Goal: Task Accomplishment & Management: Complete application form

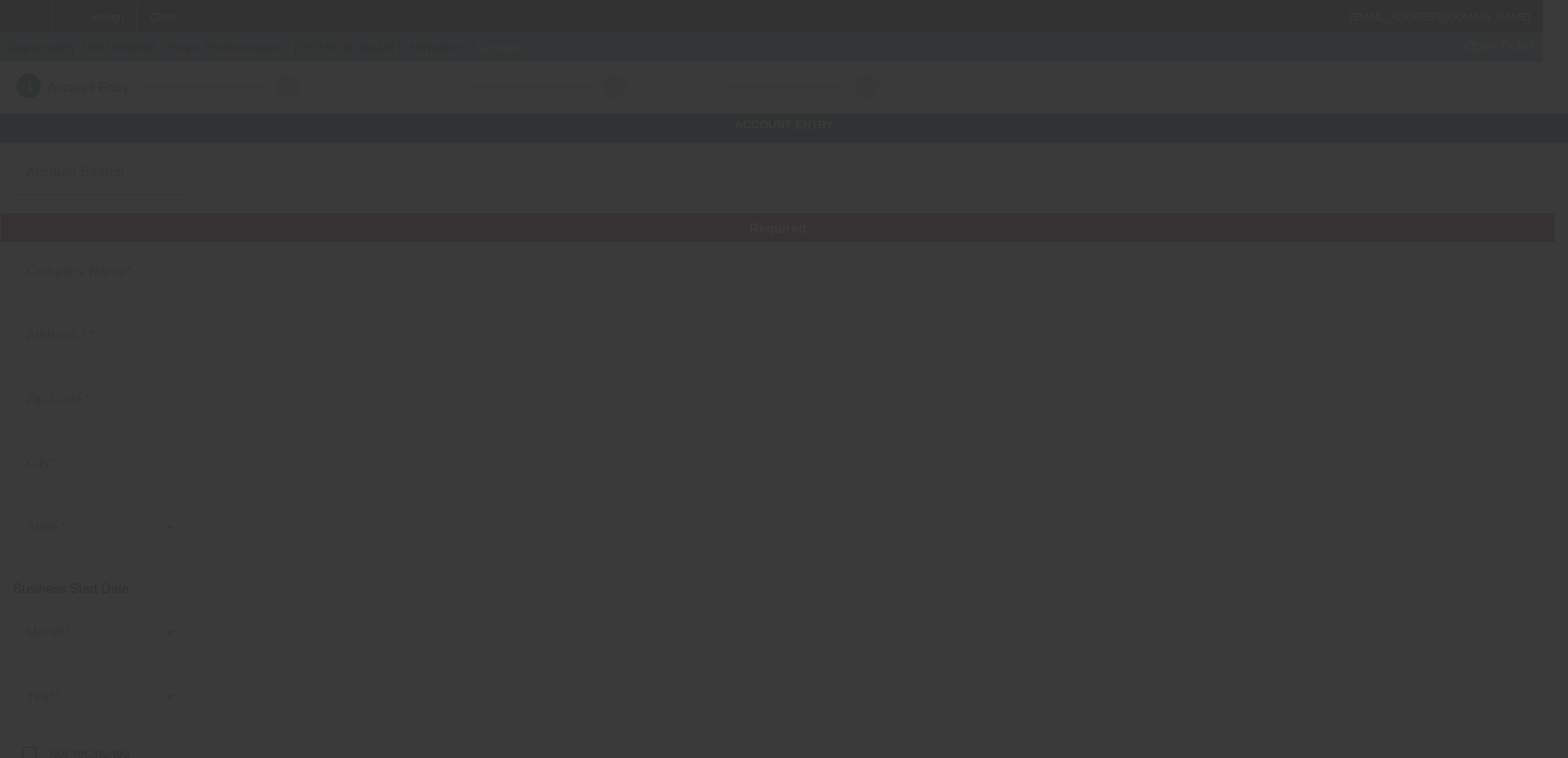
type input "Pepe Performance"
type input "8640 Pa Route 873"
type input "18080"
type input "Slatington"
type input "[PHONE_NUMBER]"
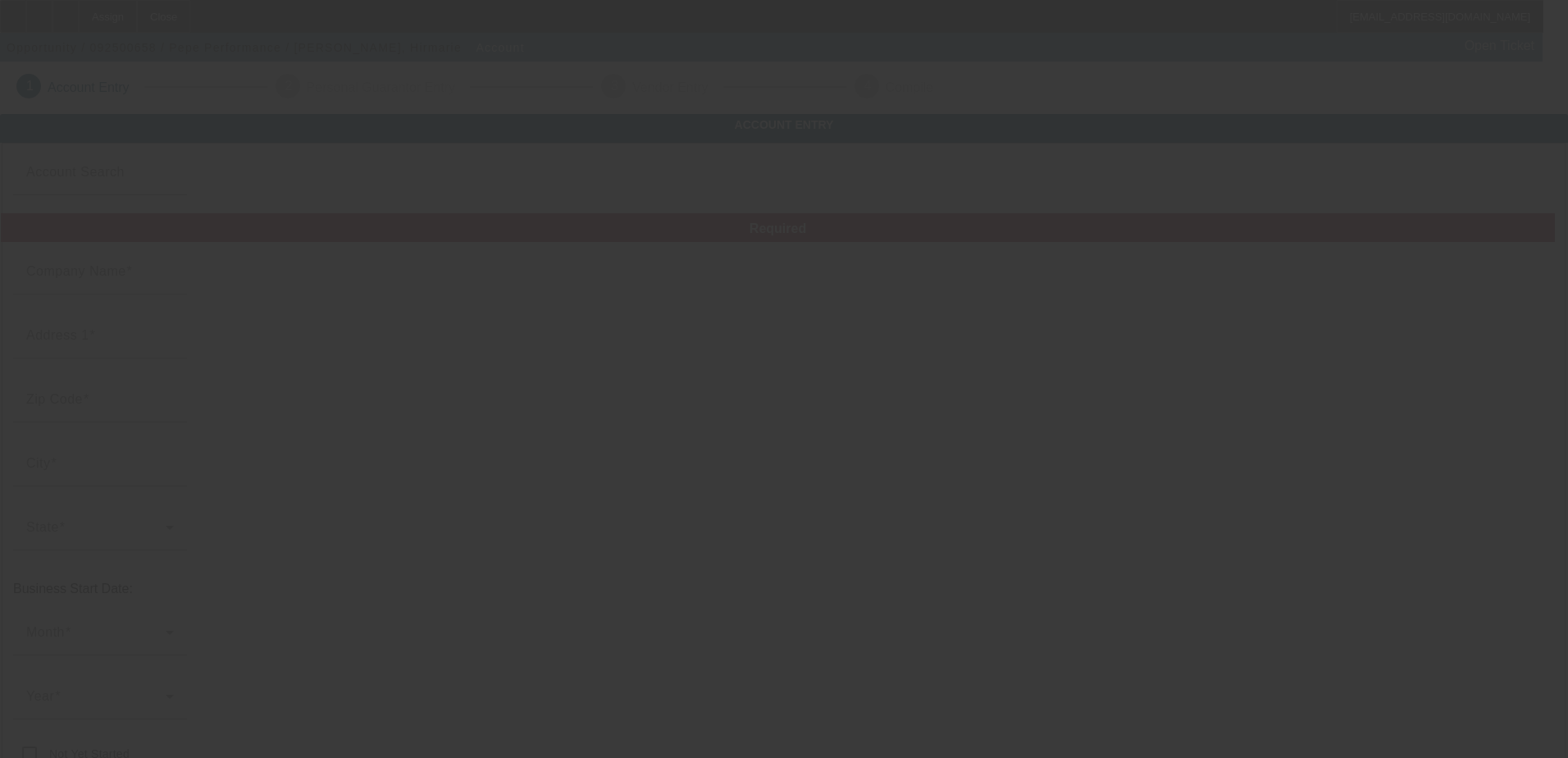
type input "[DATE]"
type input "[PERSON_NAME][EMAIL_ADDRESS][DOMAIN_NAME]"
type input "[US_EMPLOYER_IDENTIFICATION_NUMBER]"
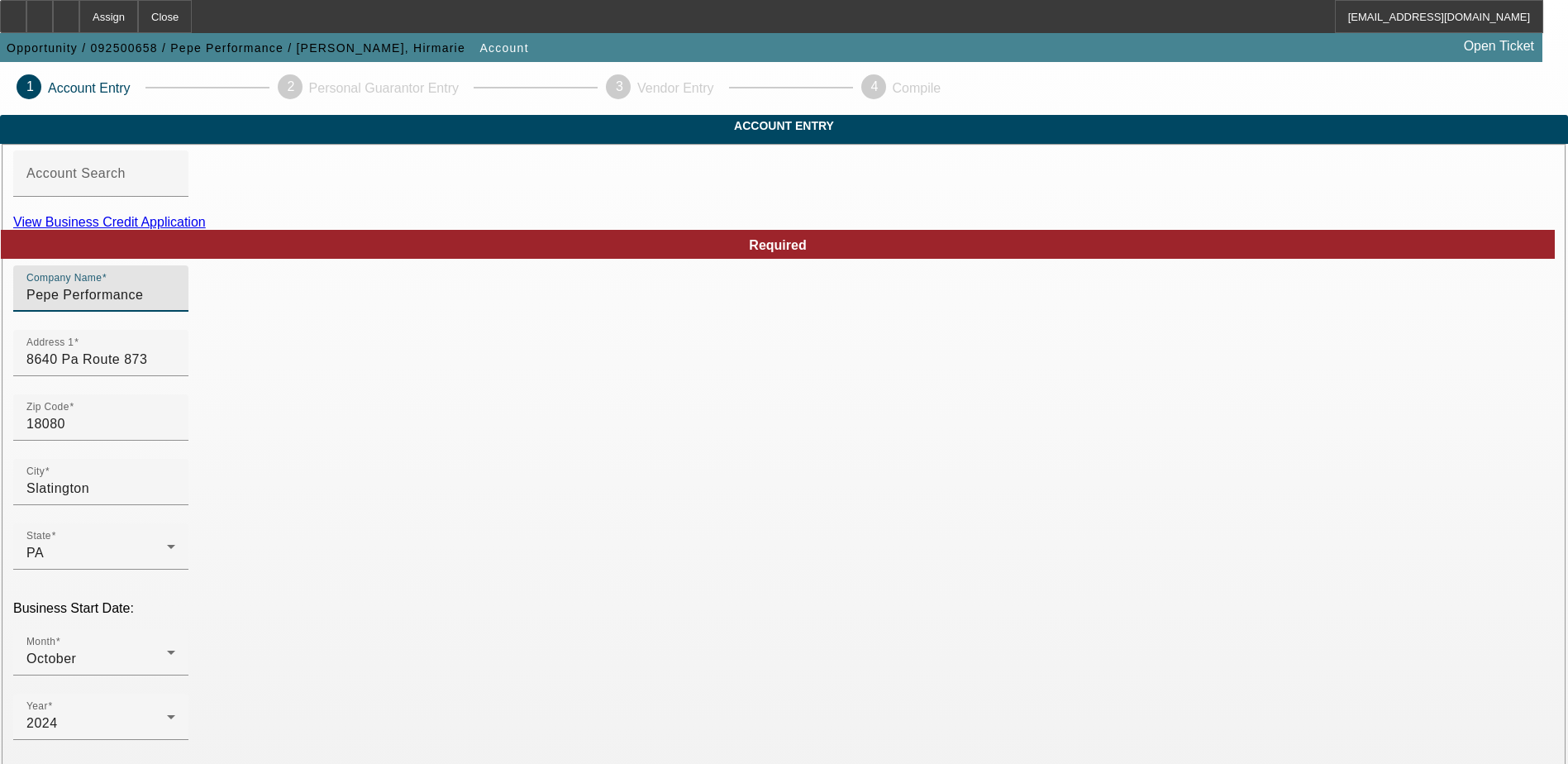
drag, startPoint x: 447, startPoint y: 329, endPoint x: 241, endPoint y: 330, distance: 206.0
type input "\"
click at [175, 305] on input "Company Name" at bounding box center [101, 295] width 149 height 20
paste input "MecPepePerformancetowingserviceLlc"
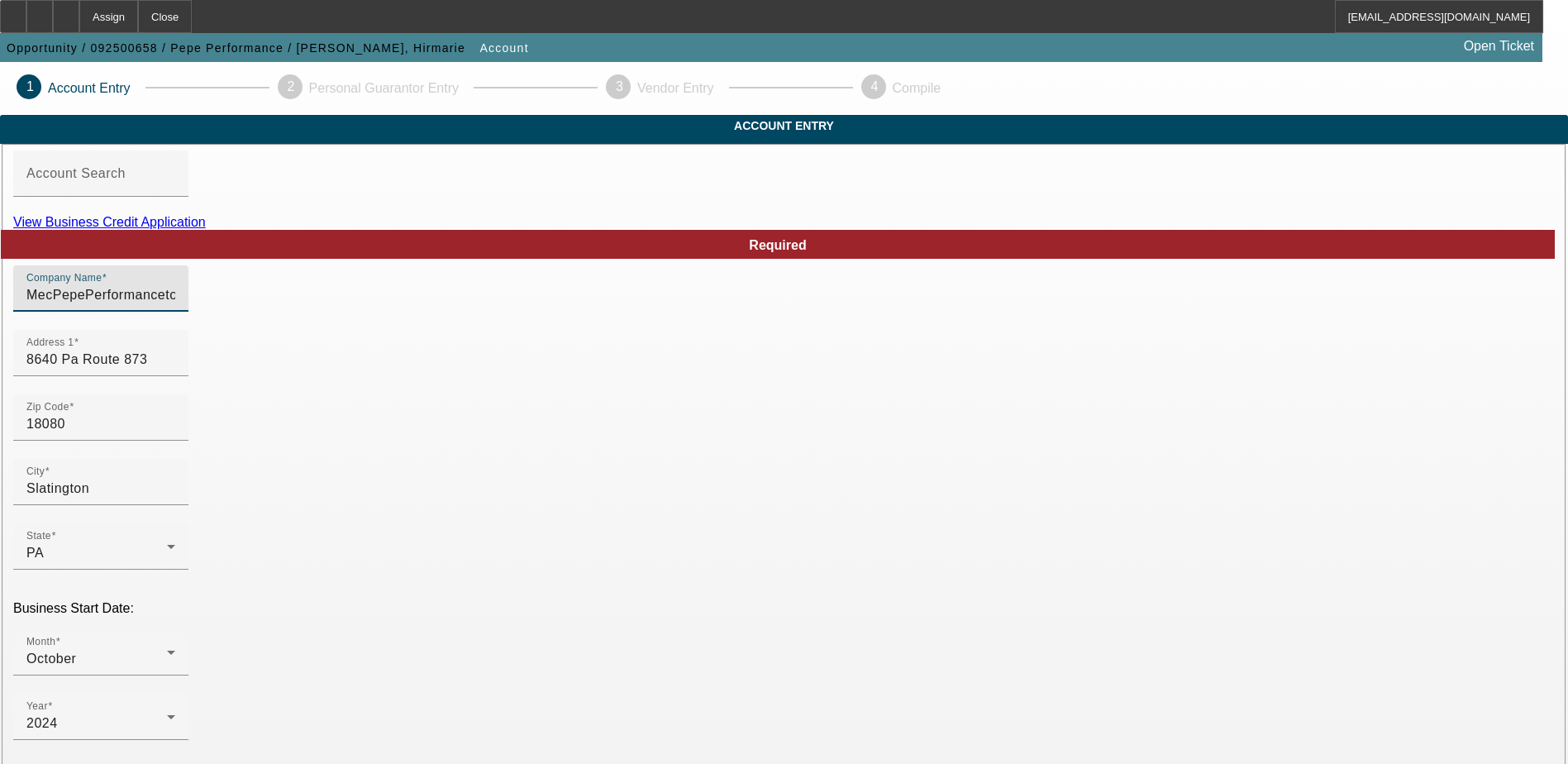
click at [175, 305] on input "MecPepePerformancetowingserviceLlc" at bounding box center [101, 295] width 149 height 20
type input "MecPepePerformancetowingserviceLlc"
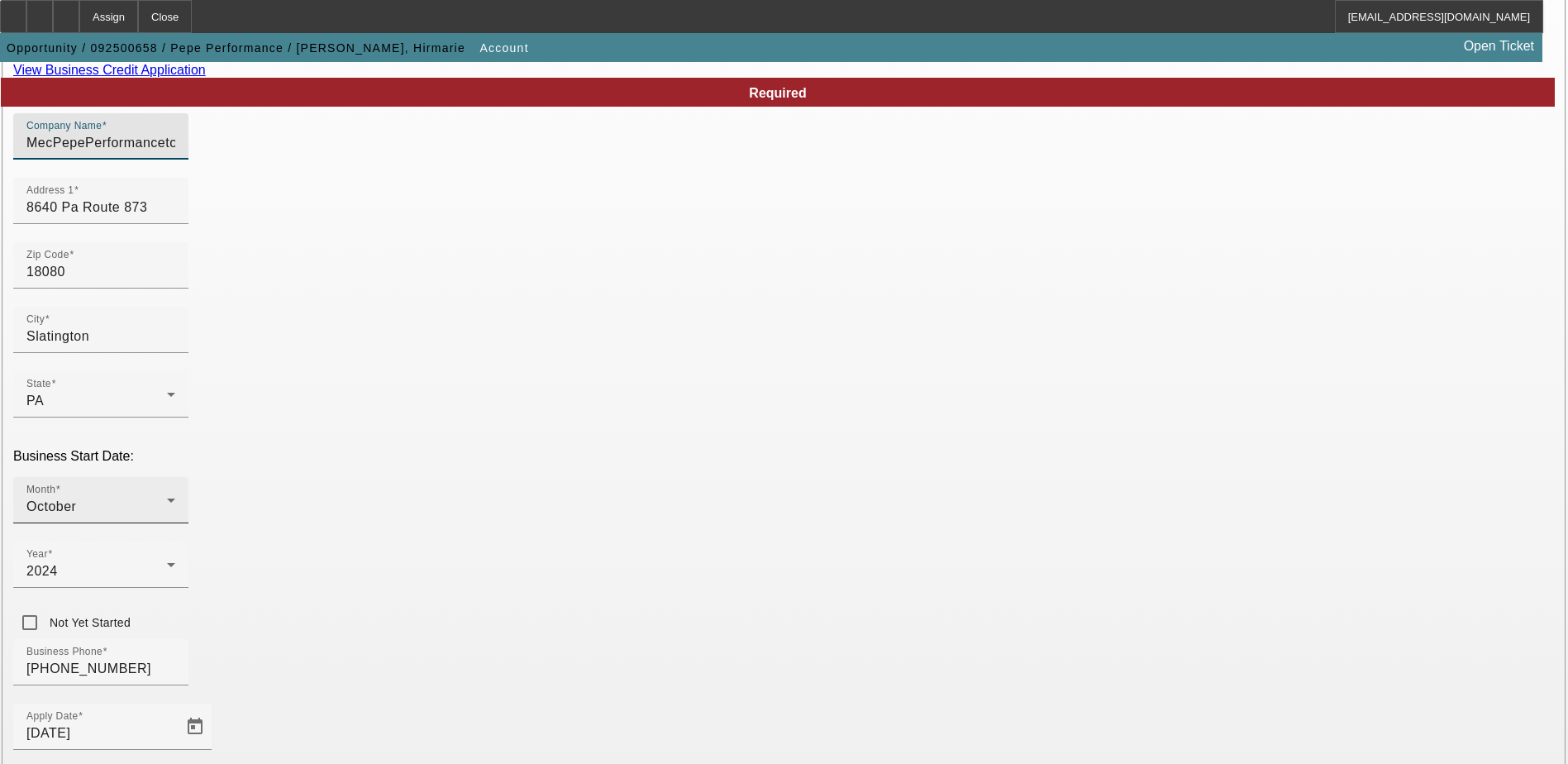
scroll to position [165, 0]
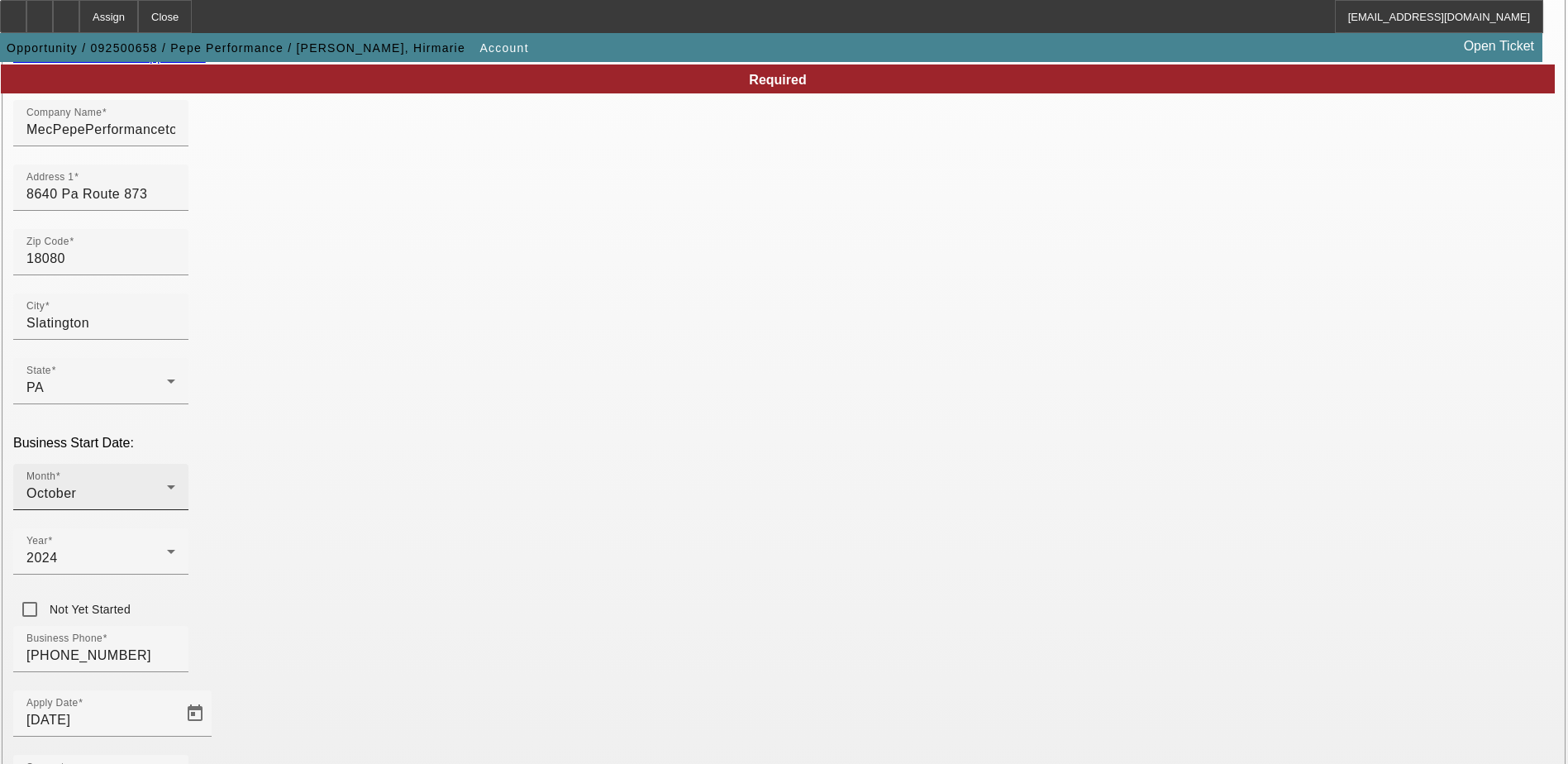
click at [175, 464] on div "Month October" at bounding box center [101, 487] width 149 height 47
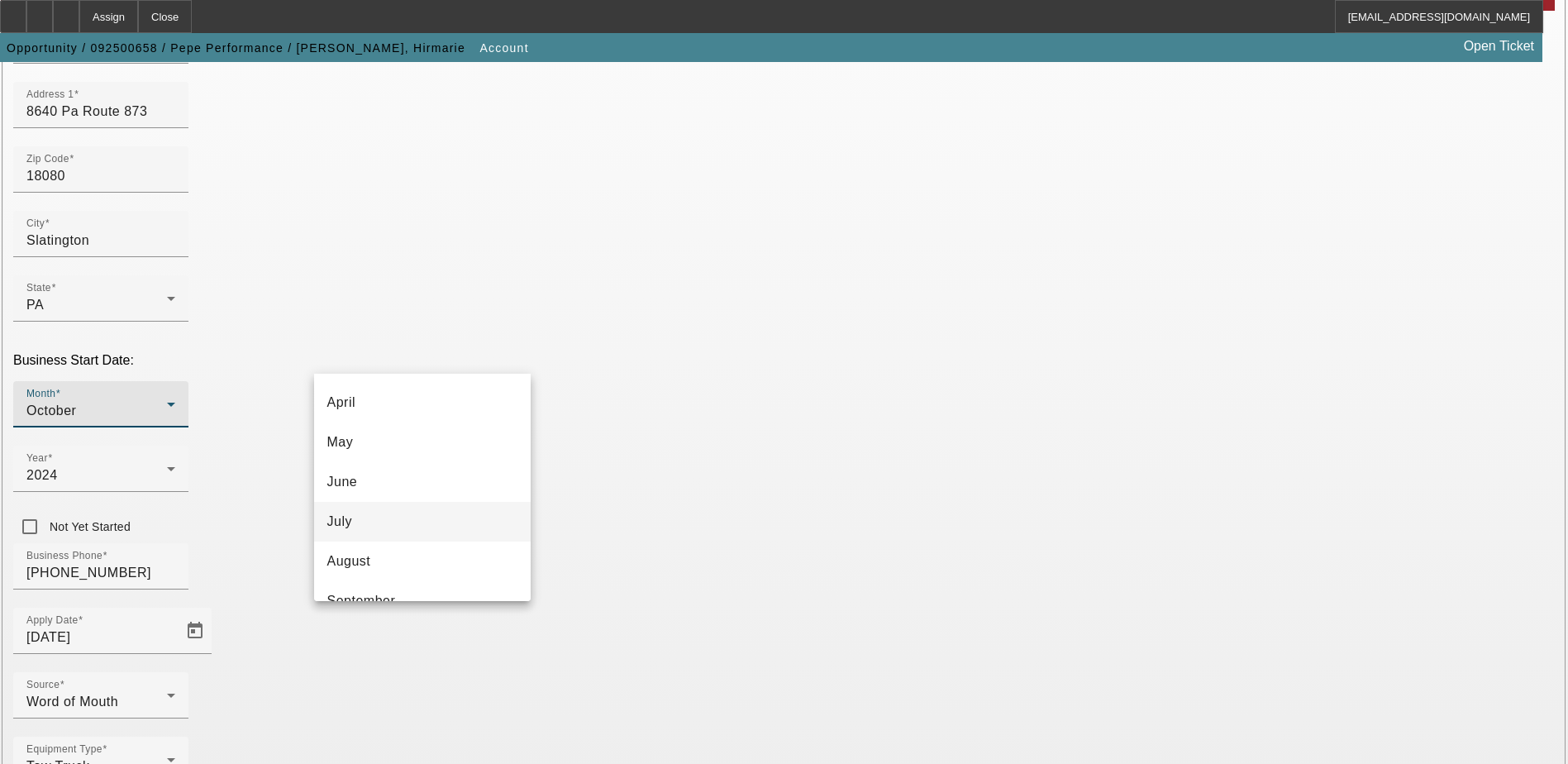
scroll to position [137, 0]
click at [437, 393] on mat-option "March" at bounding box center [422, 383] width 217 height 40
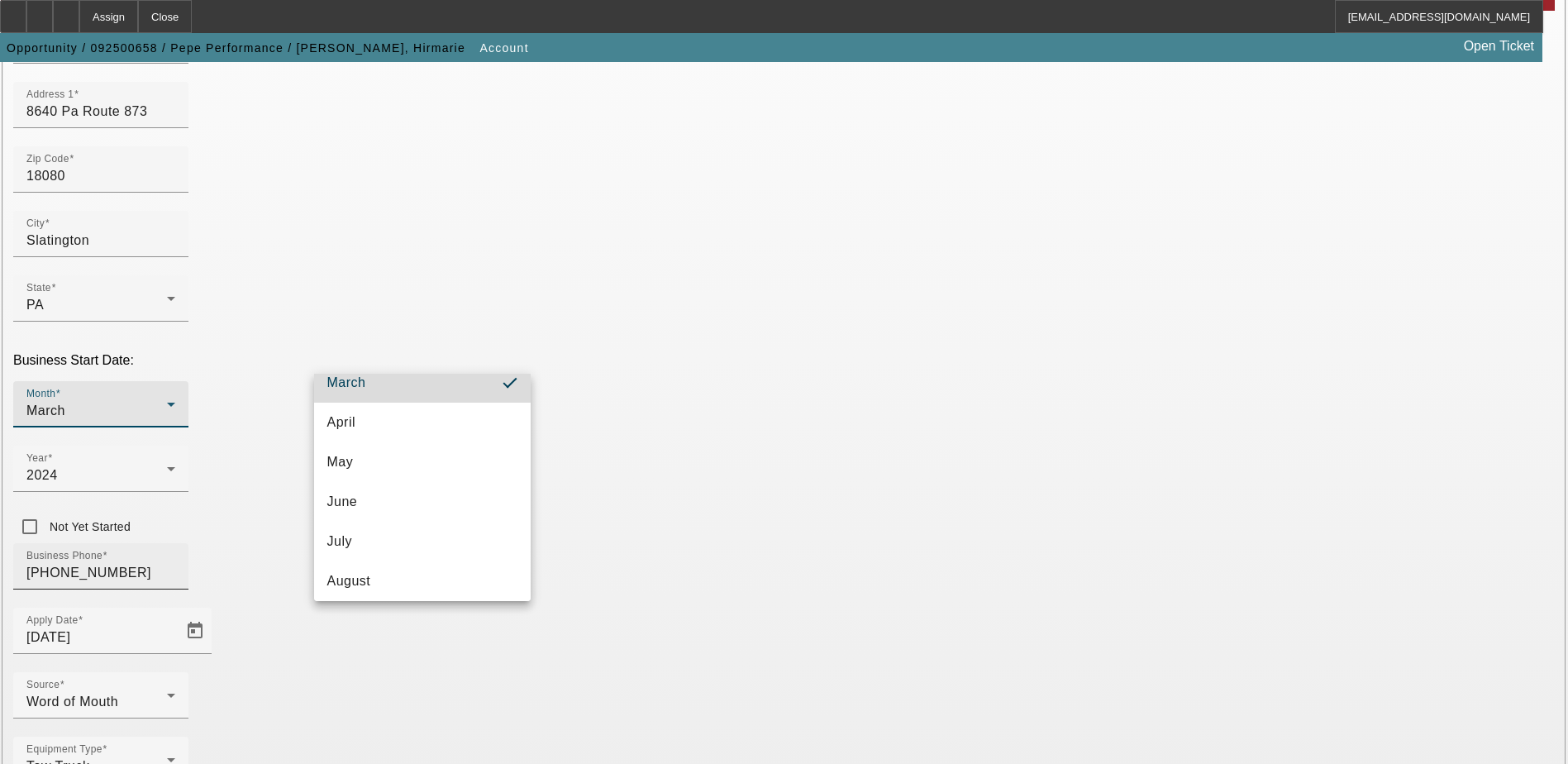
scroll to position [125, 0]
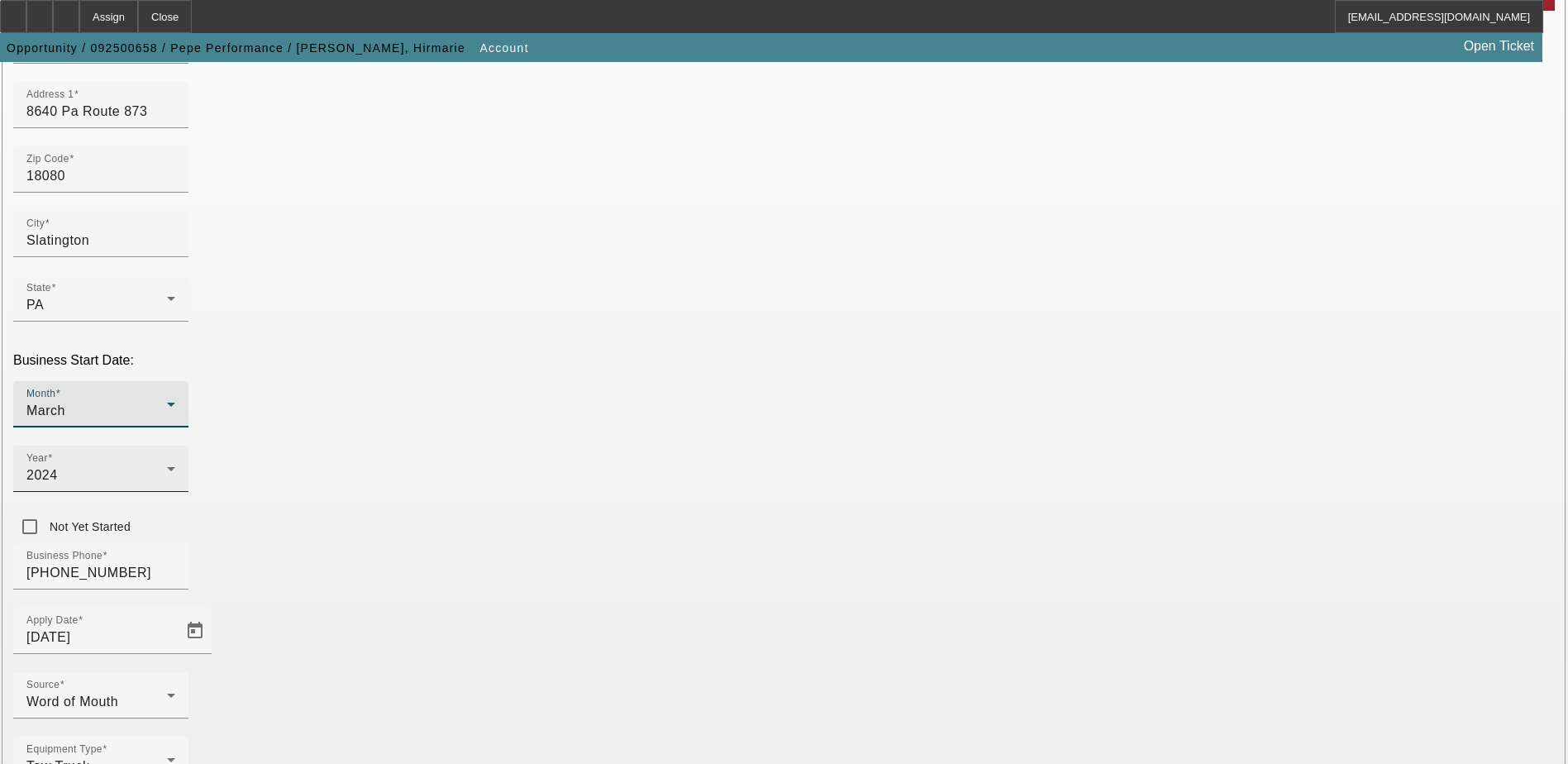
click at [167, 466] on div "2024" at bounding box center [97, 475] width 141 height 20
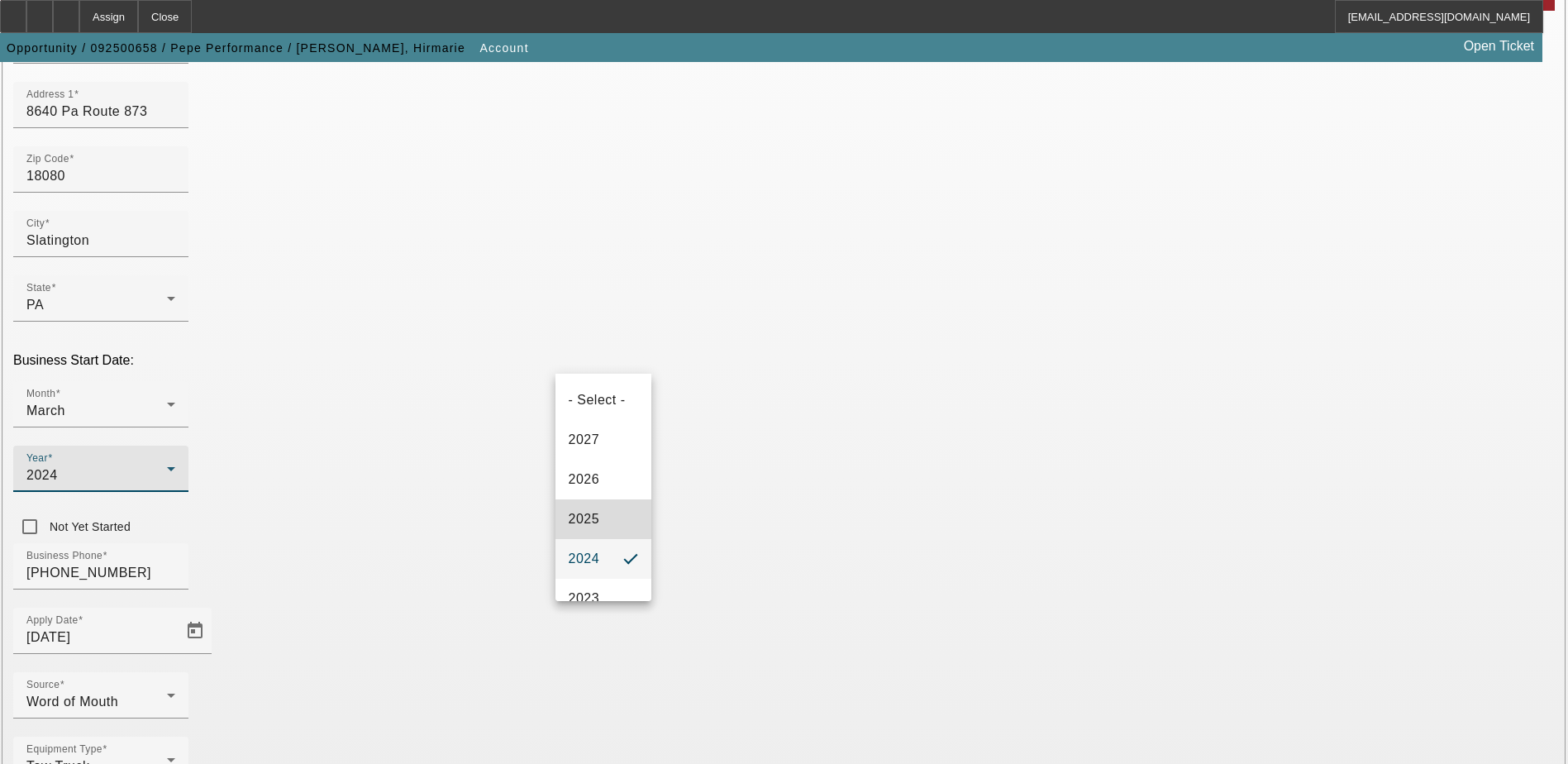
click at [606, 524] on mat-option "2025" at bounding box center [603, 519] width 96 height 40
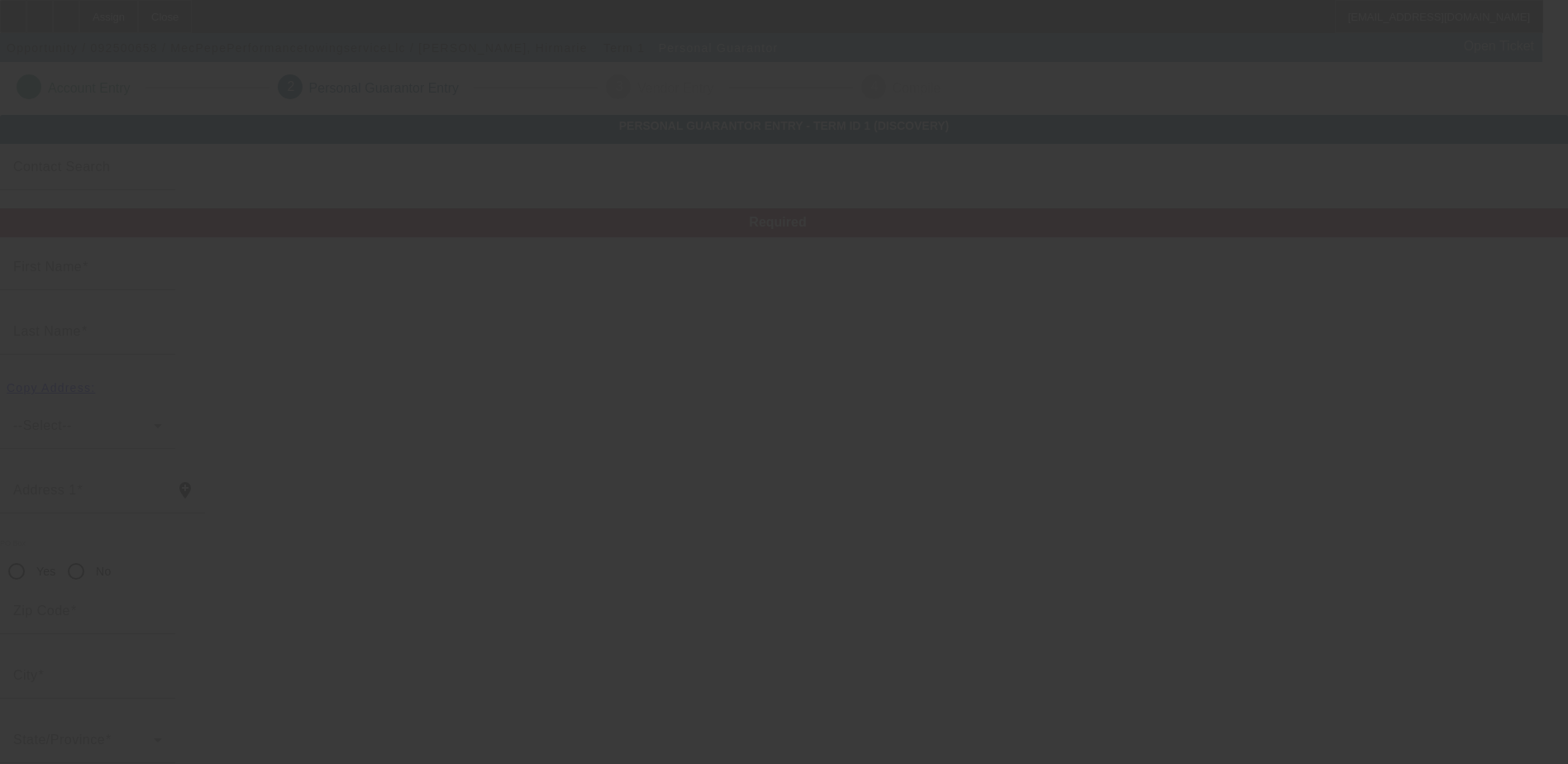
type input "[PERSON_NAME]"
type input "Alsina"
type input "8640 PA route 873"
radio input "true"
type input "18080"
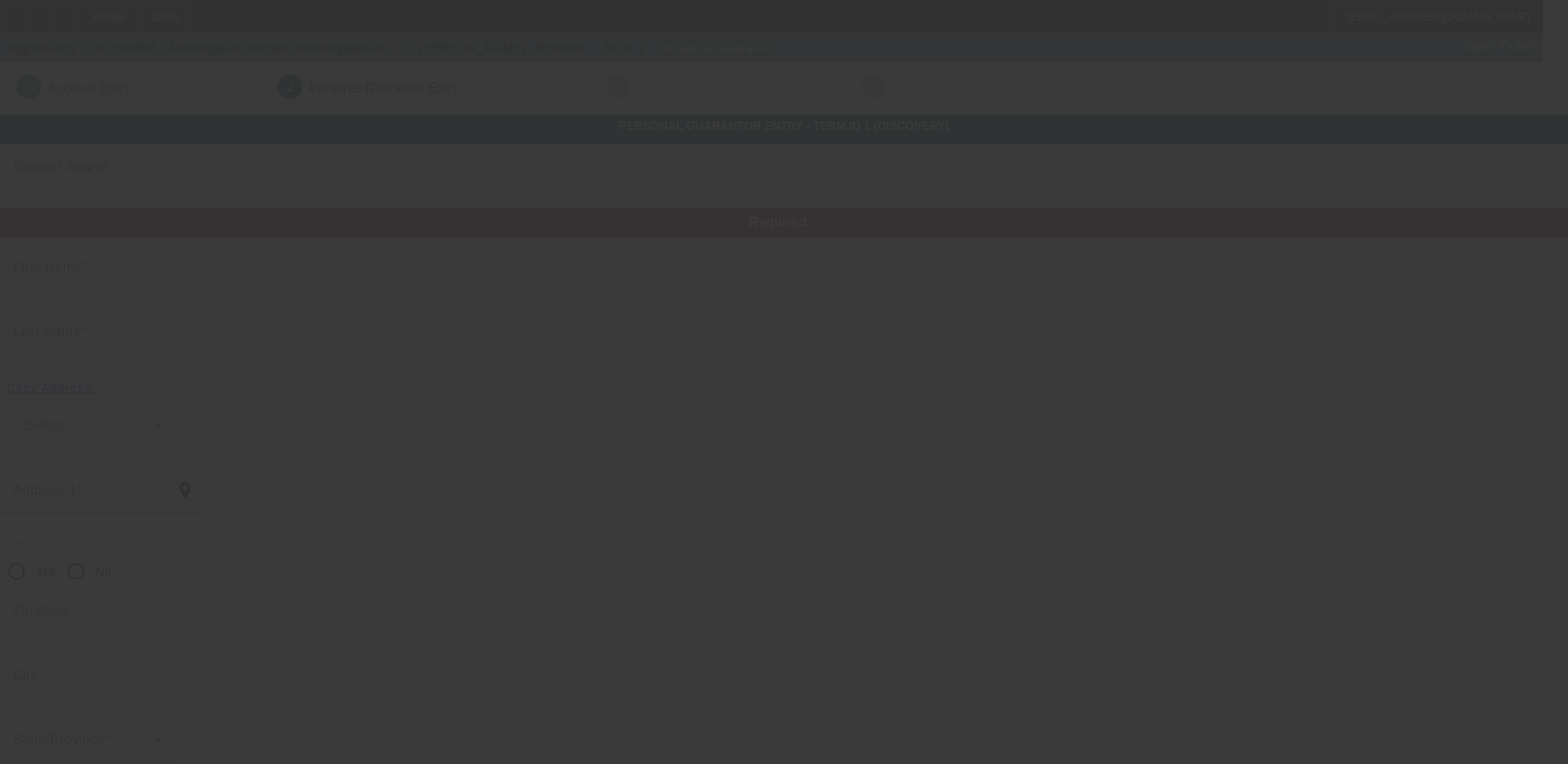
type input "Slatington"
type input "[PHONE_NUMBER]"
type input "100"
type input "598-30-6028"
type input "[EMAIL_ADDRESS][DOMAIN_NAME]"
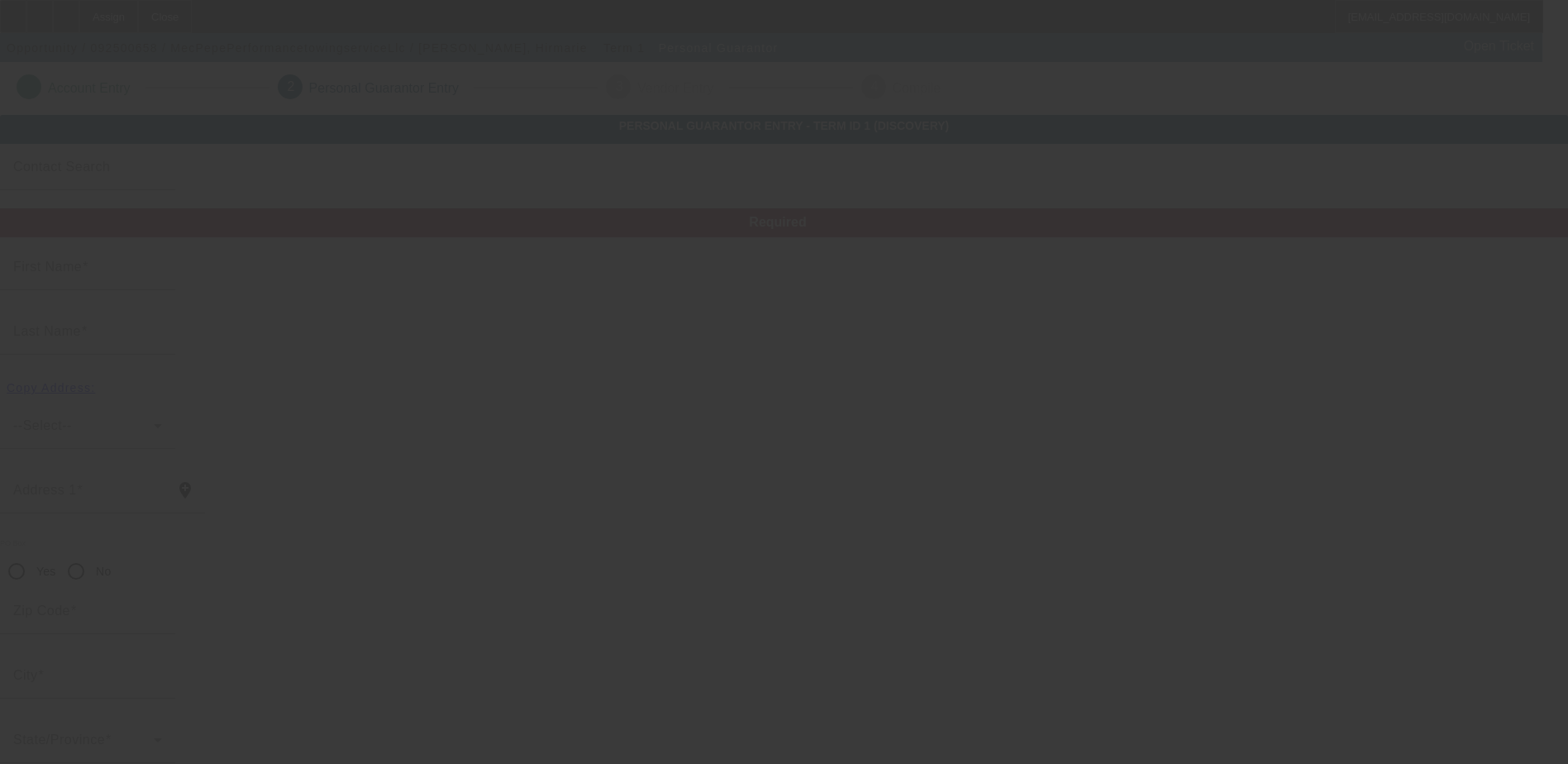
type input "[PHONE_NUMBER]"
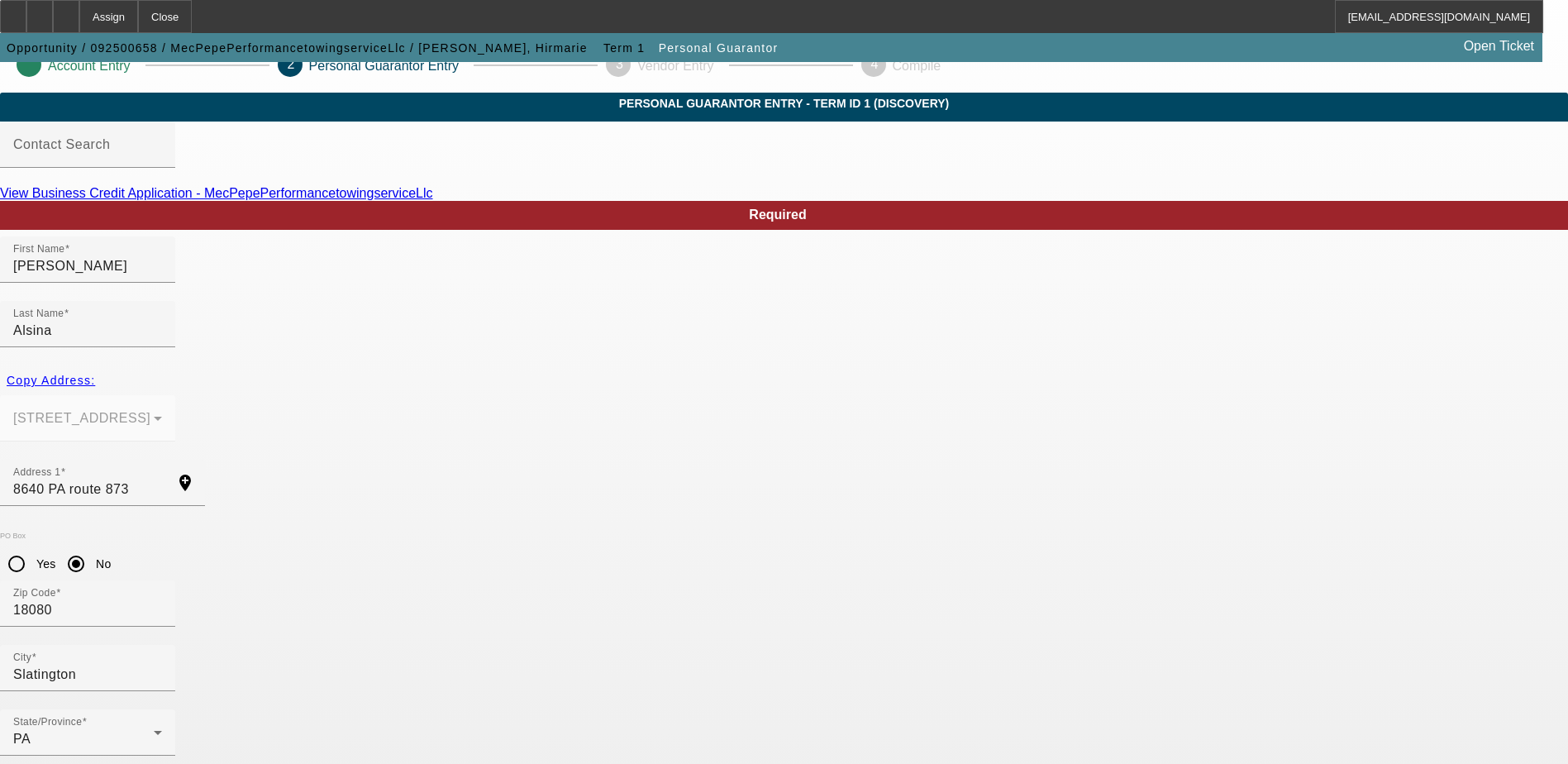
scroll to position [45, 0]
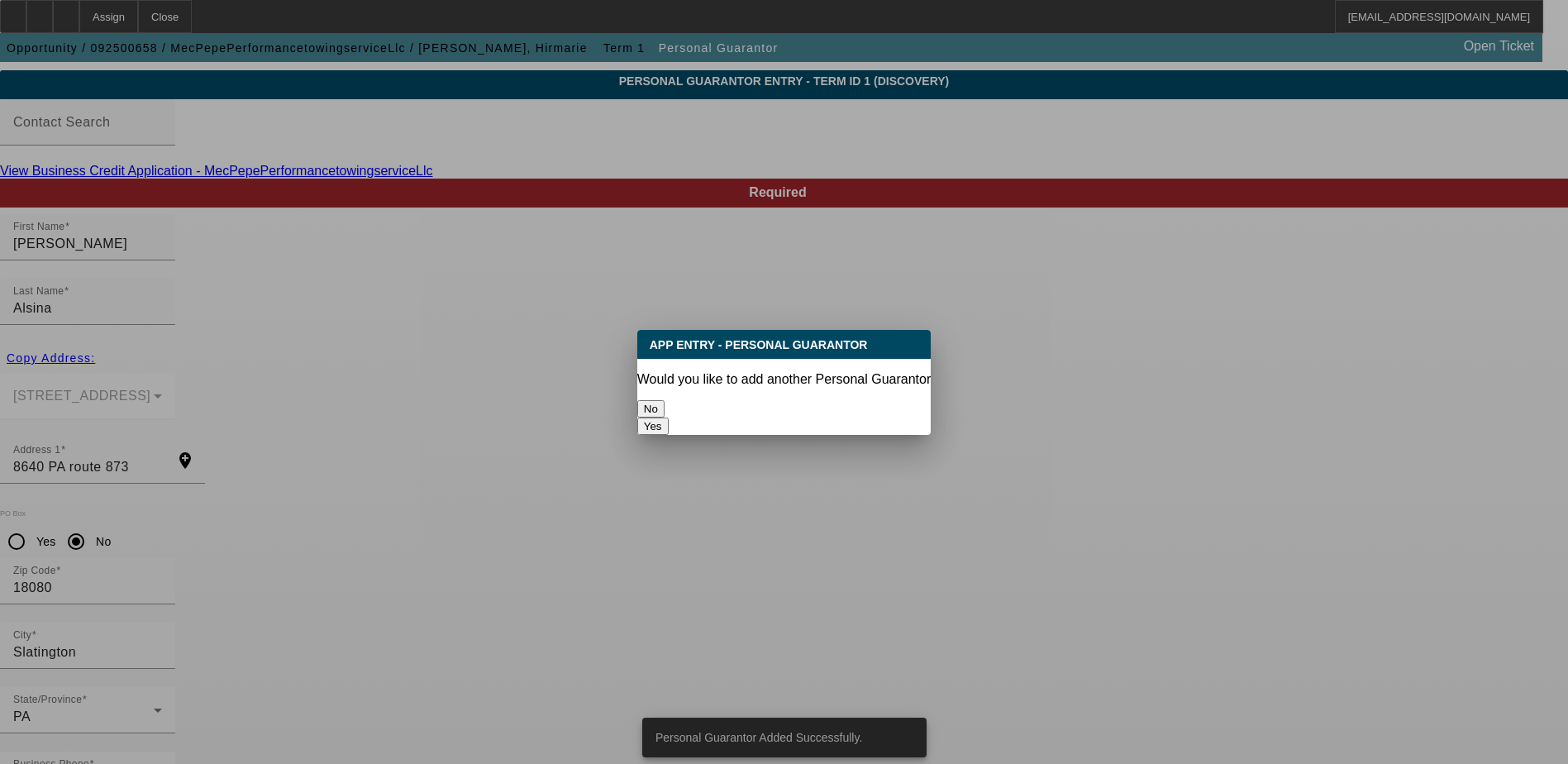
scroll to position [0, 0]
click at [664, 400] on button "No" at bounding box center [651, 409] width 28 height 17
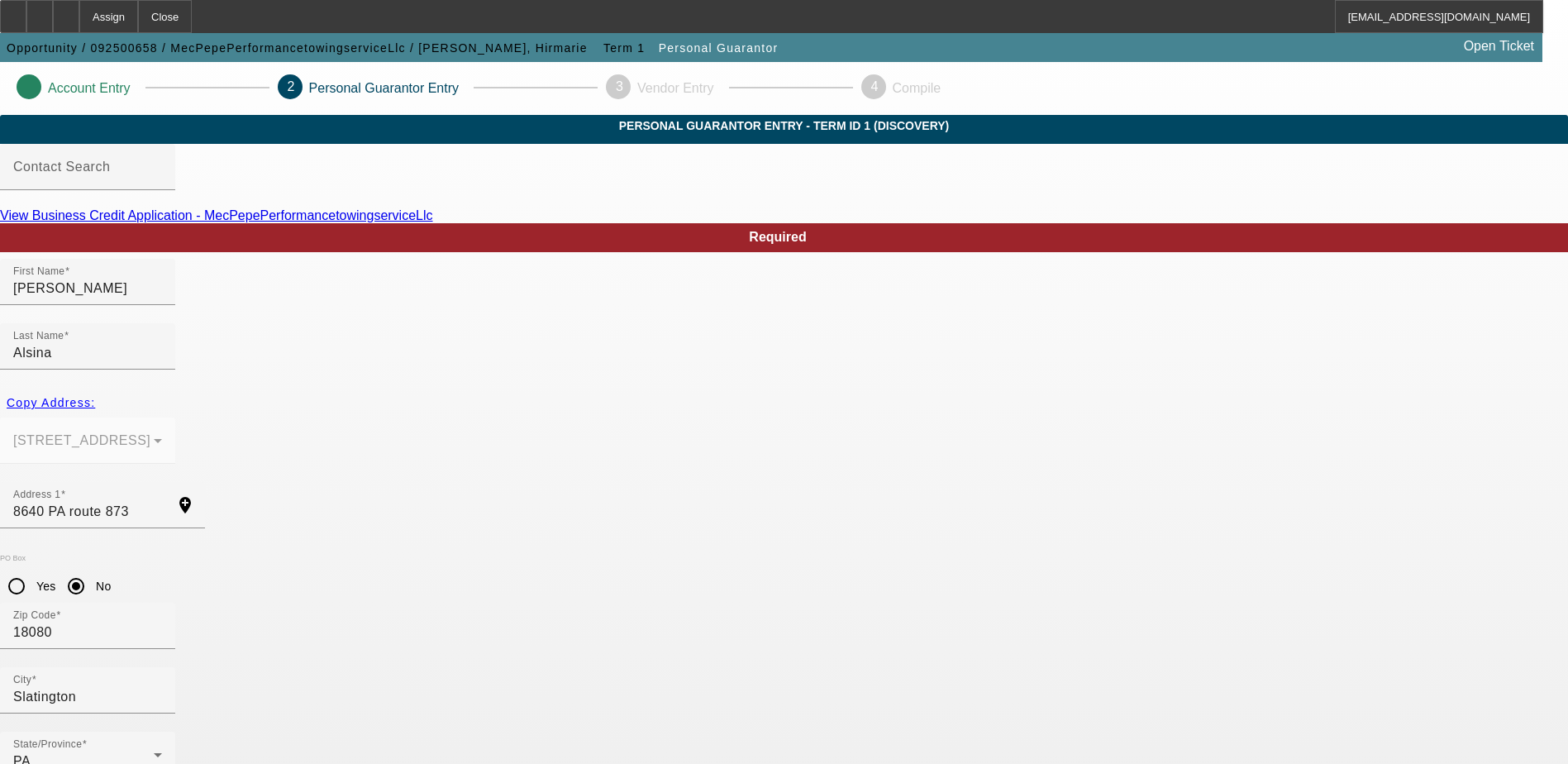
scroll to position [45, 0]
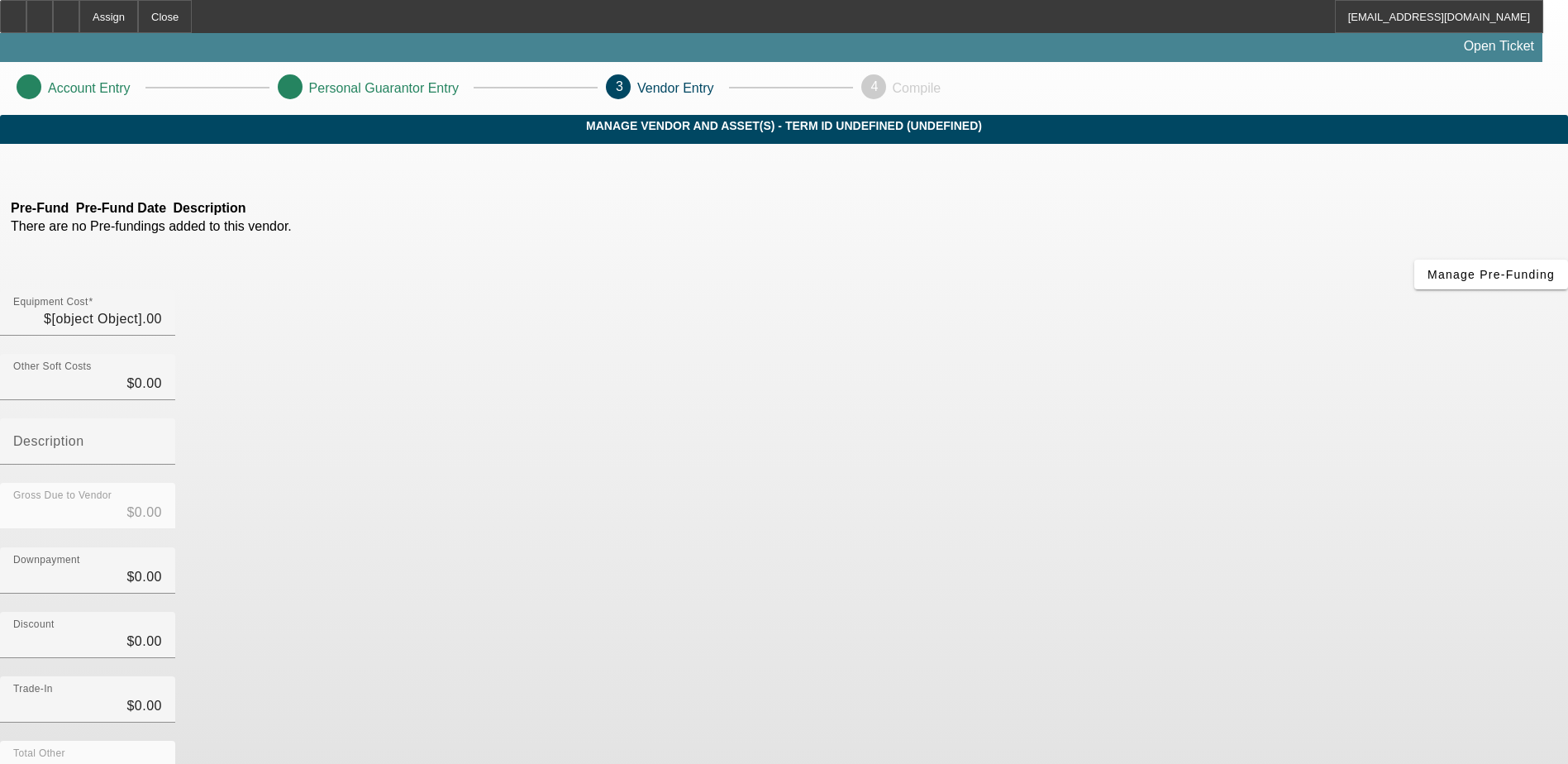
type input "$25.00"
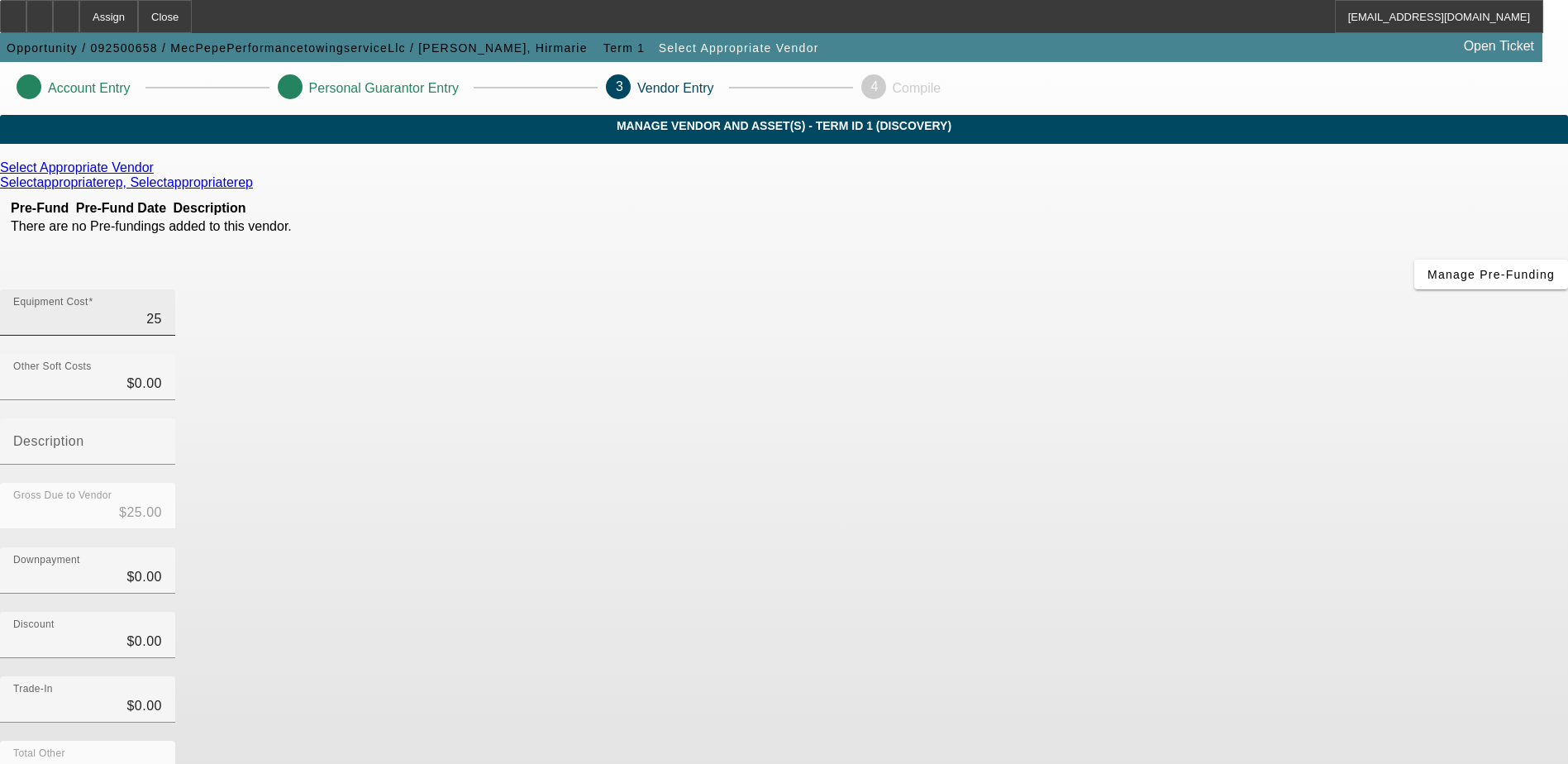
click at [162, 309] on input "25" at bounding box center [87, 319] width 149 height 20
type input "$25.00"
click at [158, 175] on icon at bounding box center [158, 168] width 0 height 14
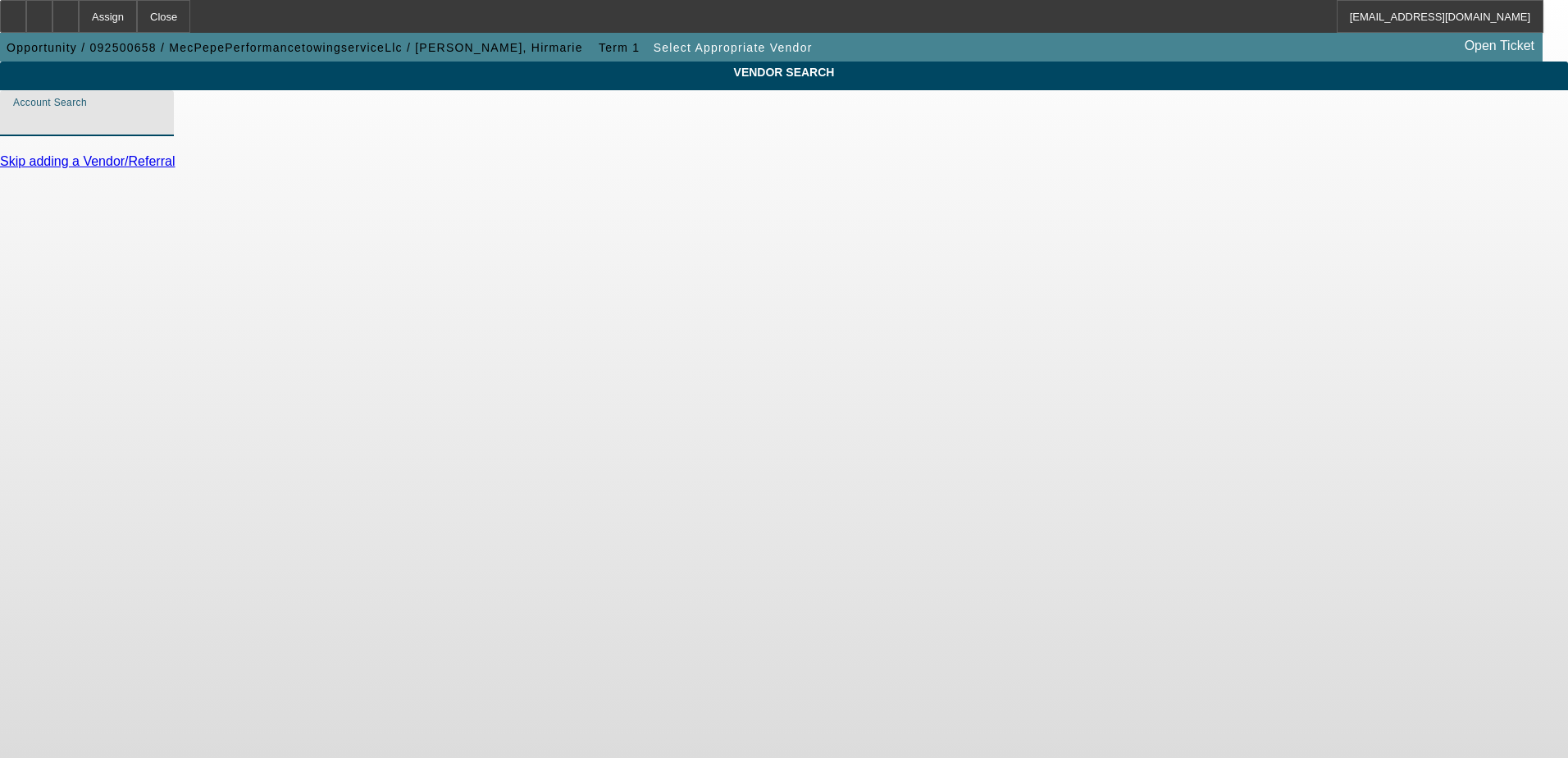
click at [161, 129] on input "Account Search" at bounding box center [87, 119] width 147 height 20
click at [348, 269] on body "Assign Close [EMAIL_ADDRESS][DOMAIN_NAME] Opportunity / 092500658 / MecPepePerf…" at bounding box center [784, 379] width 1568 height 758
click at [161, 129] on input "Account Search" at bounding box center [87, 119] width 147 height 20
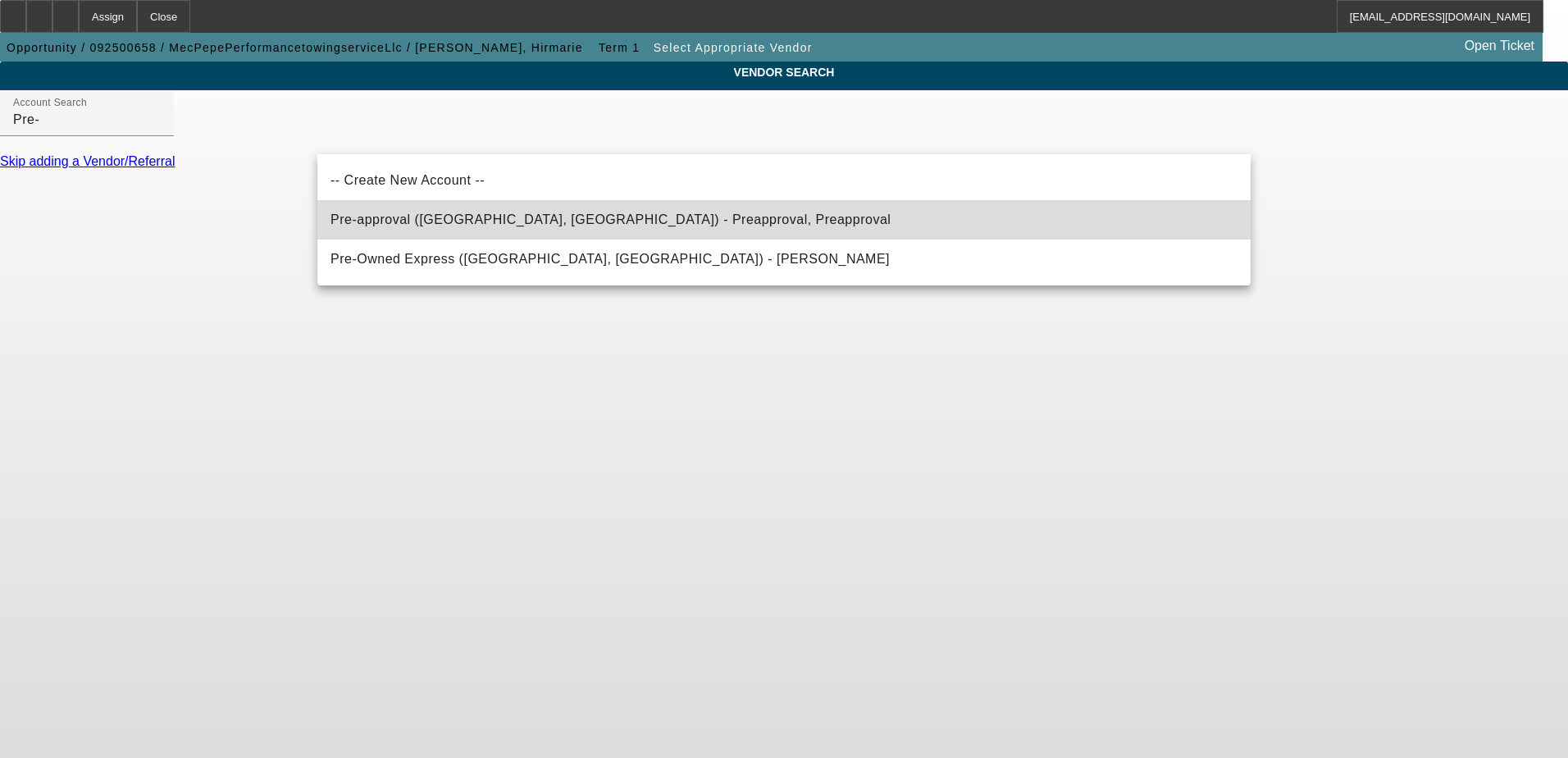
click at [448, 213] on span "Pre-approval ([GEOGRAPHIC_DATA], [GEOGRAPHIC_DATA]) - Preapproval, Preapproval" at bounding box center [611, 220] width 561 height 20
type input "Pre-approval ([GEOGRAPHIC_DATA], [GEOGRAPHIC_DATA]) - Preapproval, Preapproval"
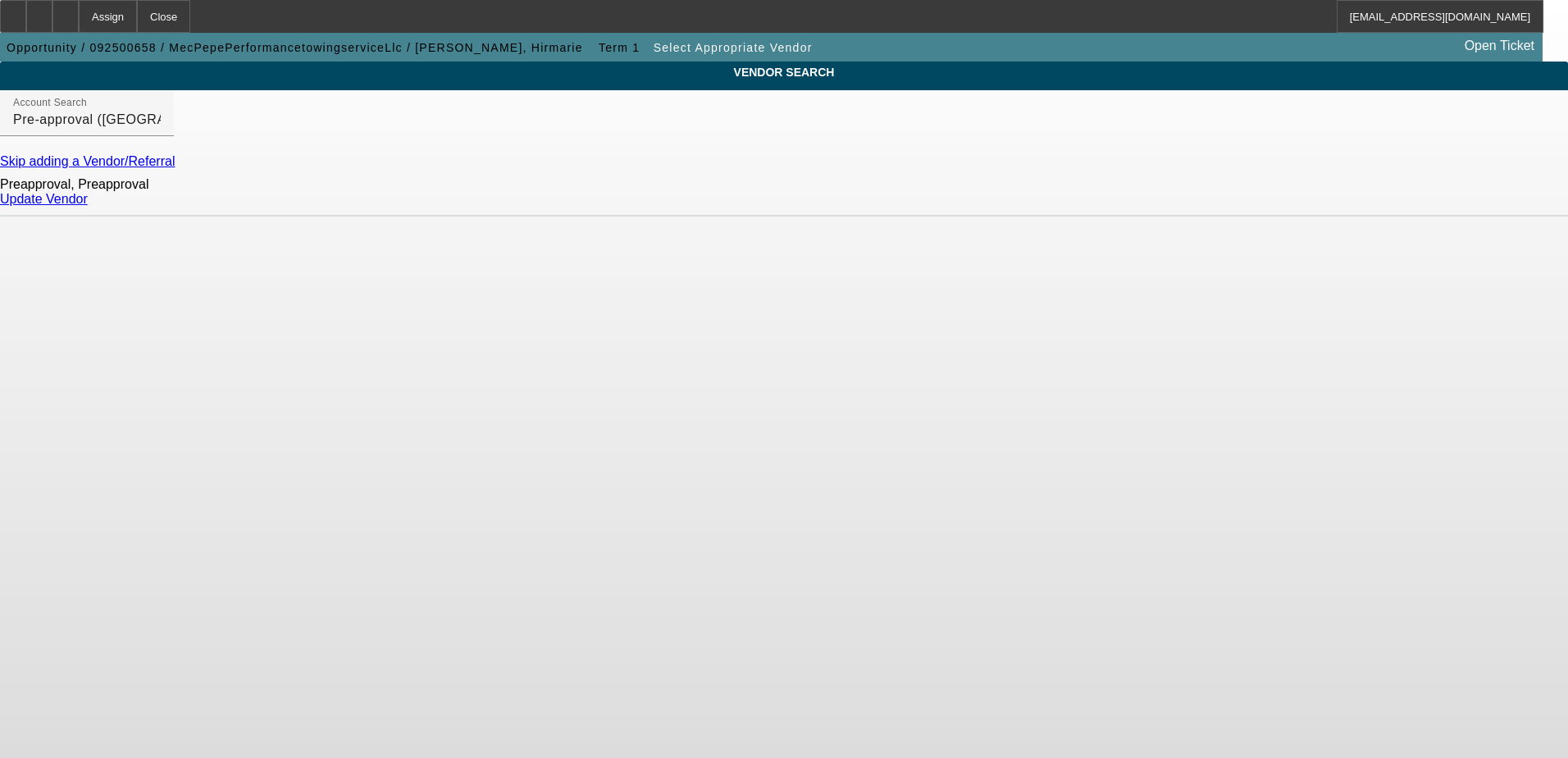
click at [87, 206] on link "Update Vendor" at bounding box center [44, 199] width 87 height 14
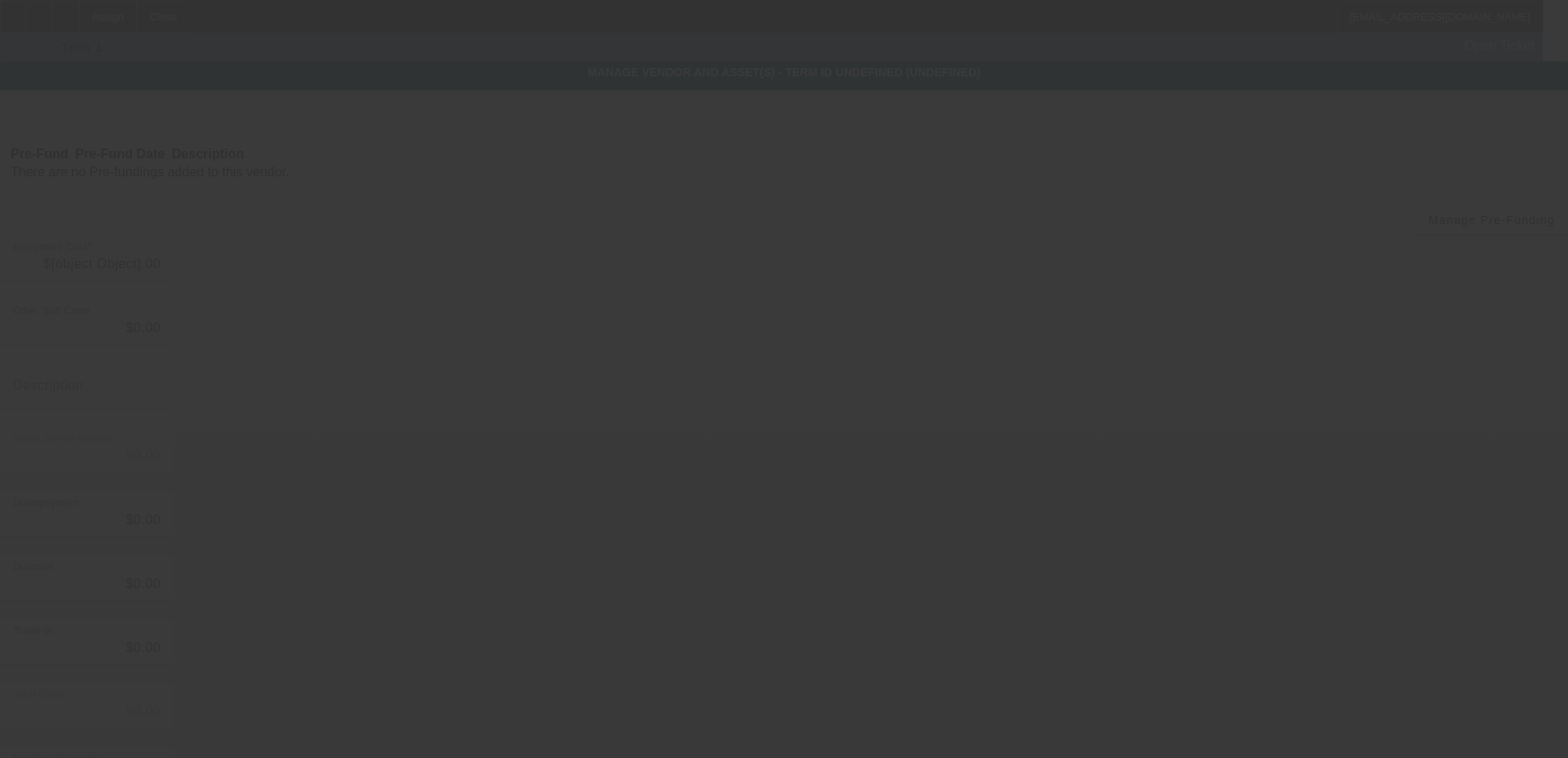
type input "$25.00"
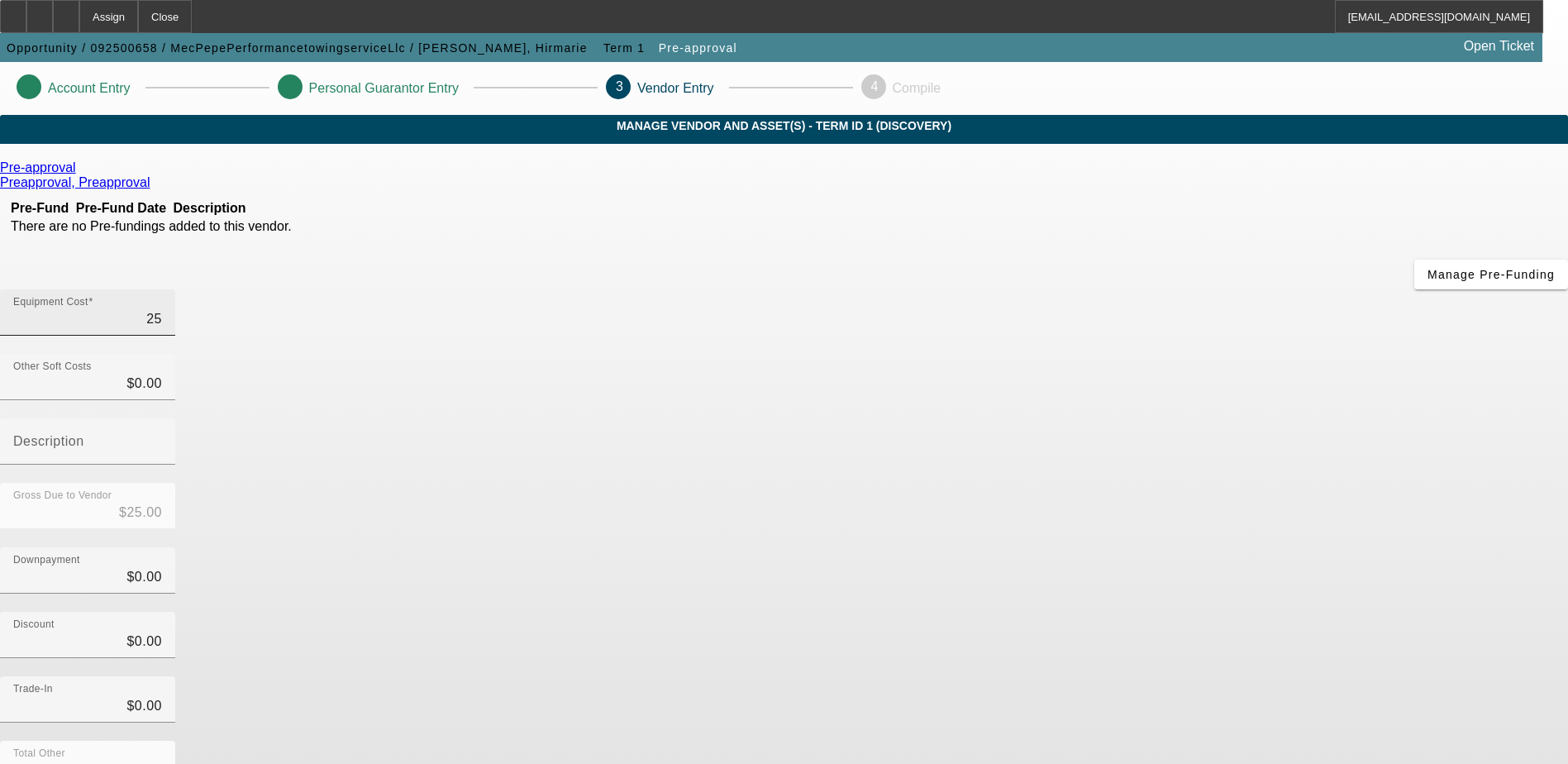
click at [162, 309] on input "25" at bounding box center [87, 319] width 149 height 20
drag, startPoint x: 998, startPoint y: 201, endPoint x: 1019, endPoint y: 201, distance: 21.0
click at [162, 309] on input "25" at bounding box center [87, 319] width 149 height 20
type input "2"
type input "$2.00"
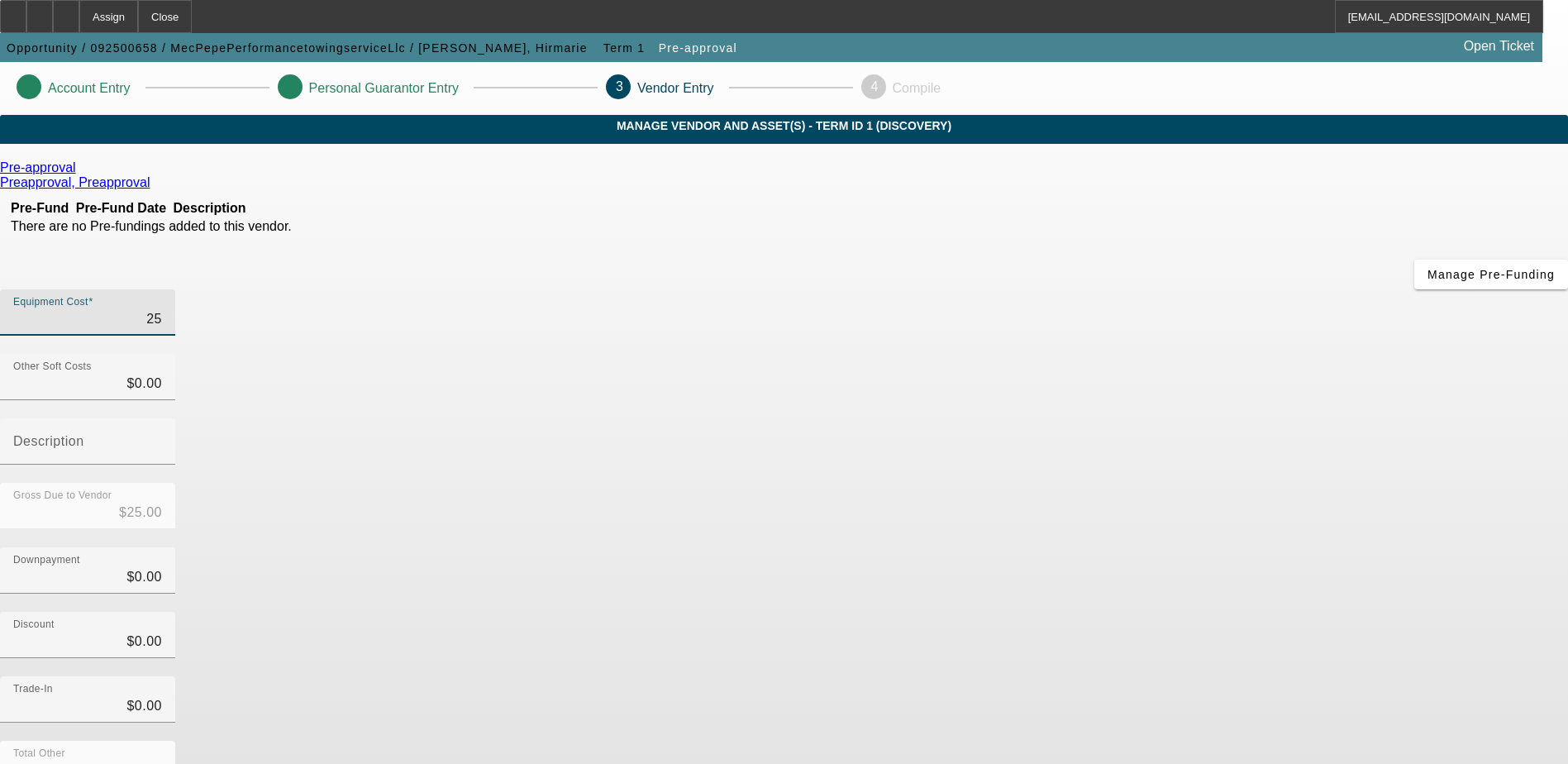
type input "$2.00"
type input "$0.00"
type input "4"
type input "$4.00"
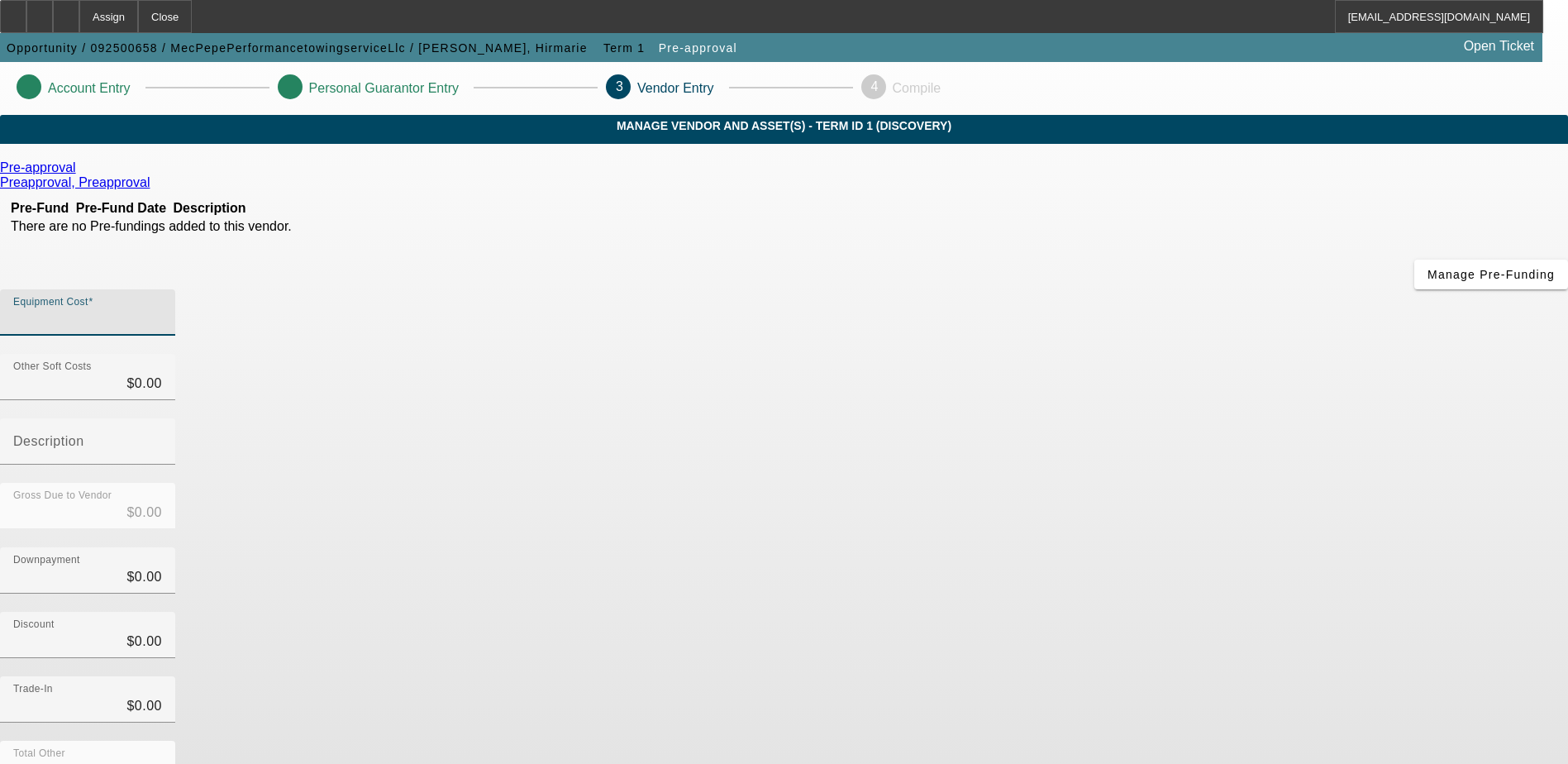
type input "$4.00"
type input "44"
type input "$44.00"
type input "449"
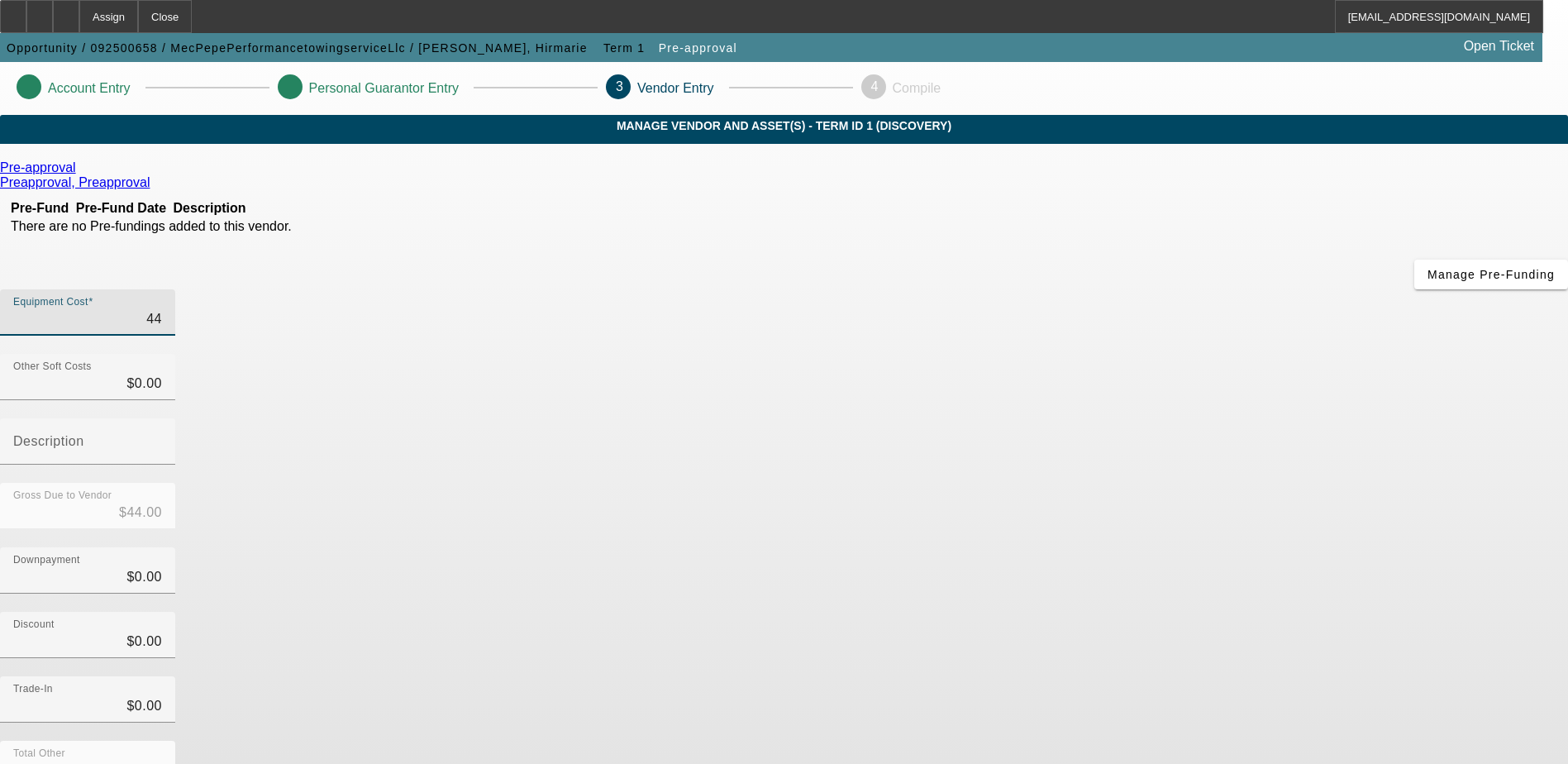
type input "$449.00"
type input "4499"
type input "$4,499.00"
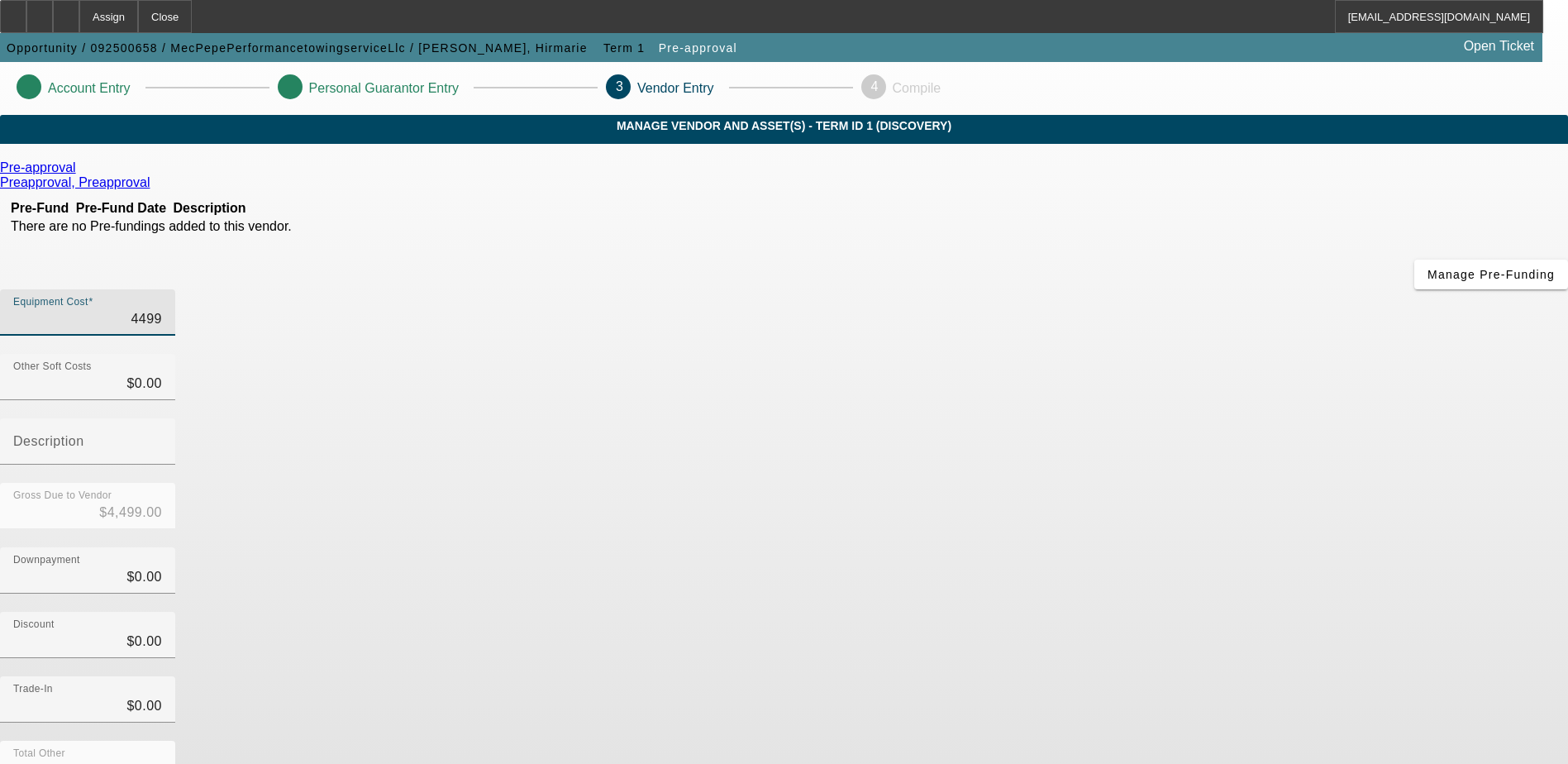
type input "44995"
type input "$44,995.00"
click at [629, 493] on div "Pre-approval Preapproval, Preapproval Pre-Fund Pre-Fund Date Description There …" at bounding box center [784, 524] width 1568 height 727
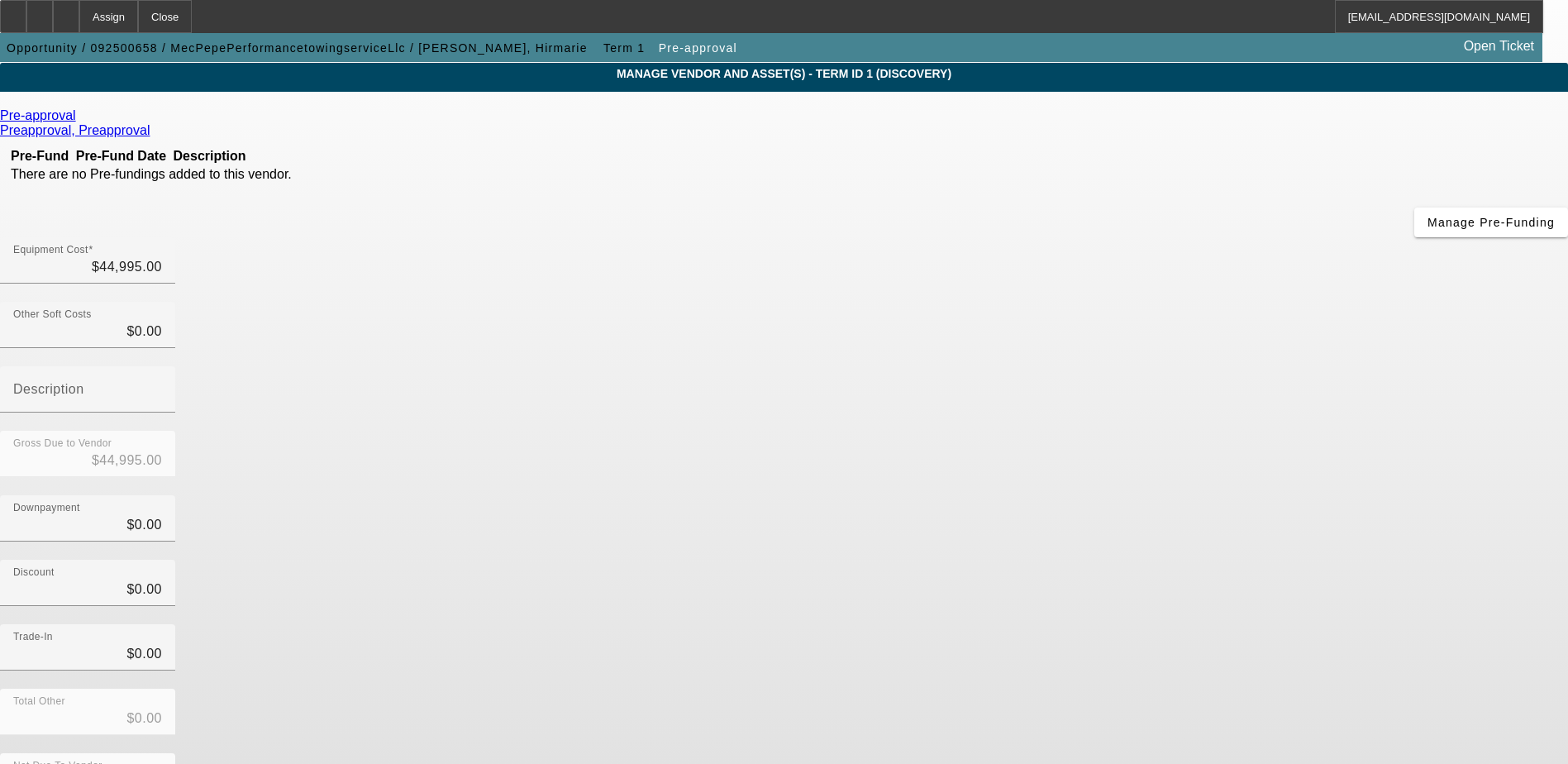
scroll to position [80, 0]
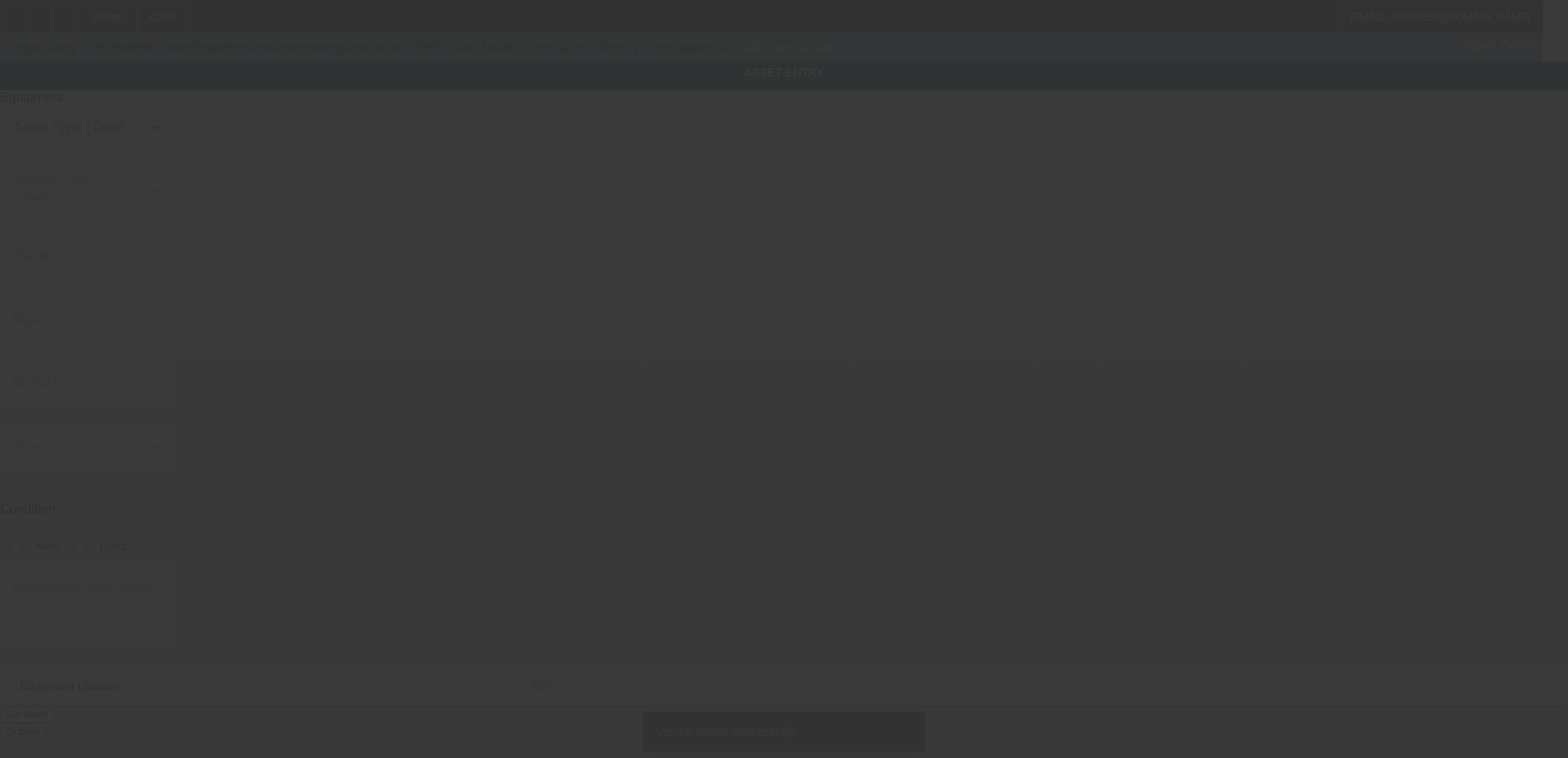
type input "8640 Pa Route 873"
type input "Slatington"
type input "18080"
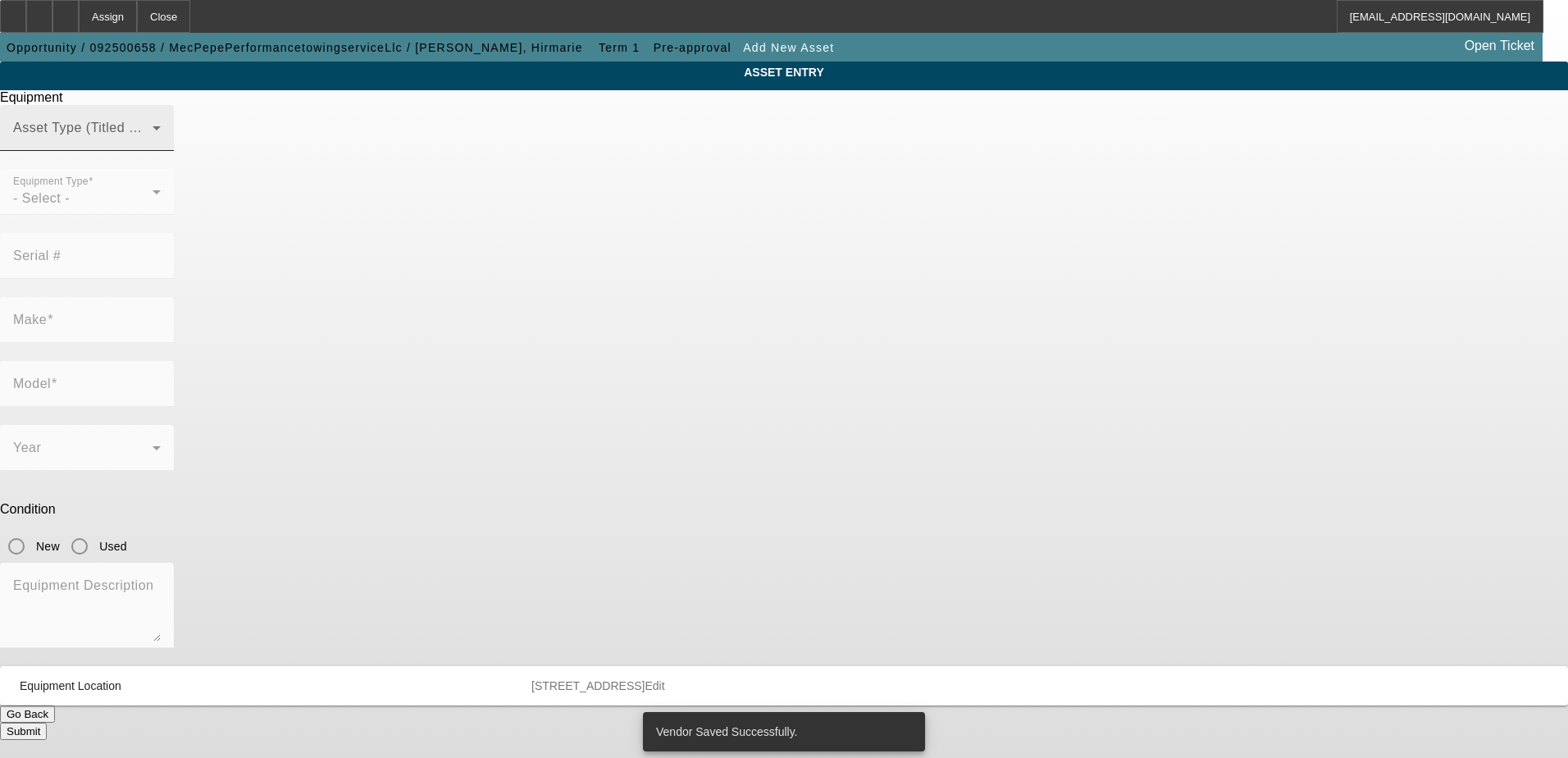
click at [214, 135] on mat-label "Asset Type (Titled or Non-Titled)" at bounding box center [113, 128] width 201 height 14
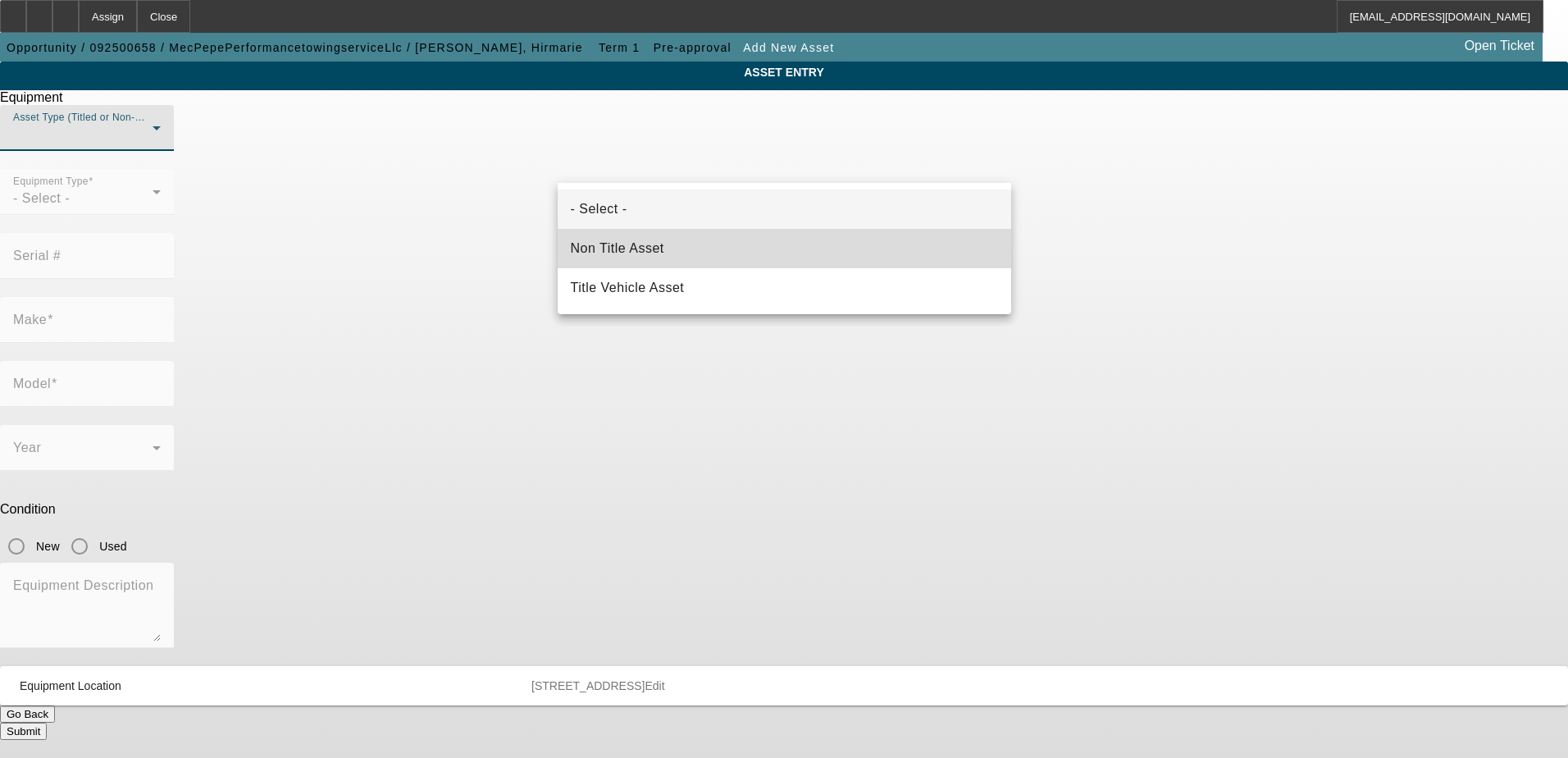
click at [682, 255] on mat-option "Non Title Asset" at bounding box center [784, 249] width 454 height 39
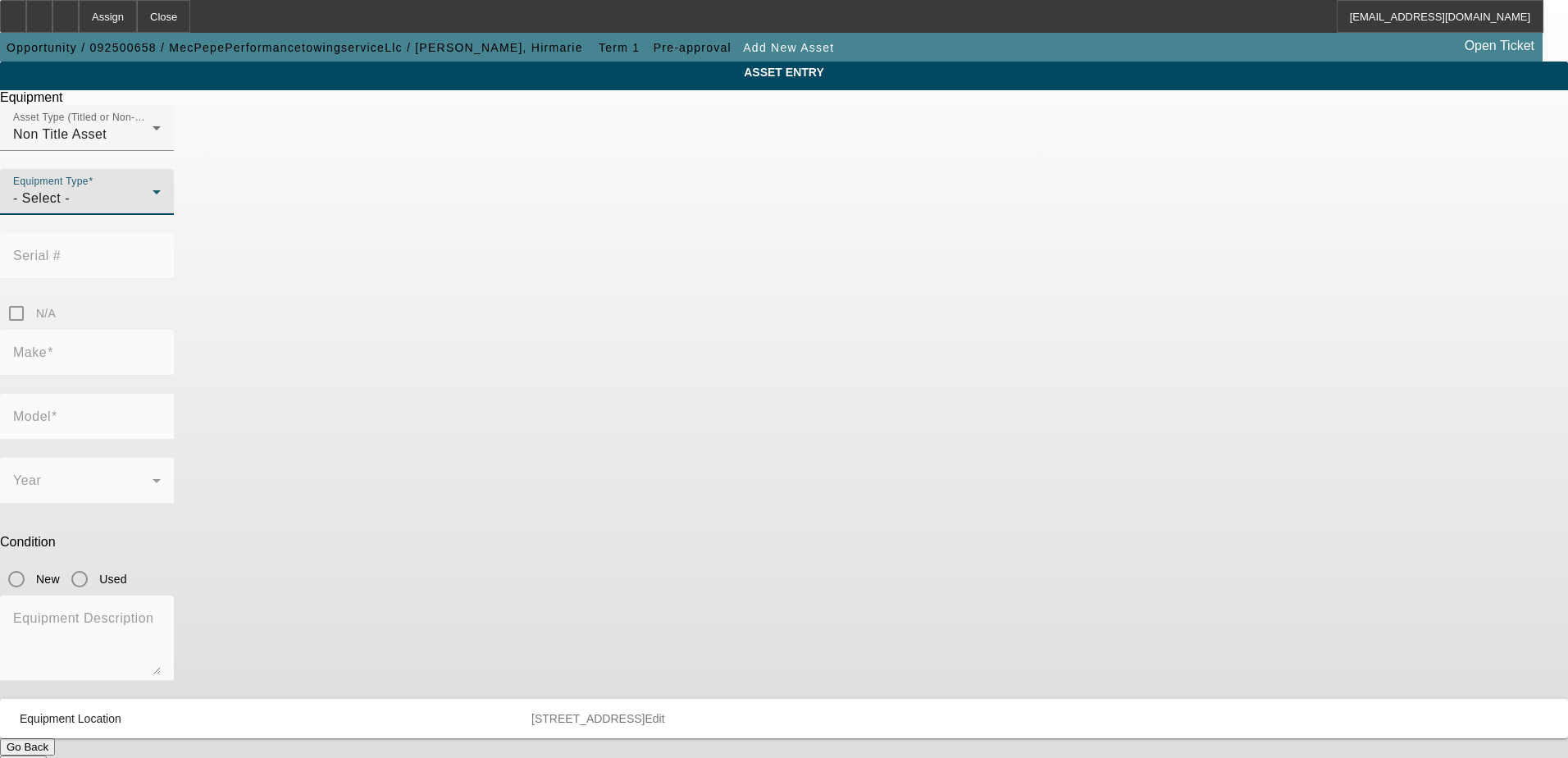
click at [153, 208] on div "- Select -" at bounding box center [82, 198] width 140 height 20
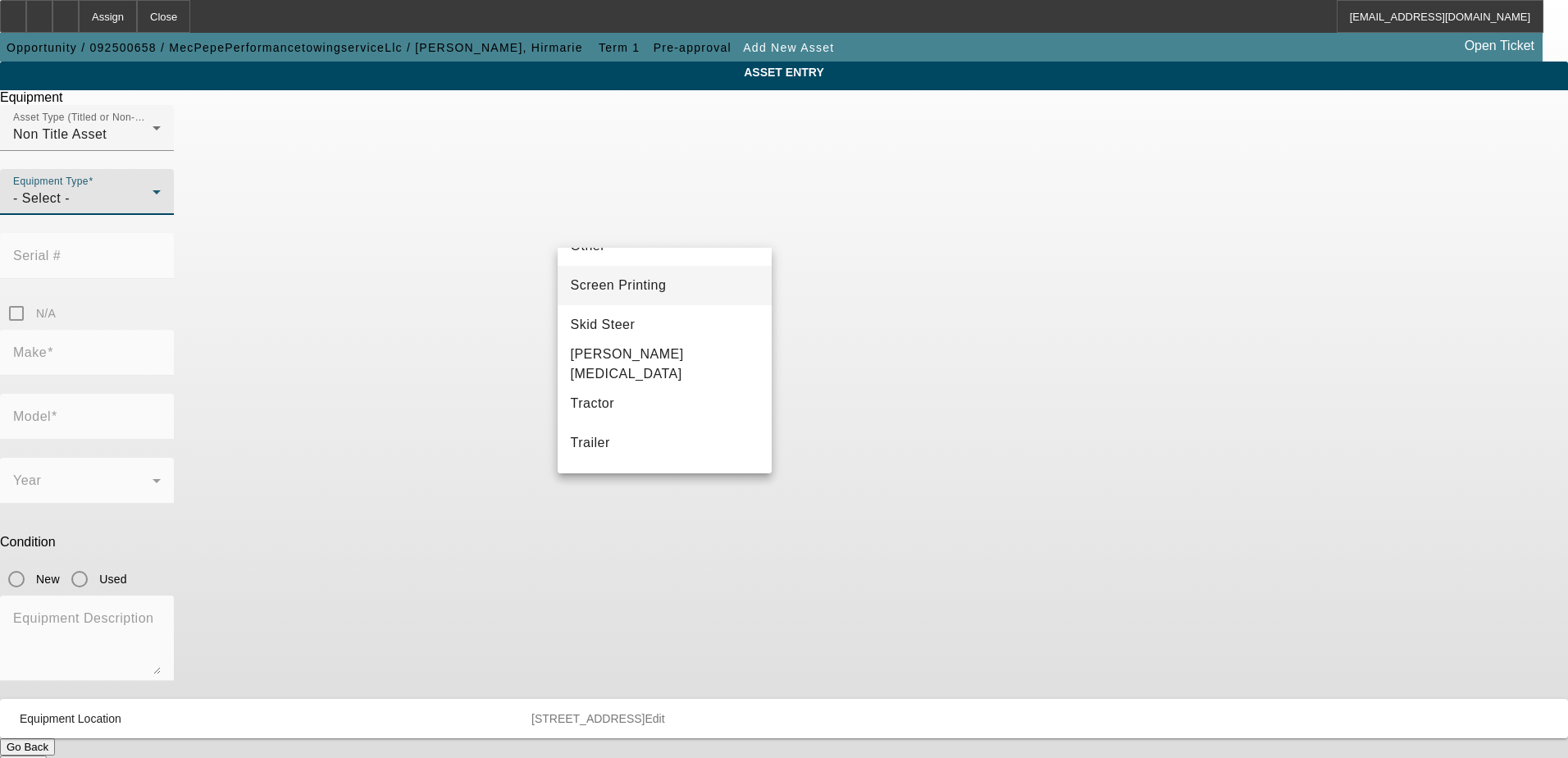
scroll to position [457, 0]
drag, startPoint x: 291, startPoint y: 285, endPoint x: 554, endPoint y: 261, distance: 264.1
click at [293, 286] on div at bounding box center [784, 379] width 1568 height 758
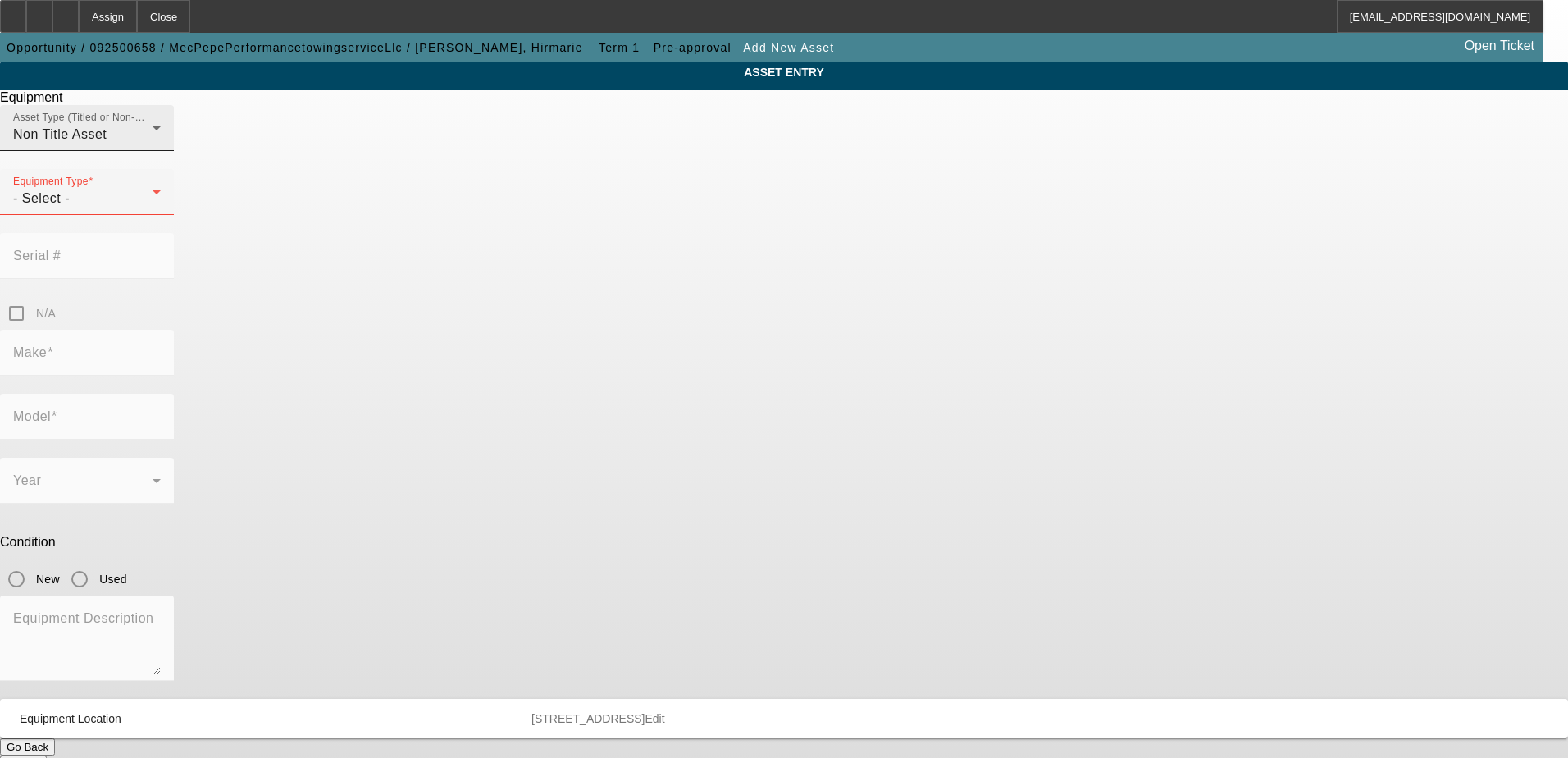
click at [161, 151] on div "Asset Type (Titled or Non-Titled) Non Title Asset" at bounding box center [87, 128] width 147 height 46
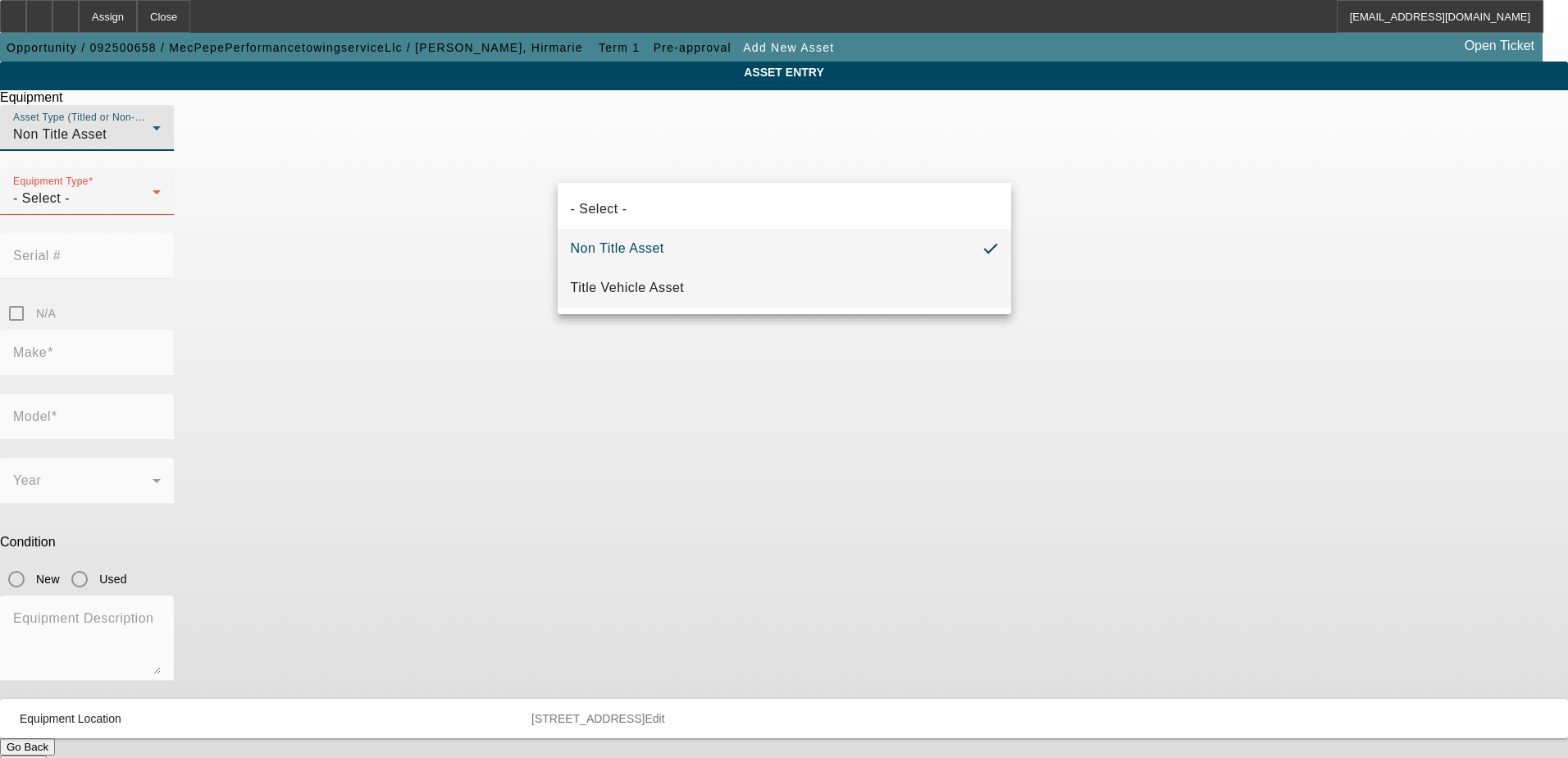
click at [652, 281] on span "Title Vehicle Asset" at bounding box center [628, 287] width 114 height 20
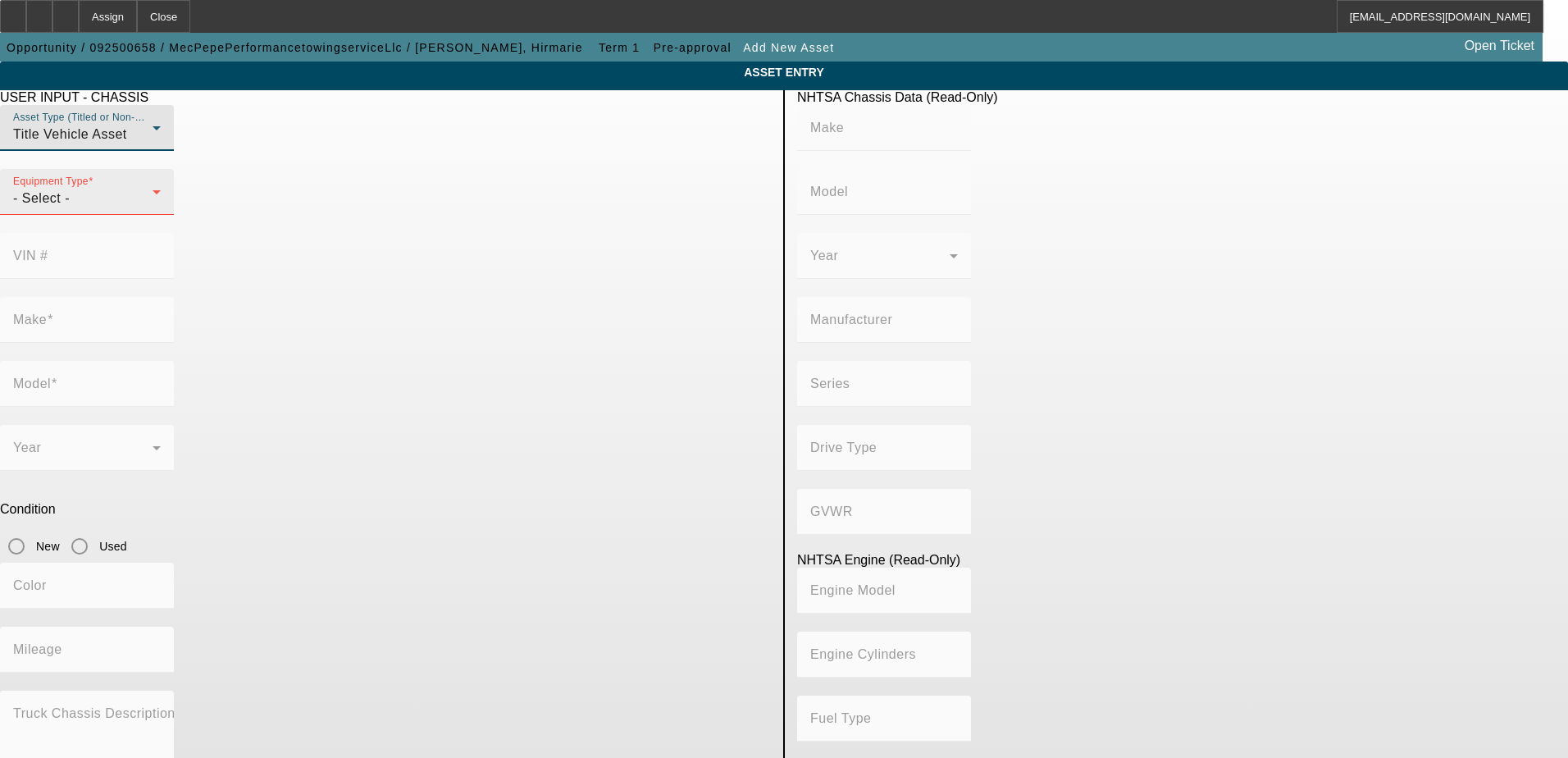
click at [153, 208] on div "- Select -" at bounding box center [82, 198] width 140 height 20
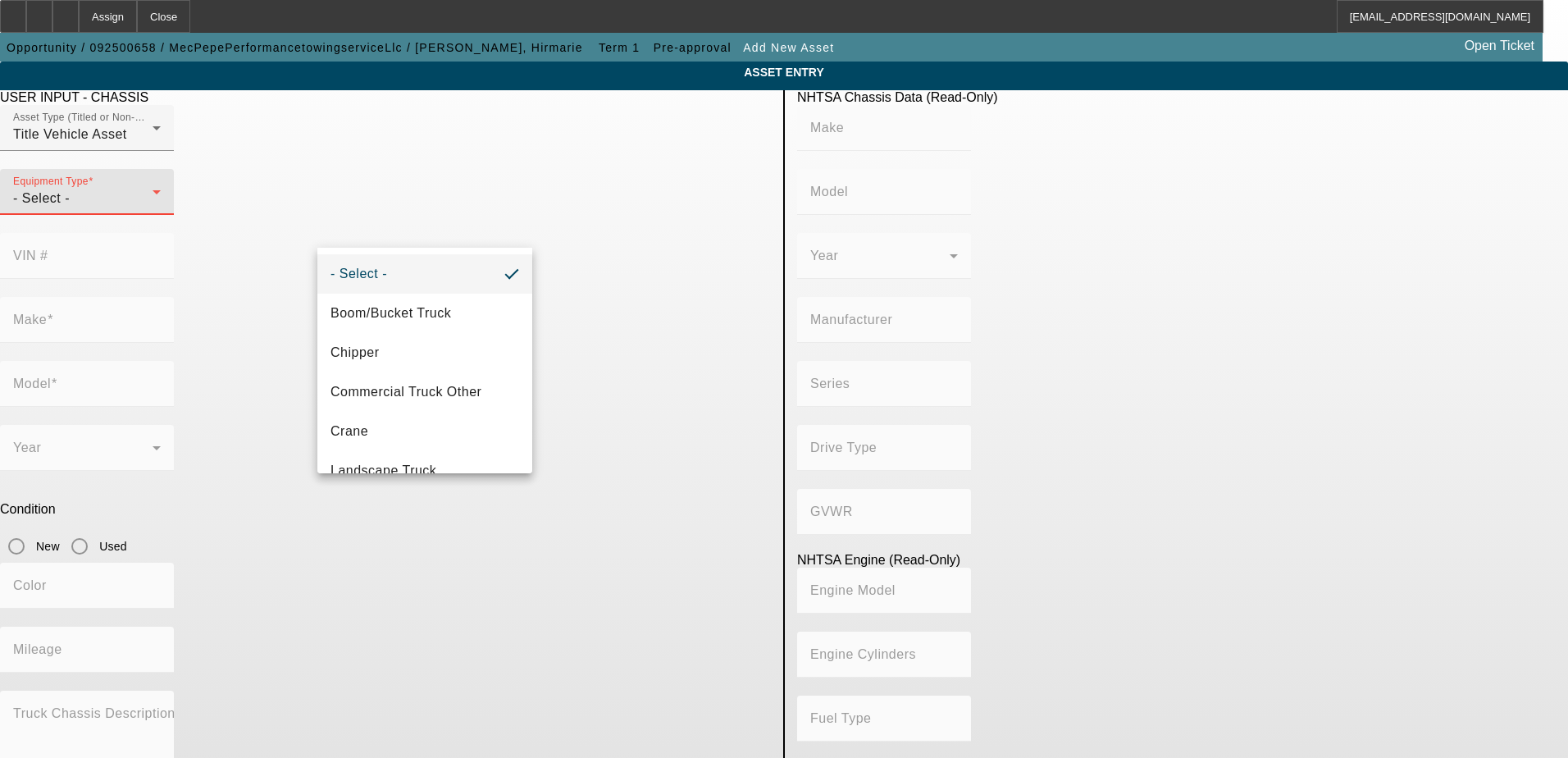
click at [475, 155] on div at bounding box center [784, 379] width 1568 height 758
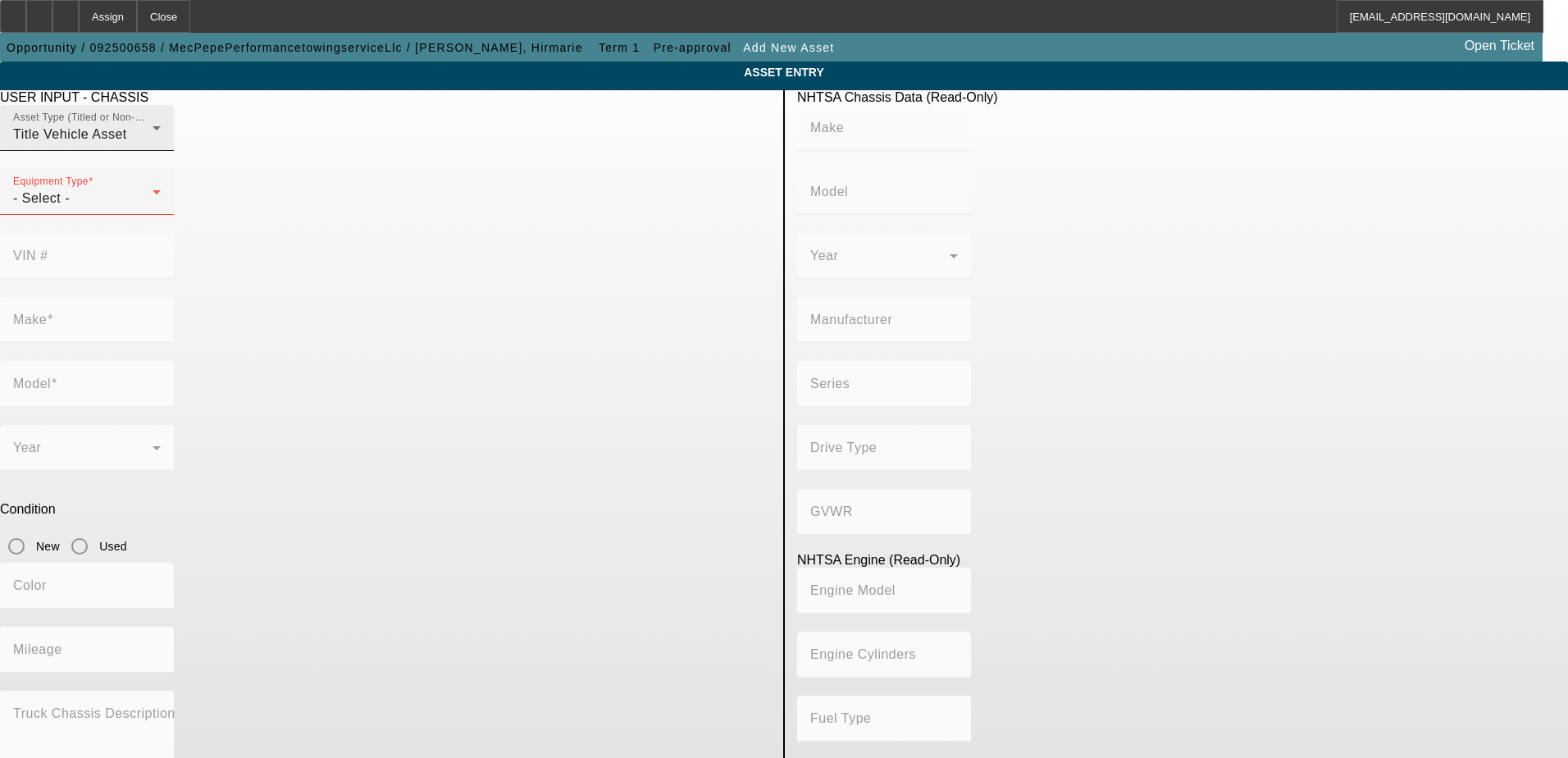
click at [153, 144] on div "Title Vehicle Asset" at bounding box center [82, 134] width 140 height 20
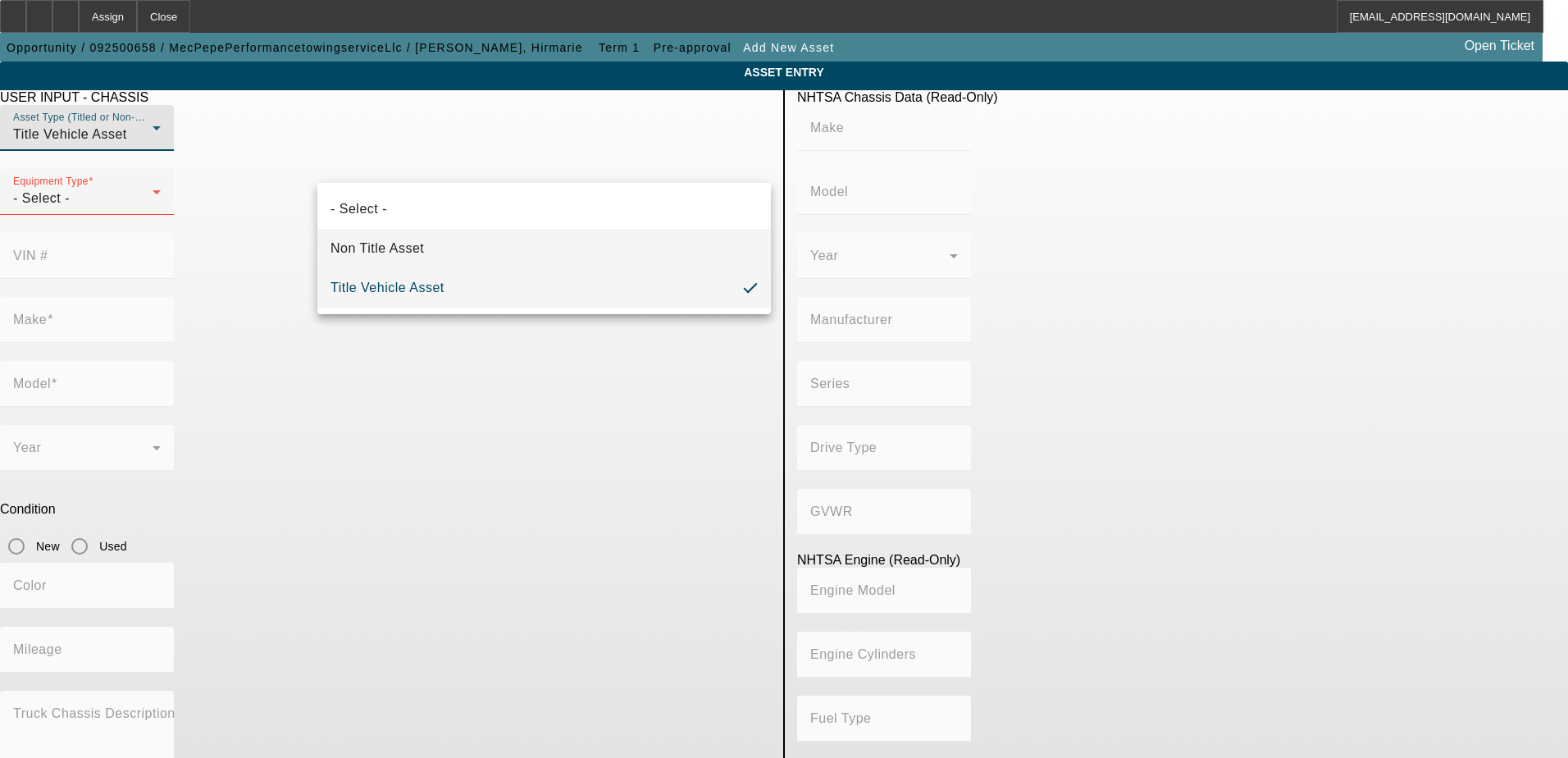
click at [502, 249] on mat-option "Non Title Asset" at bounding box center [544, 249] width 454 height 39
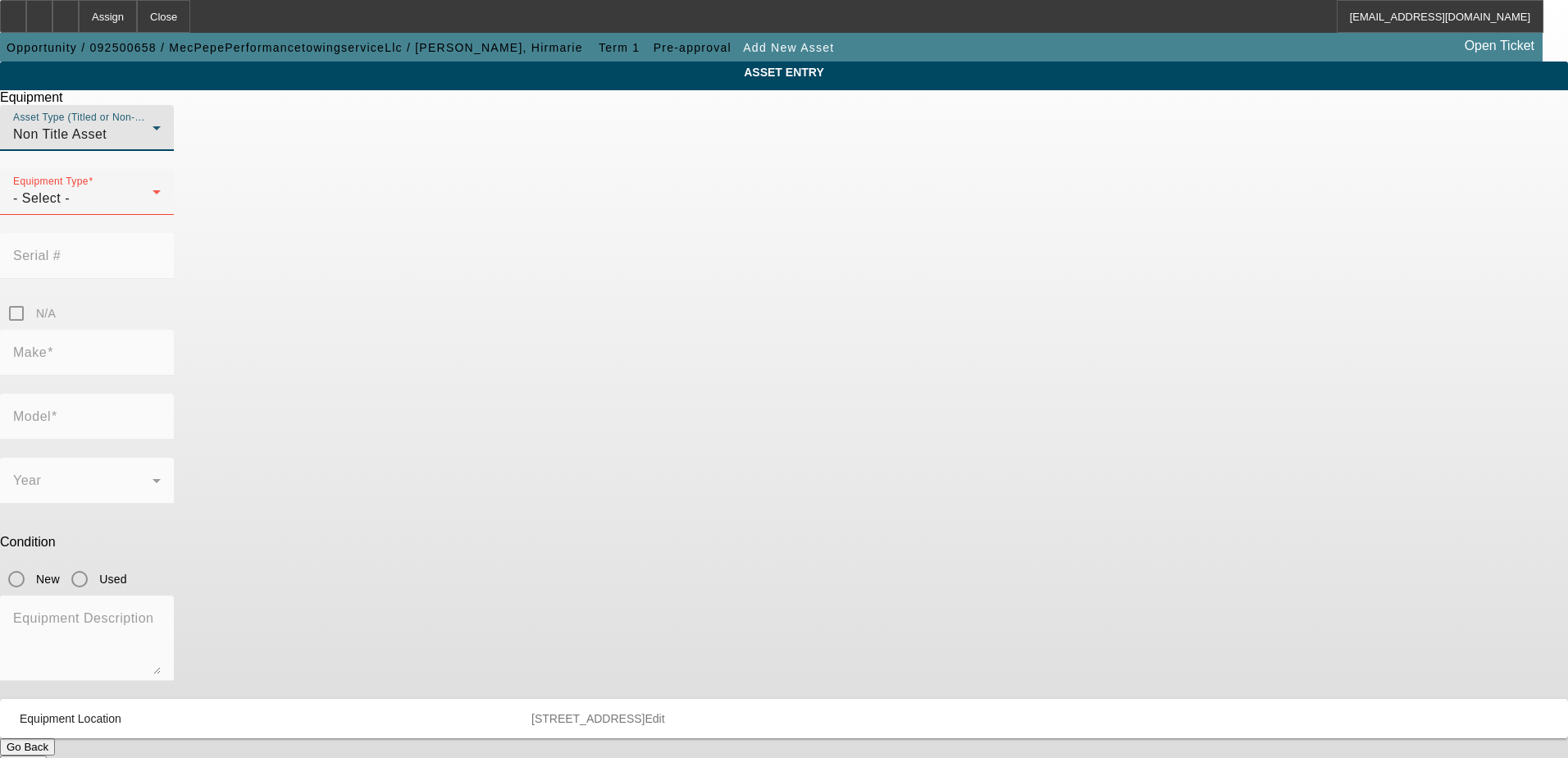
click at [153, 144] on div "Non Title Asset" at bounding box center [82, 134] width 140 height 20
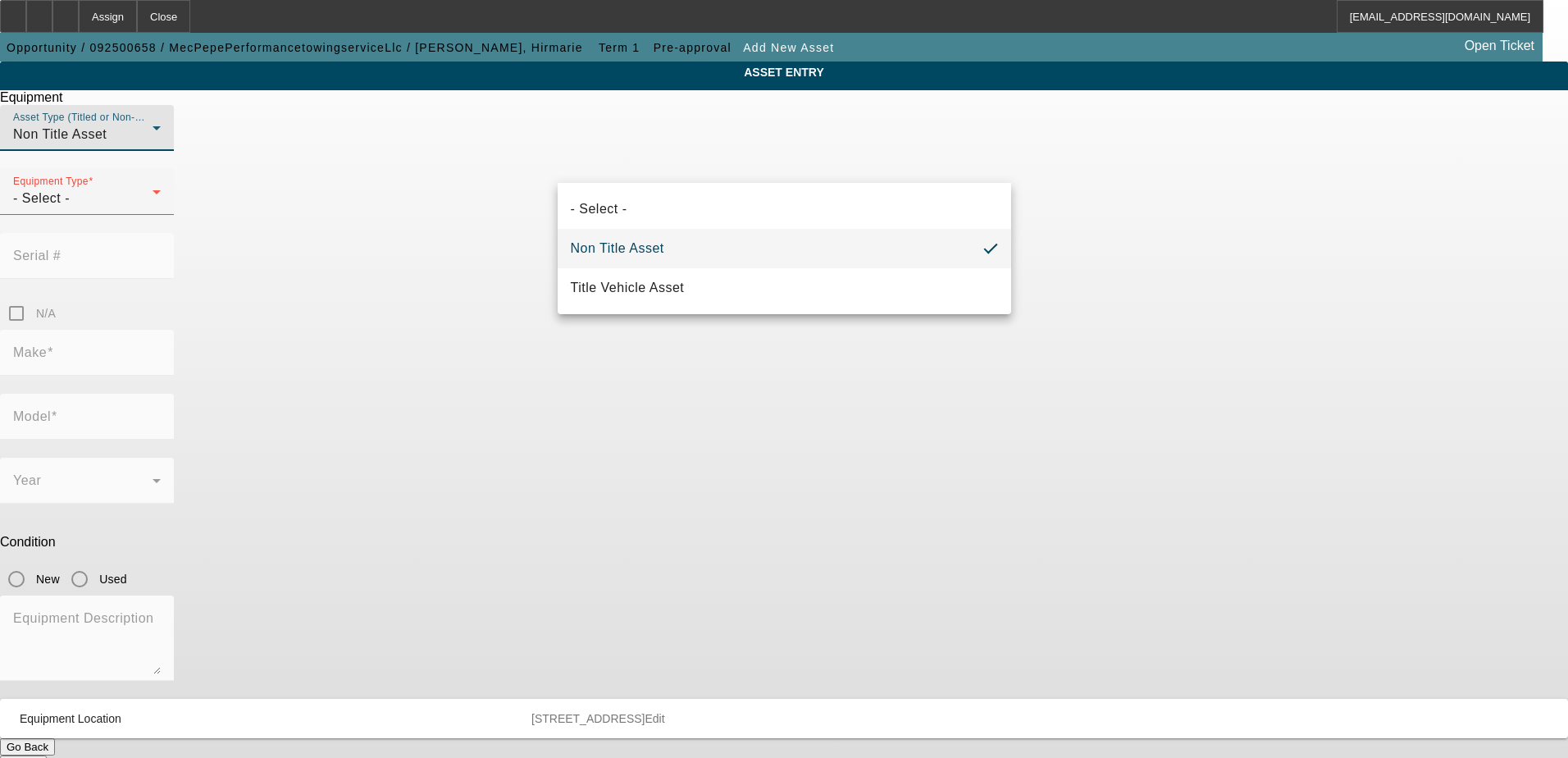
click at [682, 250] on mat-option "Non Title Asset" at bounding box center [784, 249] width 454 height 39
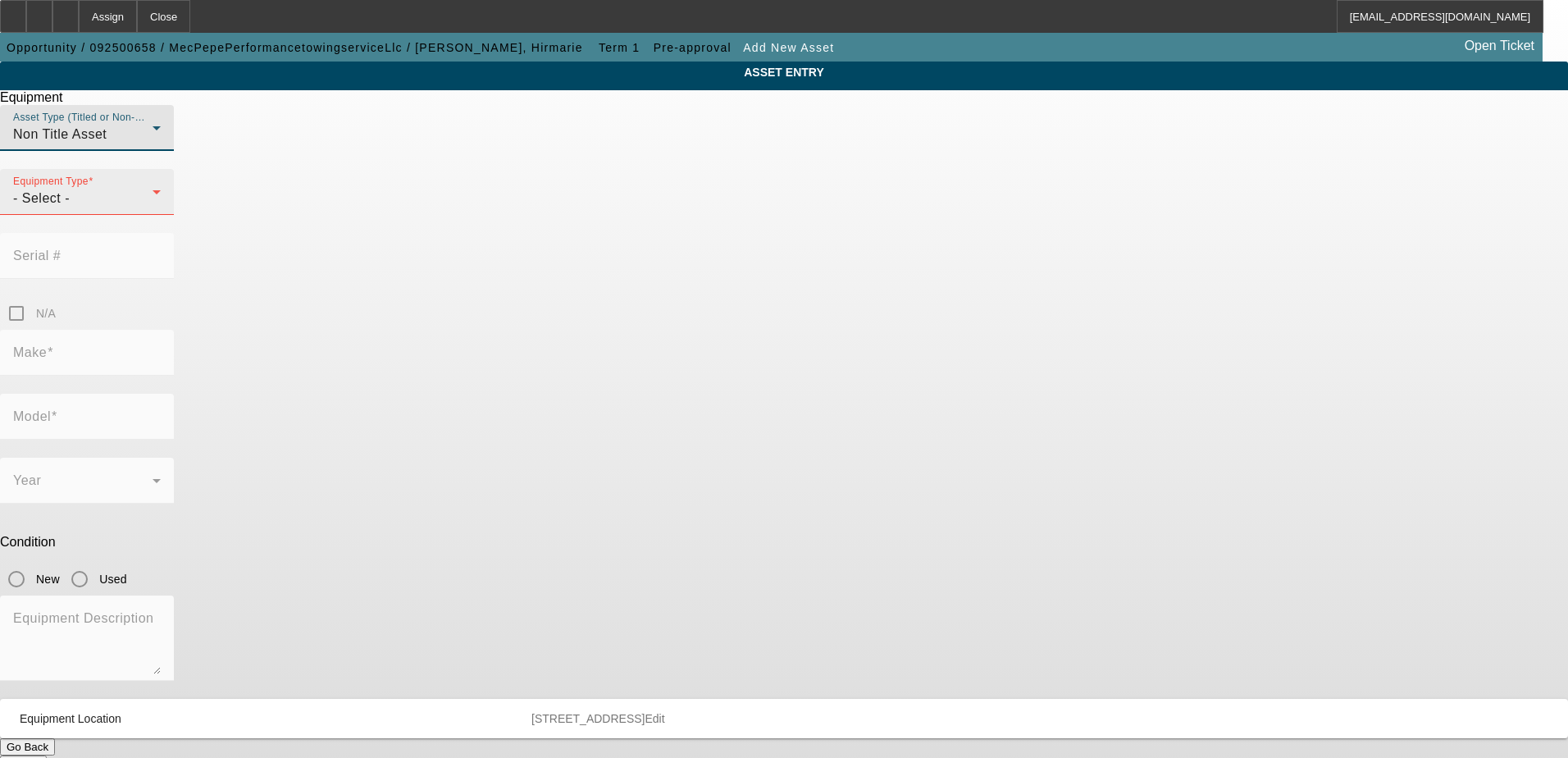
click at [153, 208] on div "- Select -" at bounding box center [82, 198] width 140 height 20
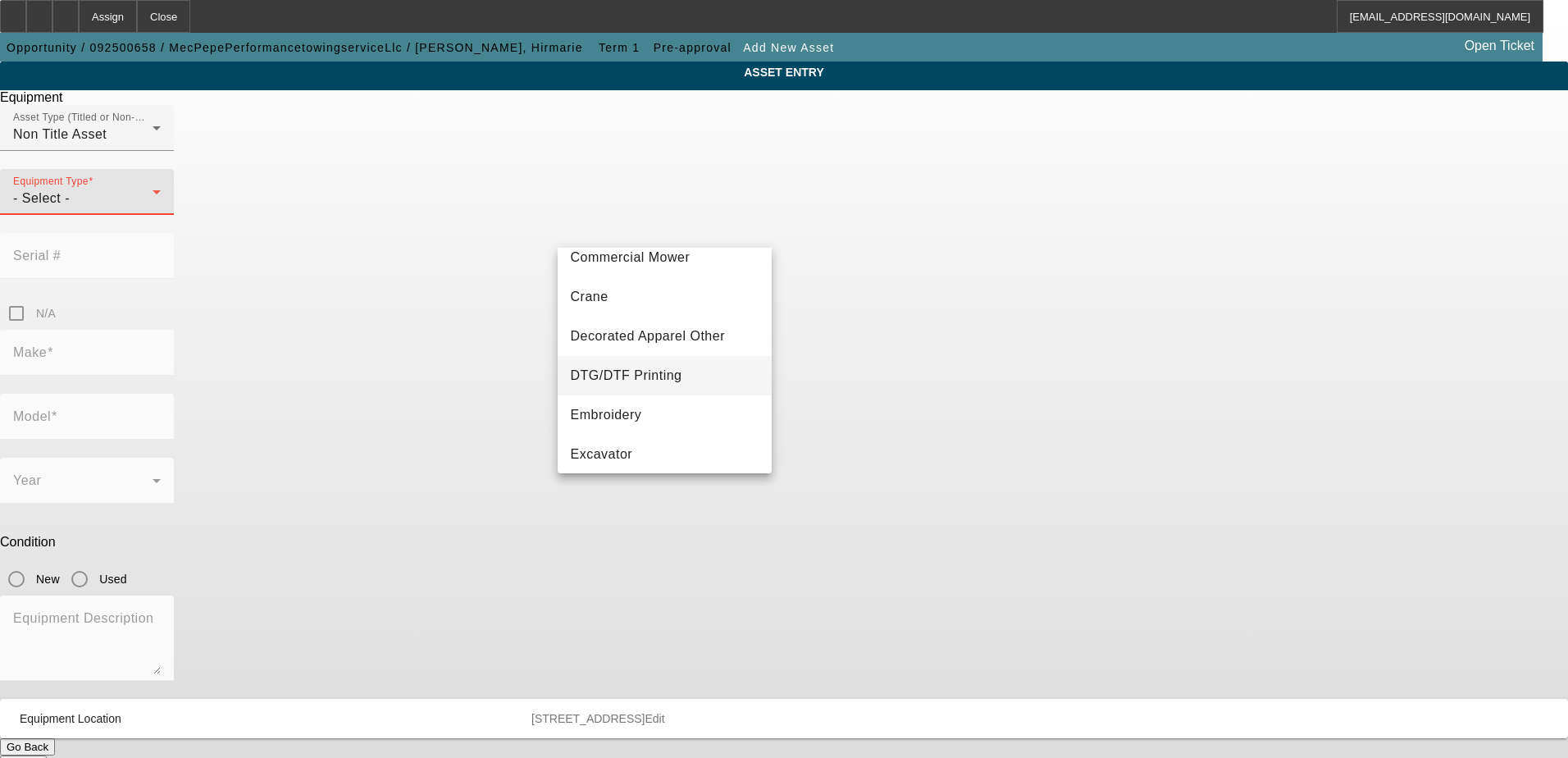
scroll to position [164, 0]
click at [367, 318] on div at bounding box center [784, 379] width 1568 height 758
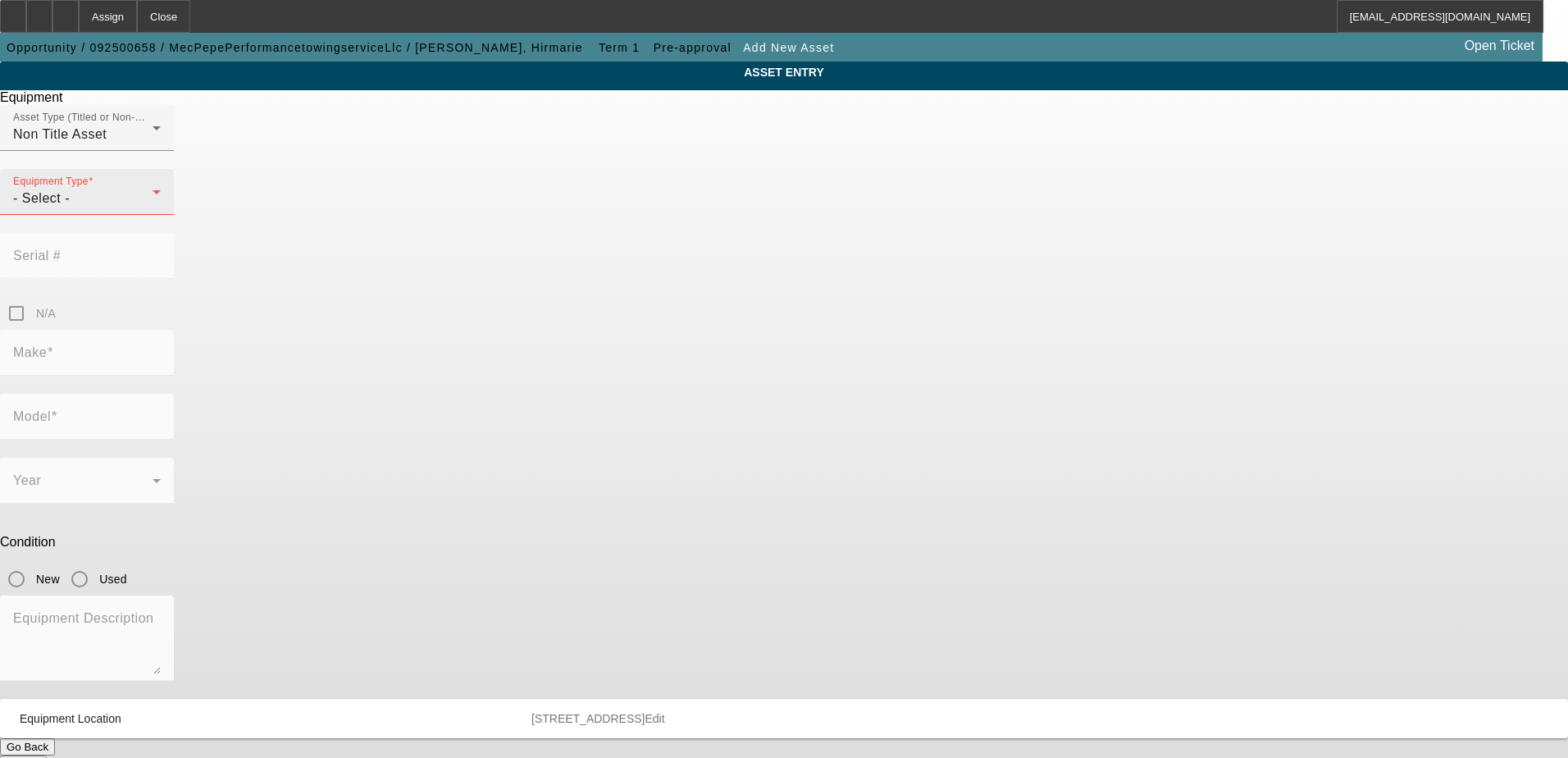
click at [153, 208] on div "- Select -" at bounding box center [82, 198] width 140 height 20
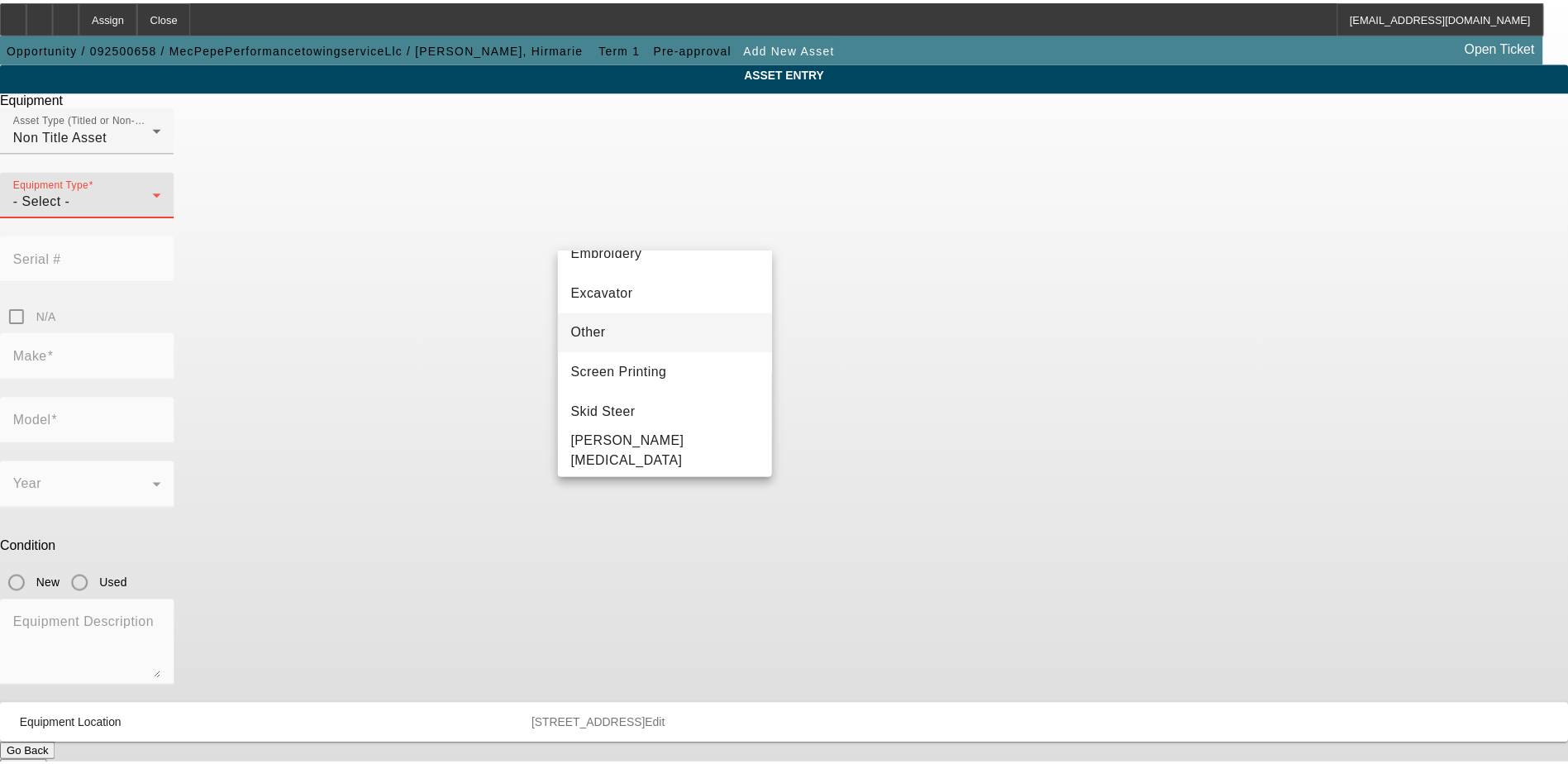
scroll to position [331, 0]
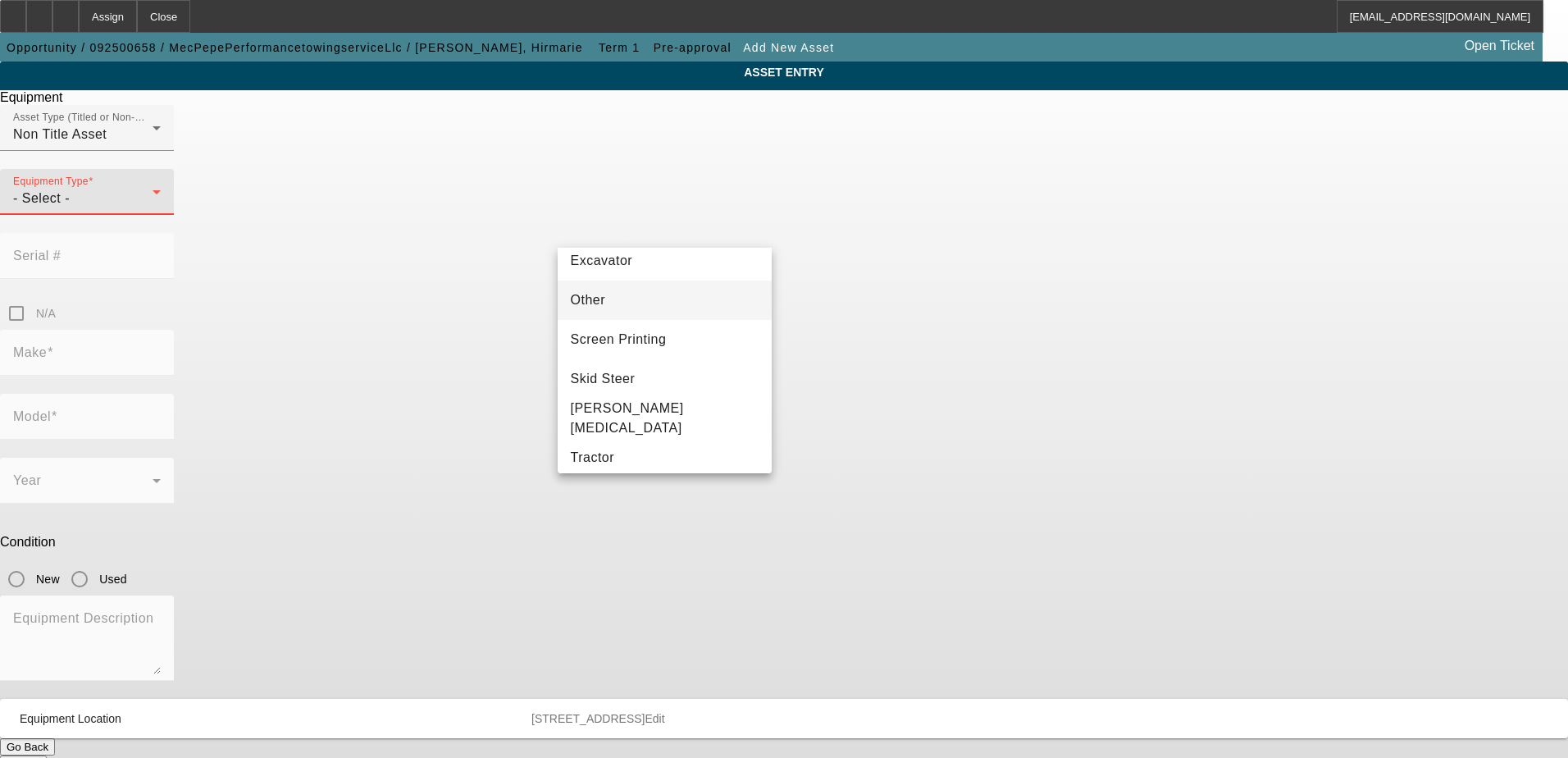
click at [640, 309] on mat-option "Other" at bounding box center [665, 300] width 215 height 39
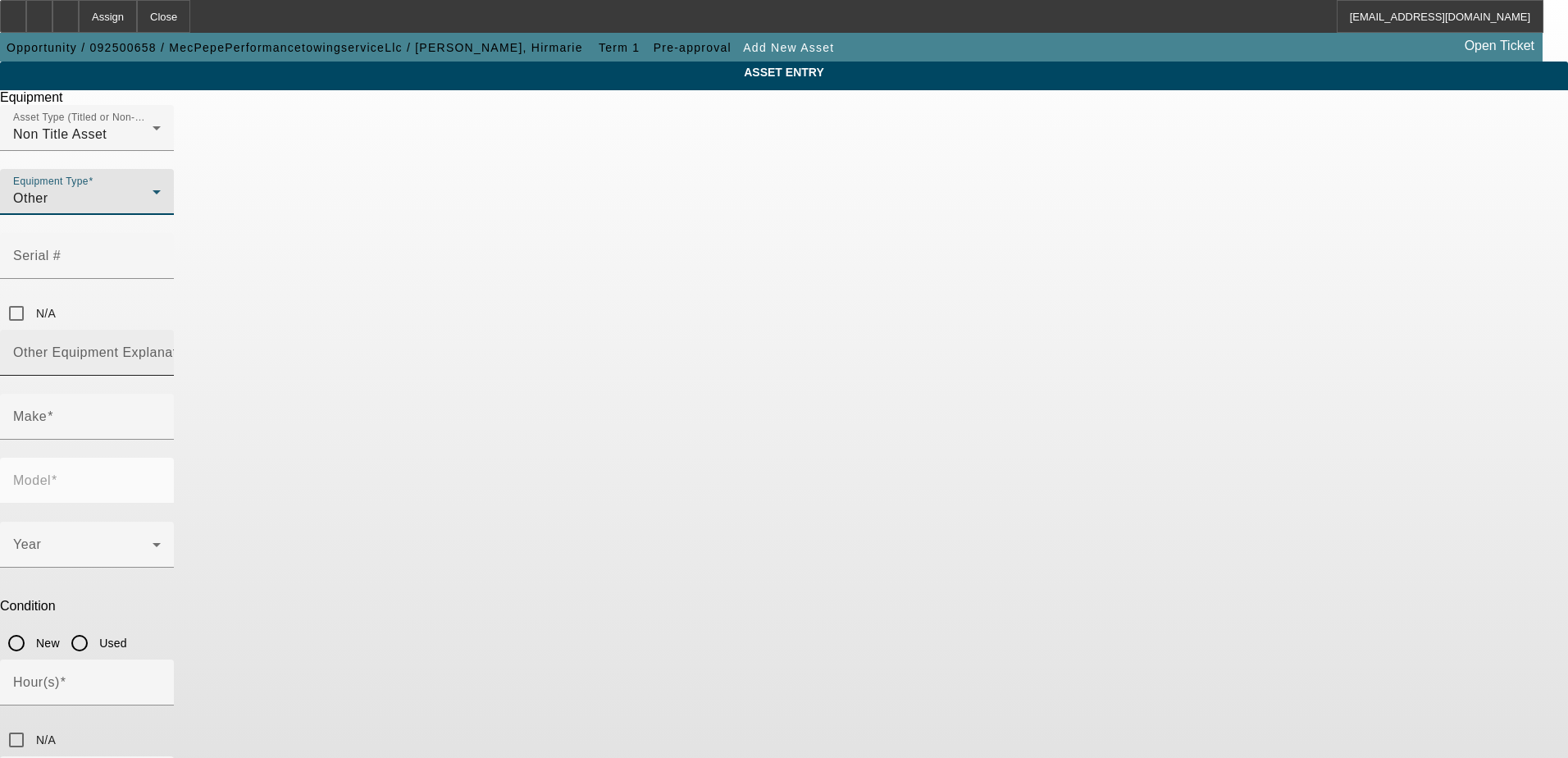
click at [196, 346] on mat-label "Other Equipment Explanation" at bounding box center [104, 352] width 183 height 14
click at [161, 350] on input "Other Equipment Explanation" at bounding box center [87, 359] width 147 height 20
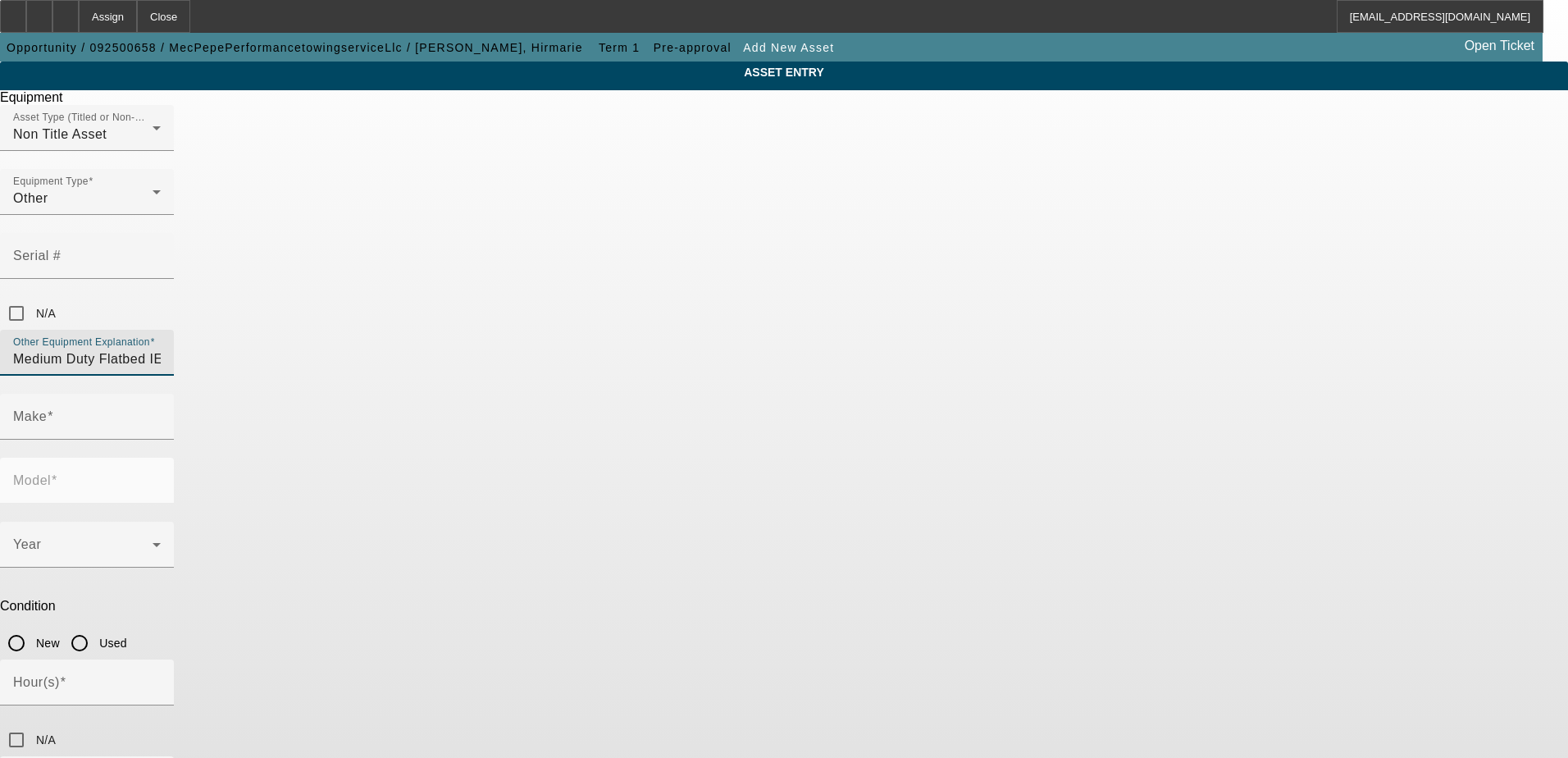
type input "Medium Duty Flatbed IE freight, int, etc."
click at [153, 144] on div "Non Title Asset" at bounding box center [82, 134] width 140 height 20
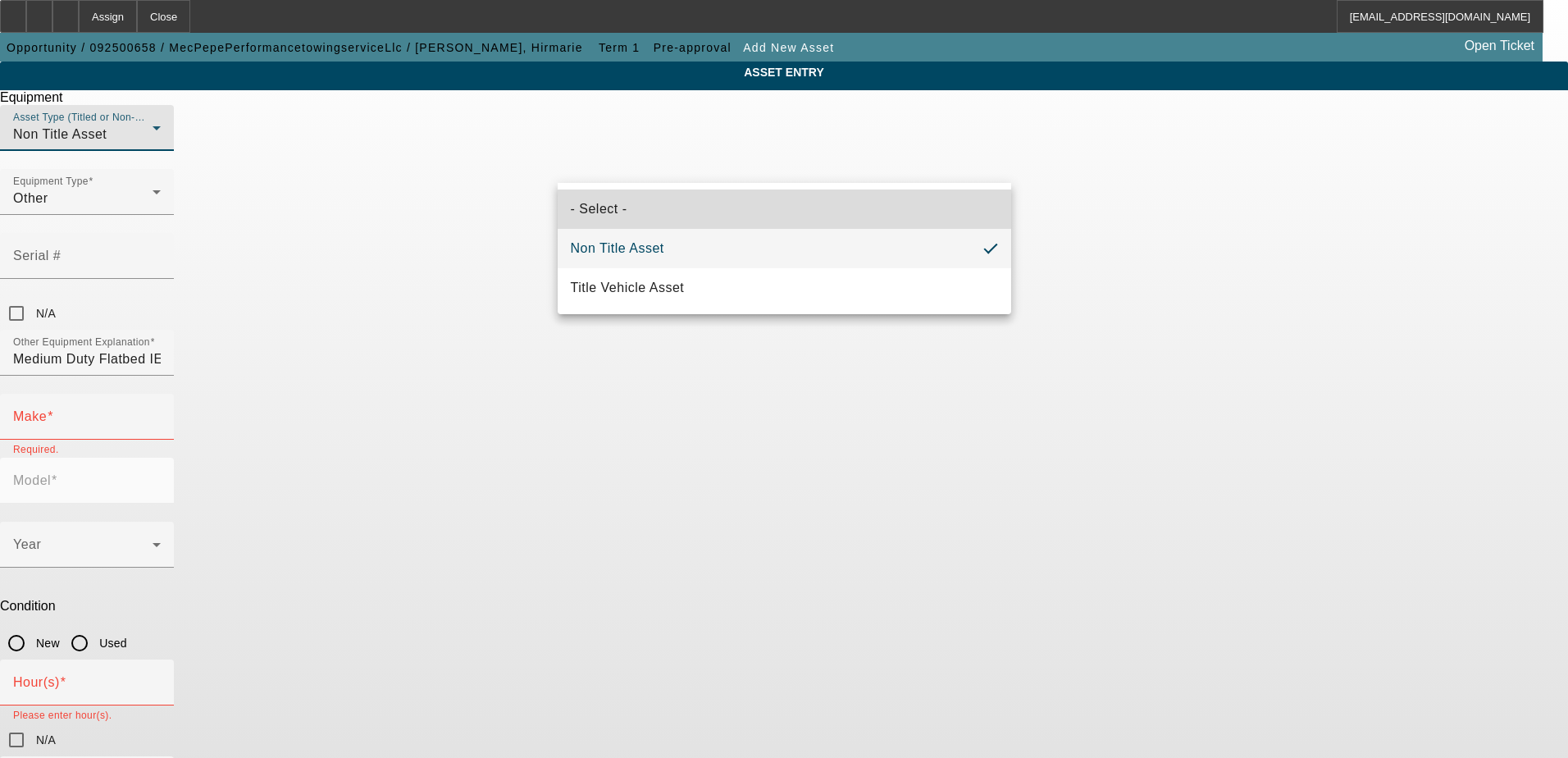
click at [611, 202] on span "- Select -" at bounding box center [599, 209] width 57 height 20
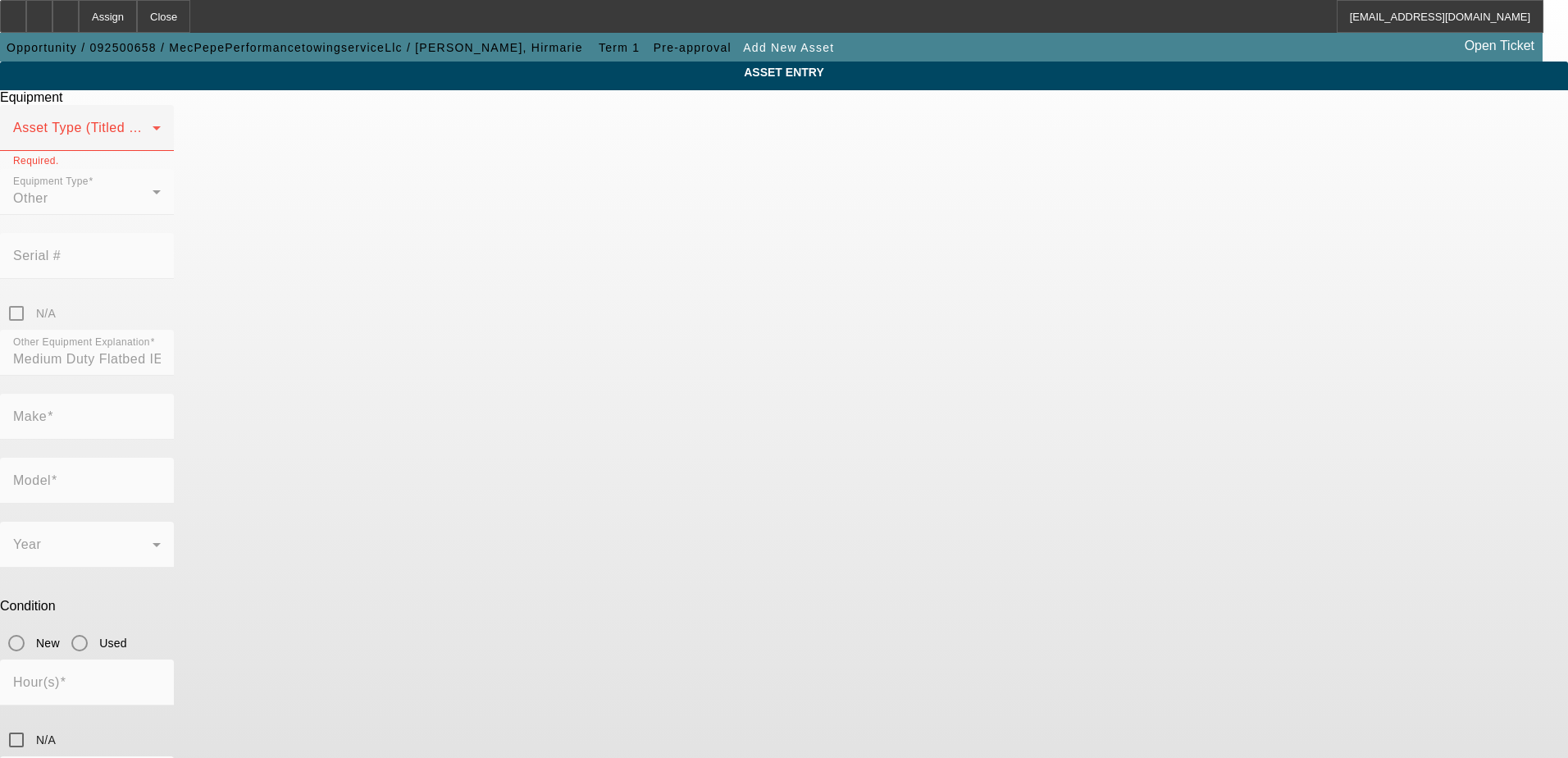
click at [174, 224] on mat-form-field "Equipment Type Other" at bounding box center [87, 201] width 174 height 64
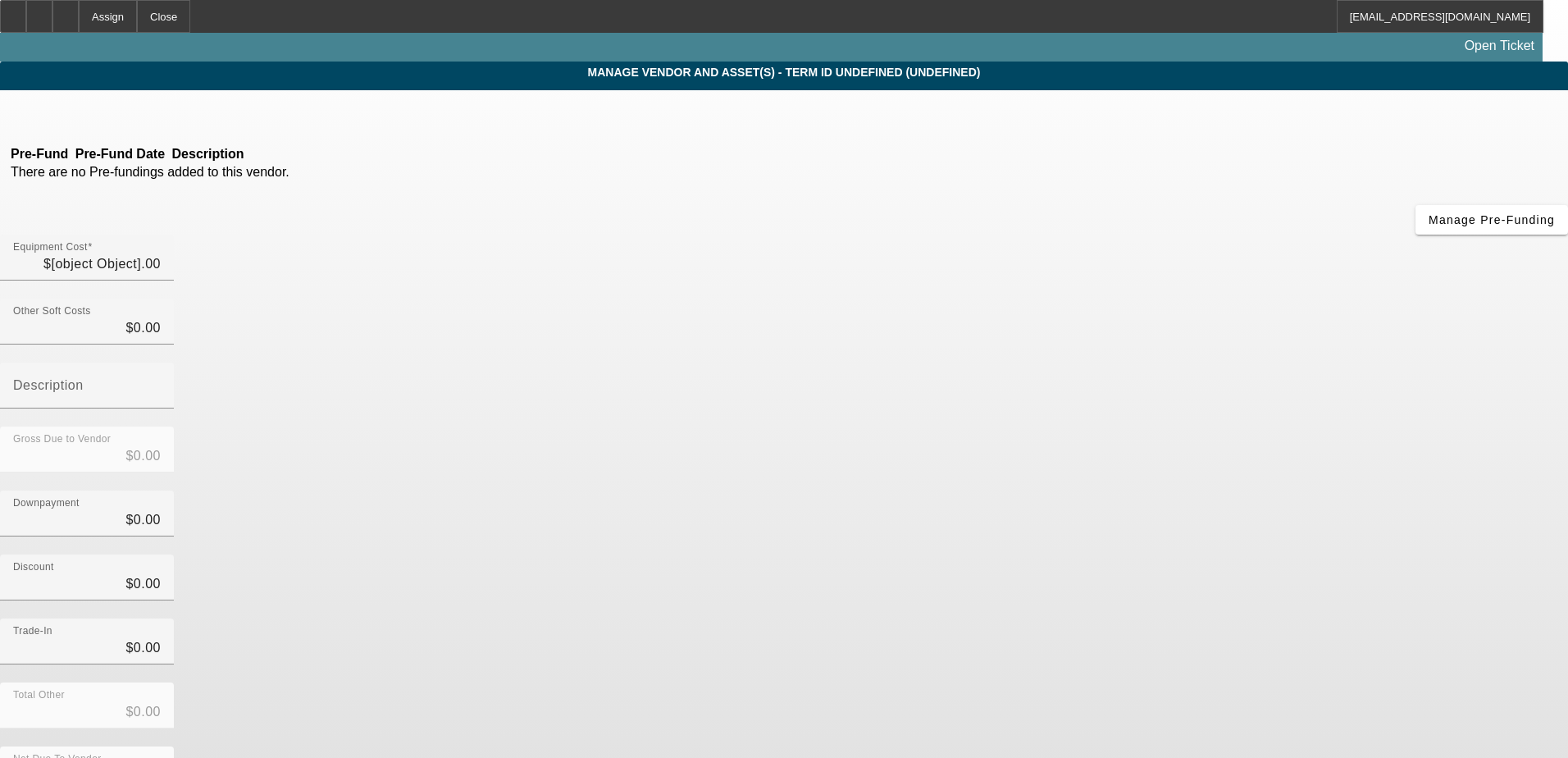
type input "$44,995.00"
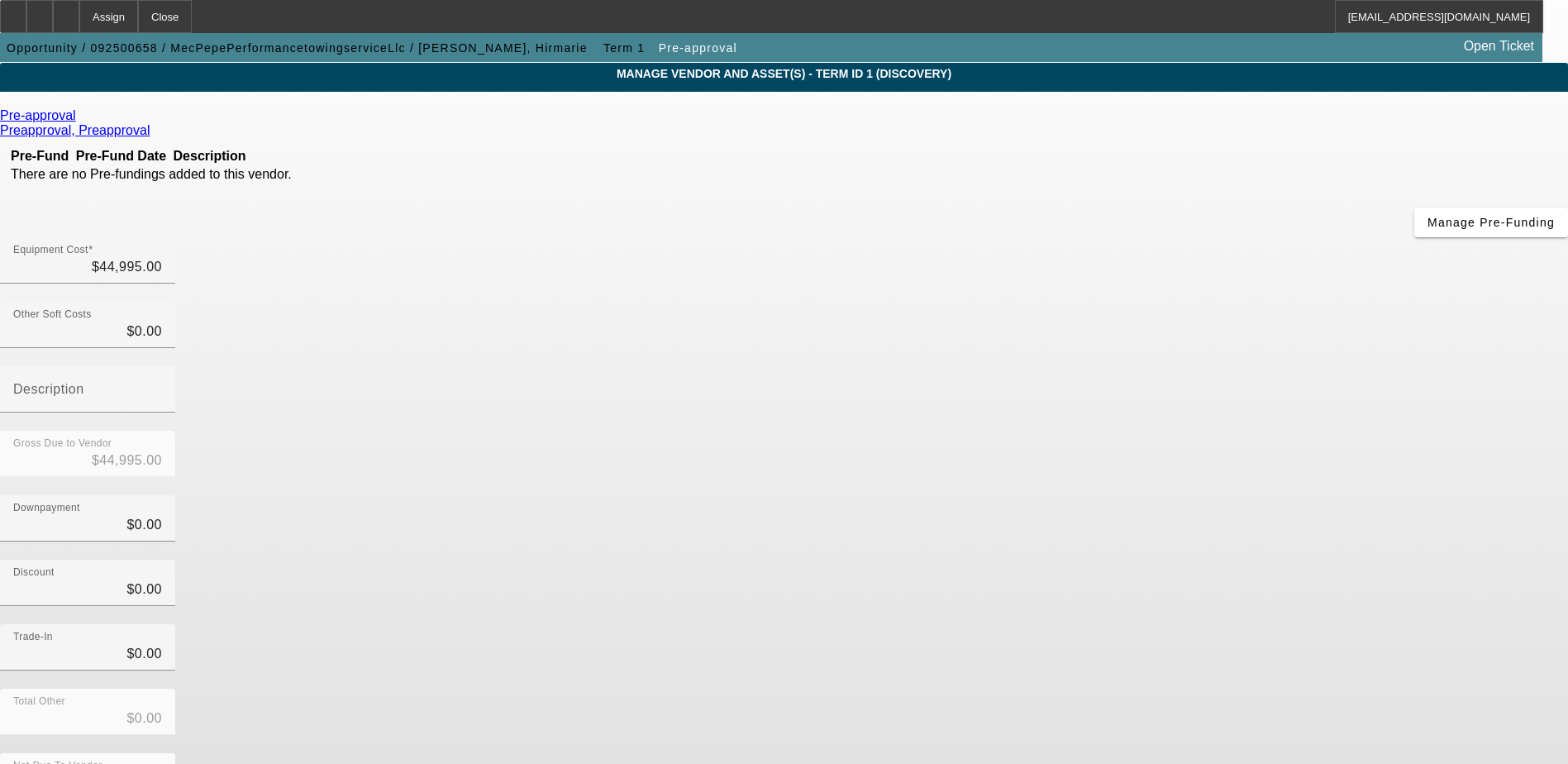
scroll to position [80, 0]
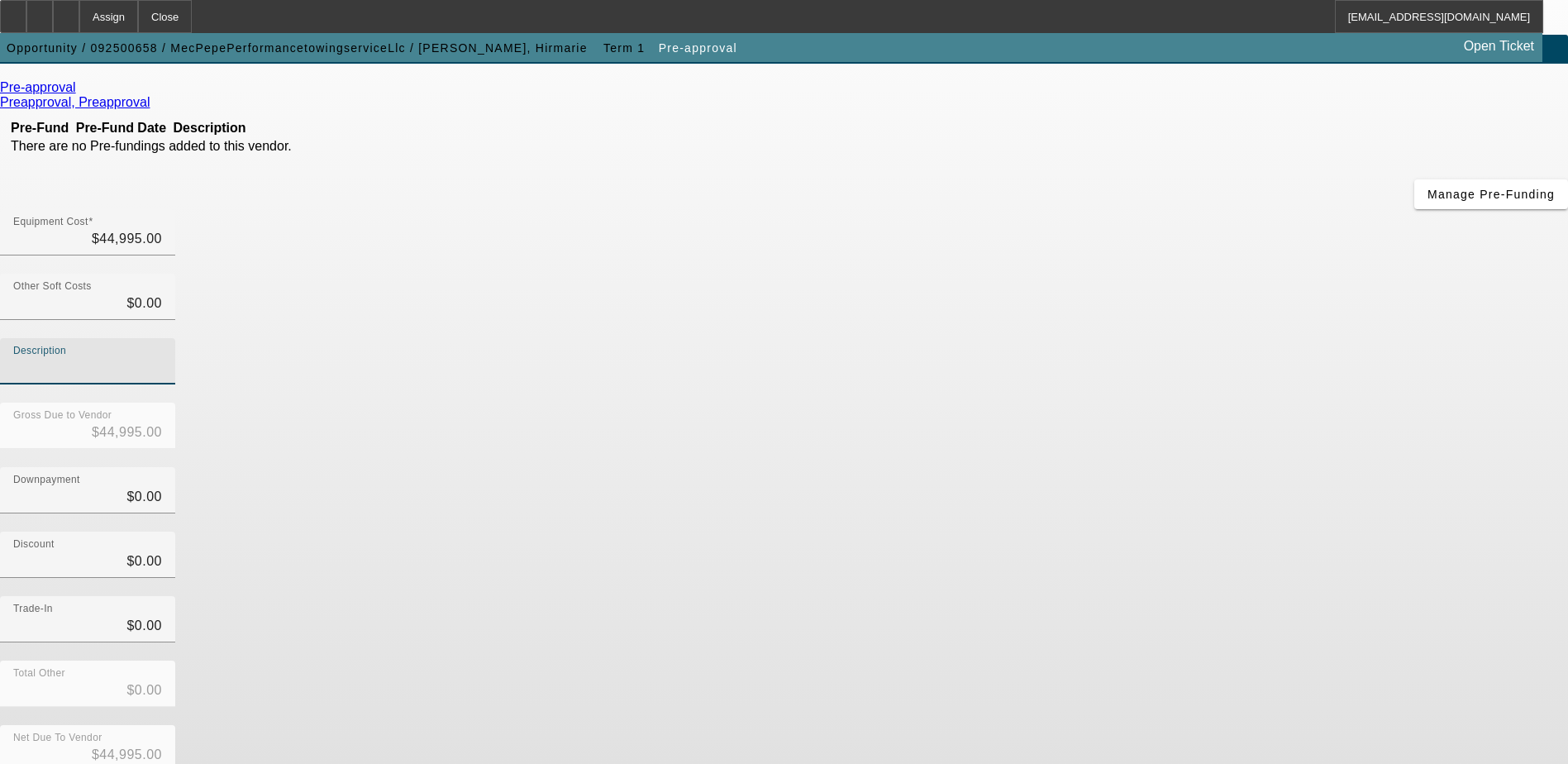
click at [162, 358] on input "Description" at bounding box center [87, 367] width 149 height 20
paste input "medium duty flatbed IE freight, int, etc"
type input "medium duty flatbed IE freight, int, etc"
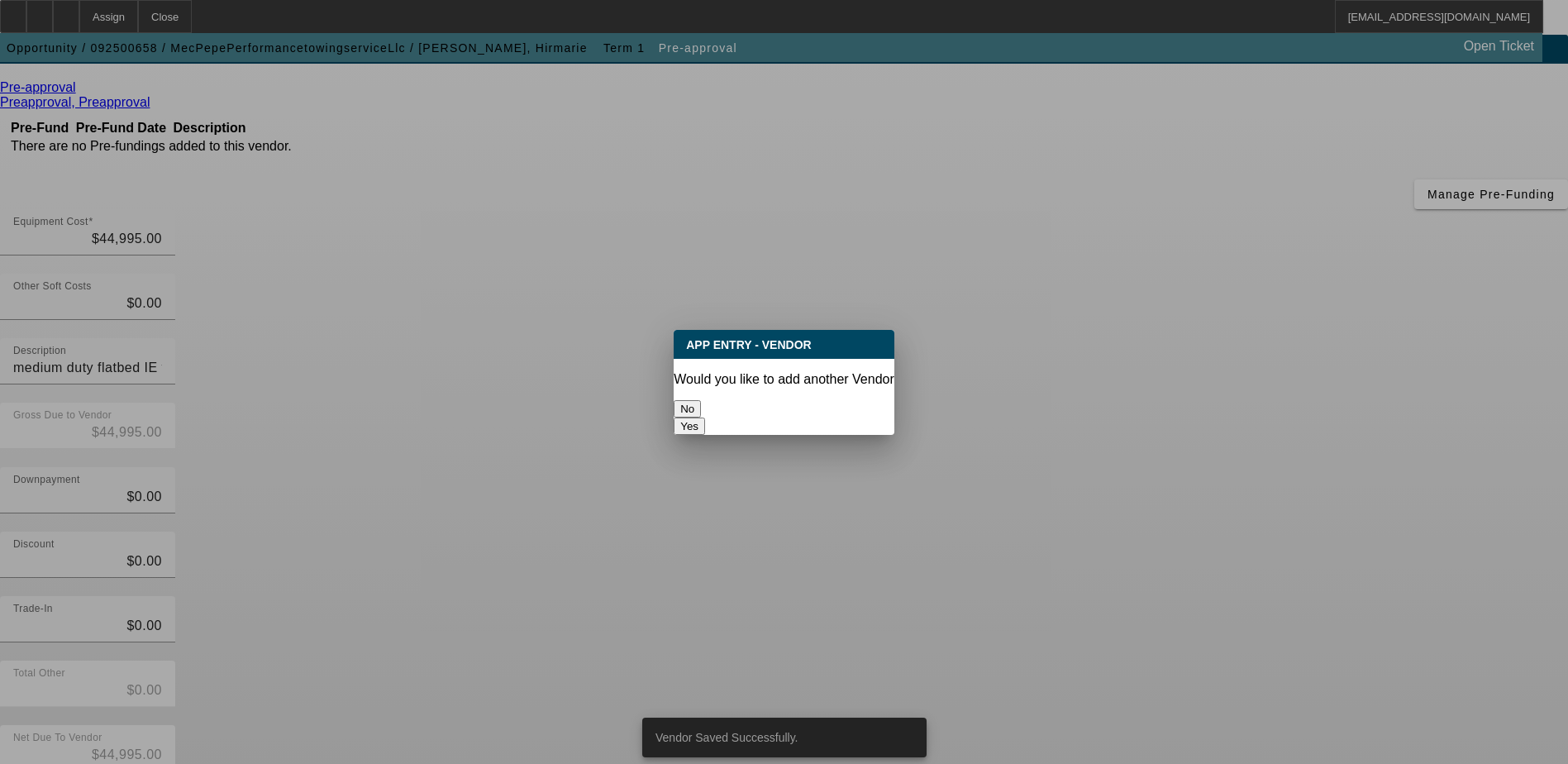
scroll to position [0, 0]
click at [701, 400] on button "No" at bounding box center [688, 409] width 28 height 17
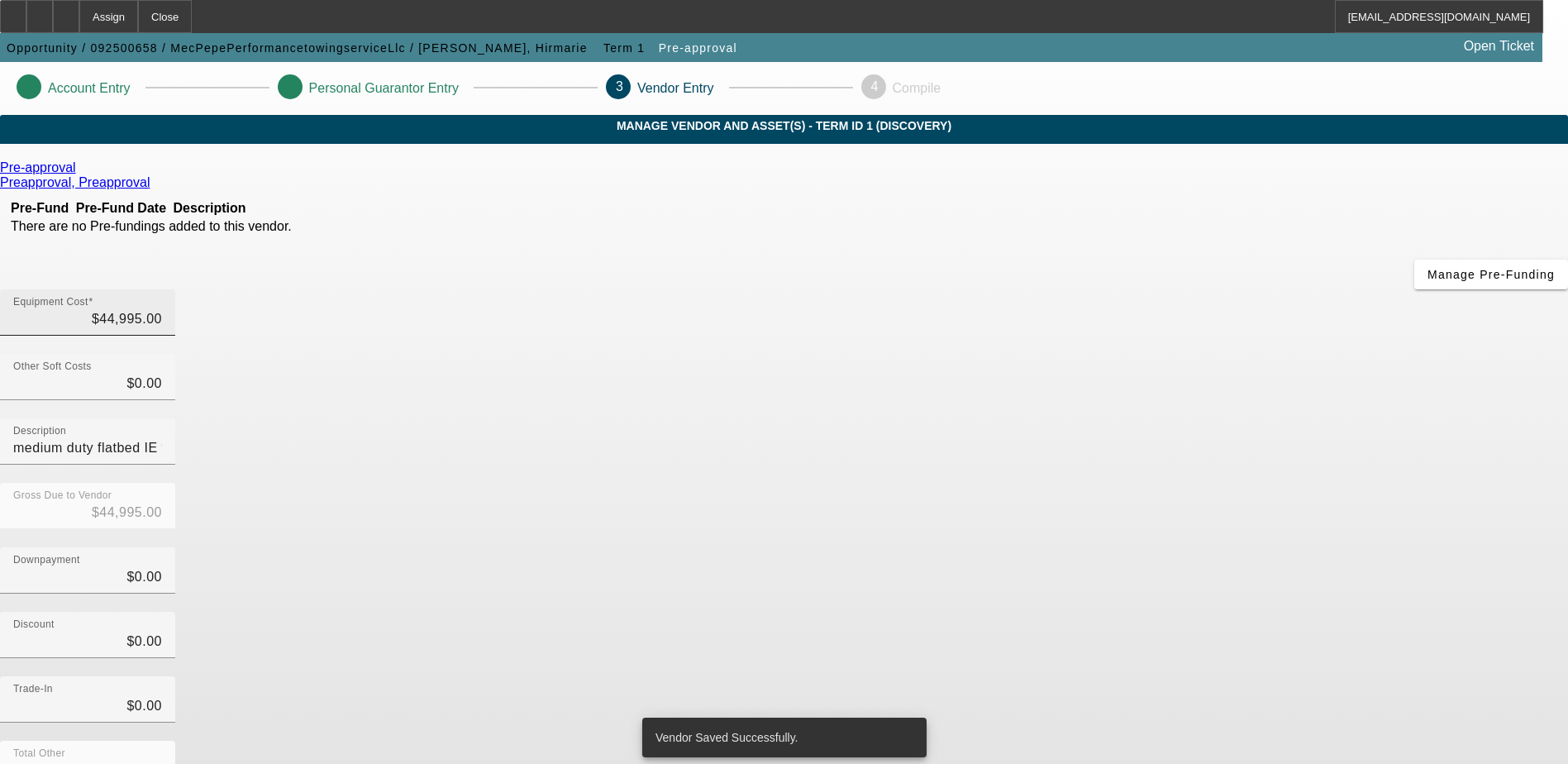
scroll to position [80, 0]
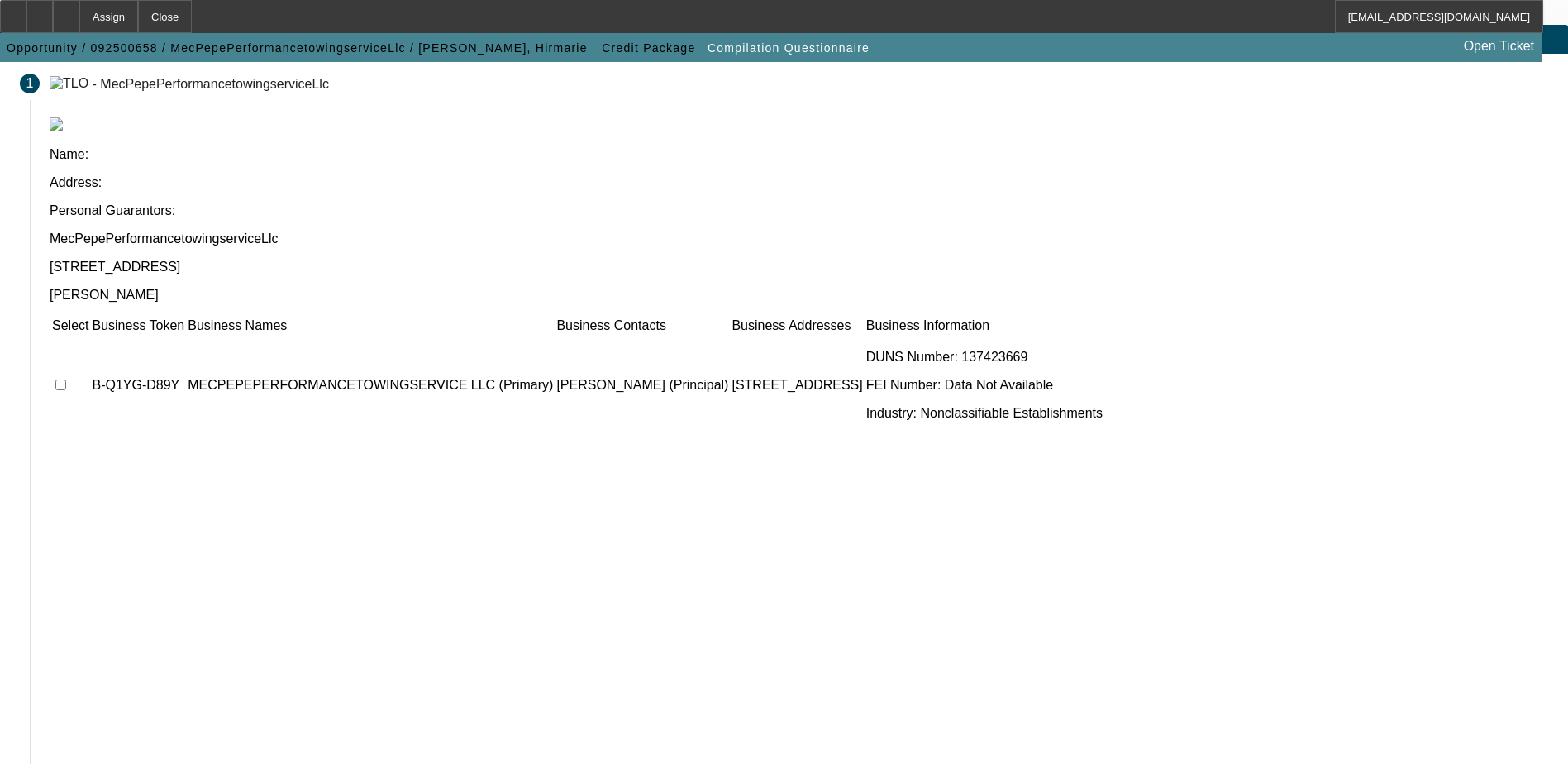
scroll to position [91, 0]
click at [67, 379] on input "checkbox" at bounding box center [60, 384] width 10 height 10
checkbox input "true"
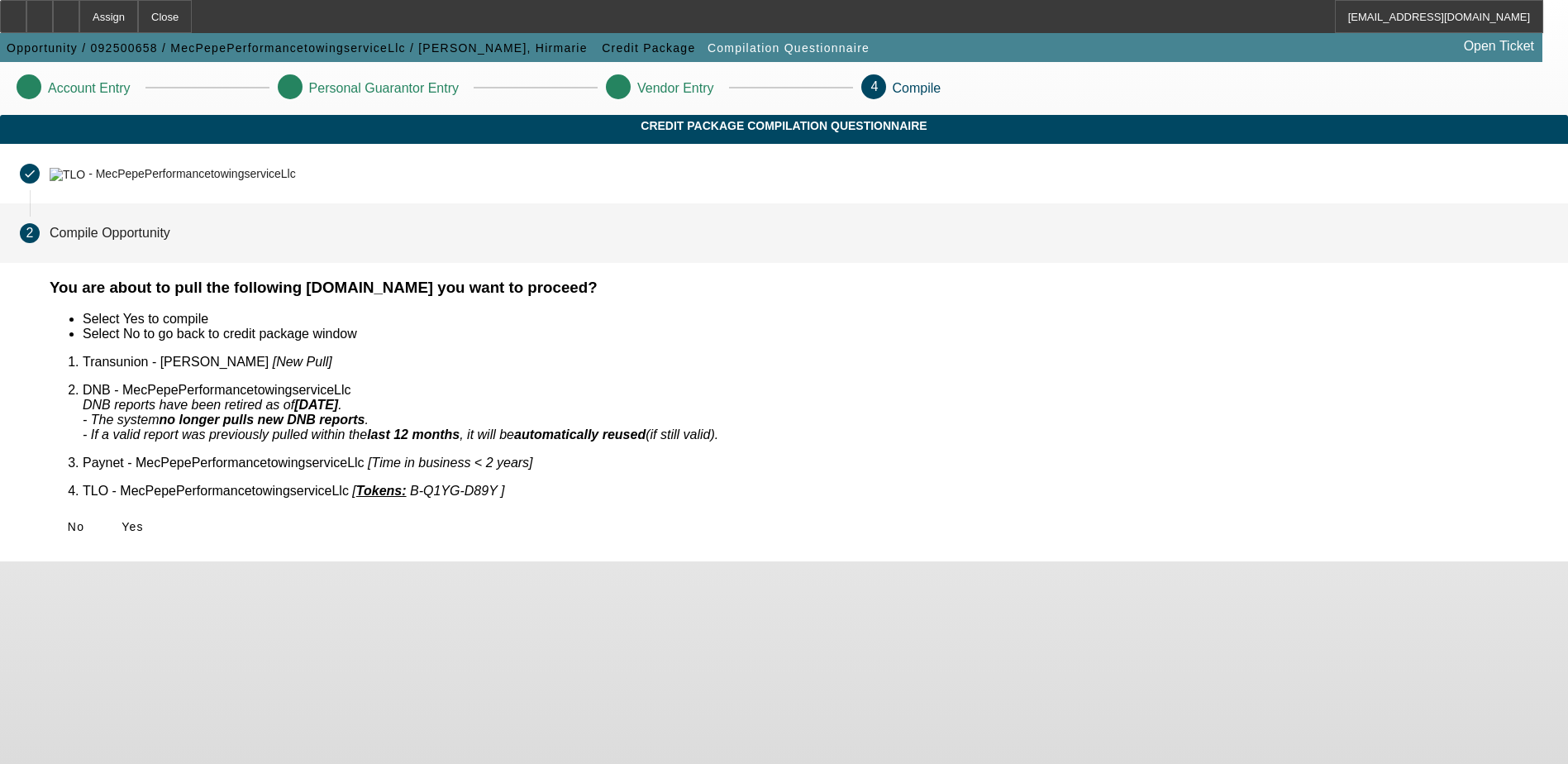
scroll to position [0, 0]
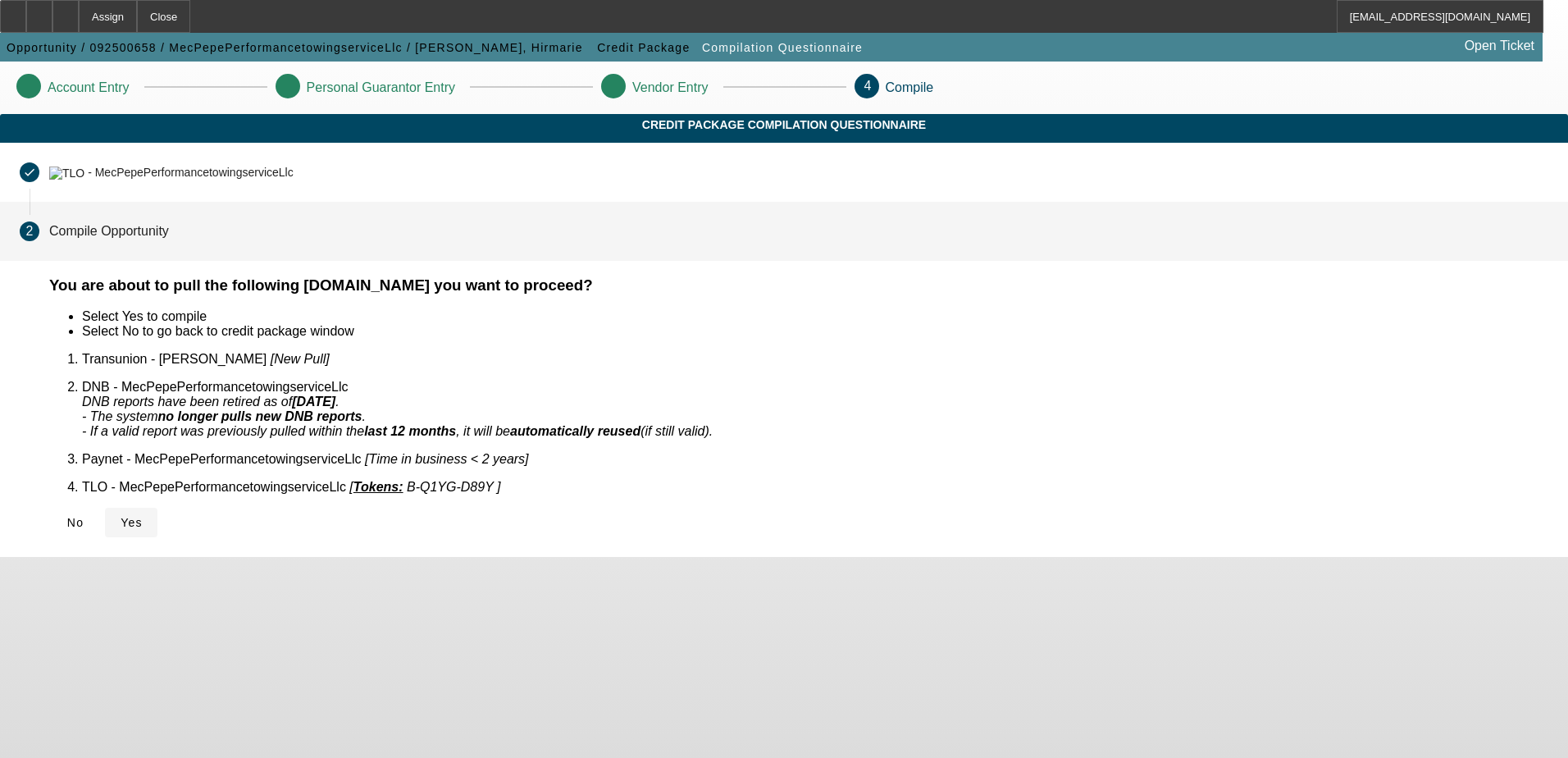
click at [142, 516] on span "Yes" at bounding box center [132, 522] width 22 height 13
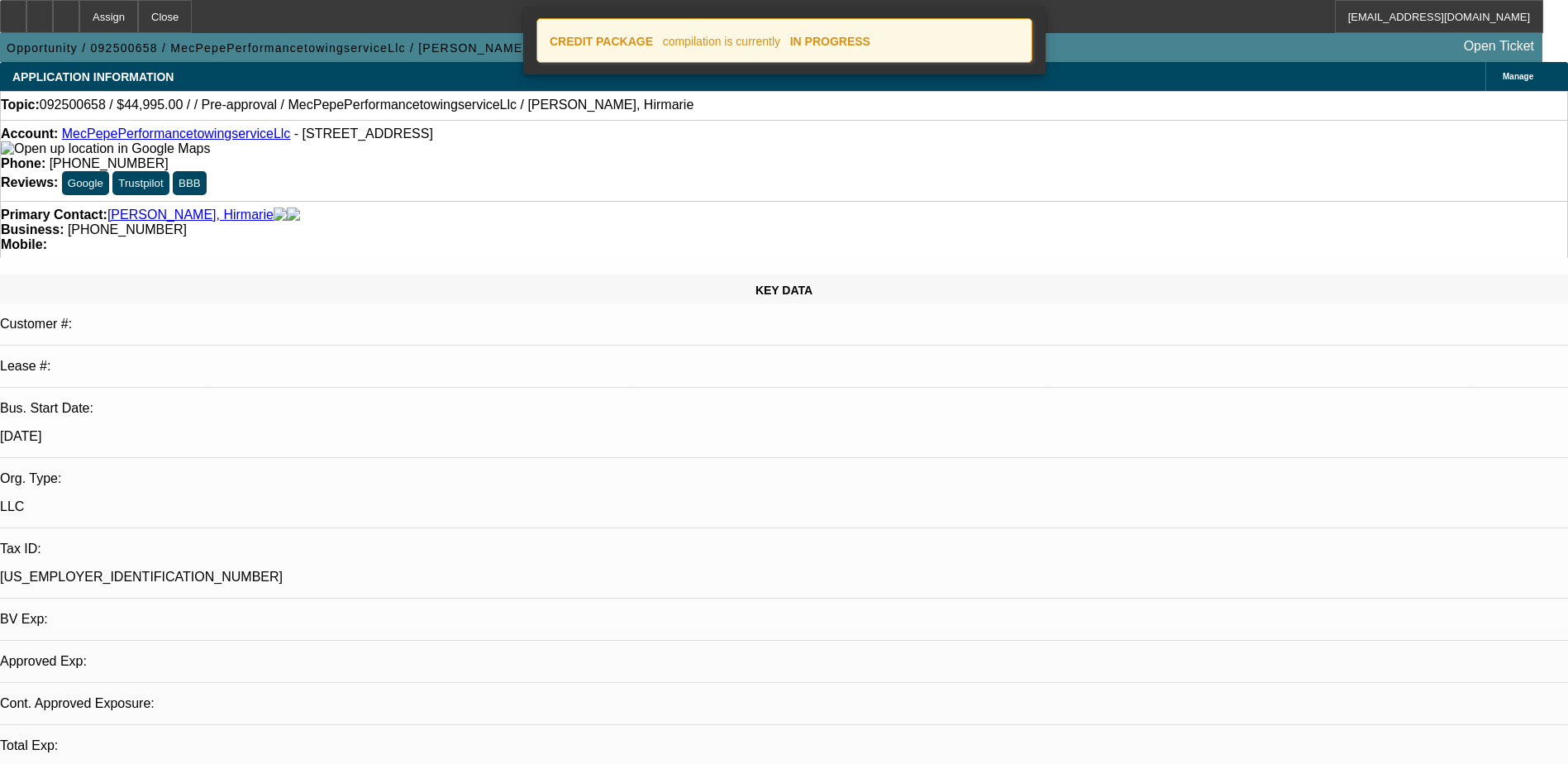
select select "0"
select select "2"
select select "0.1"
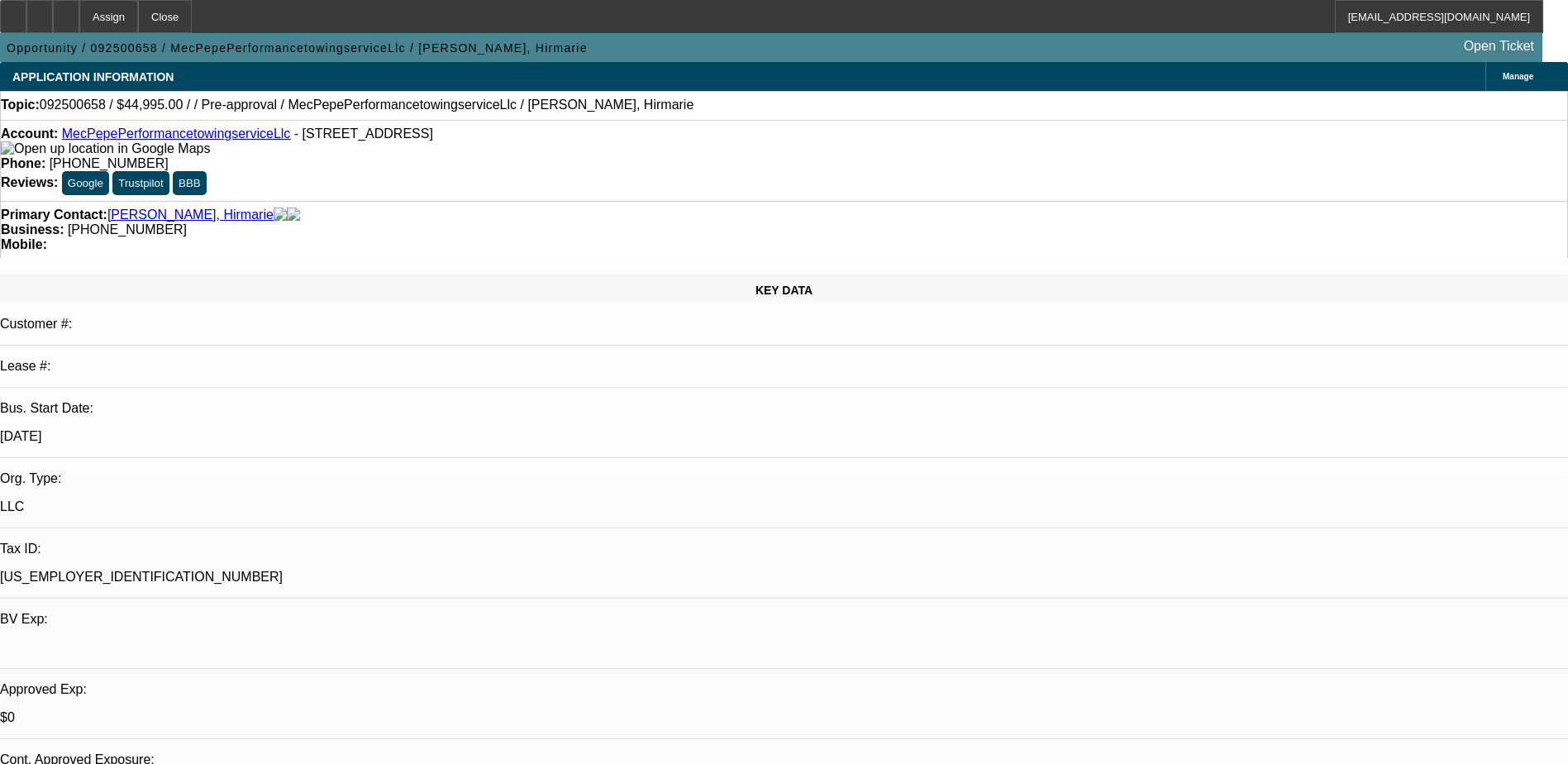
select select "1"
select select "2"
select select "4"
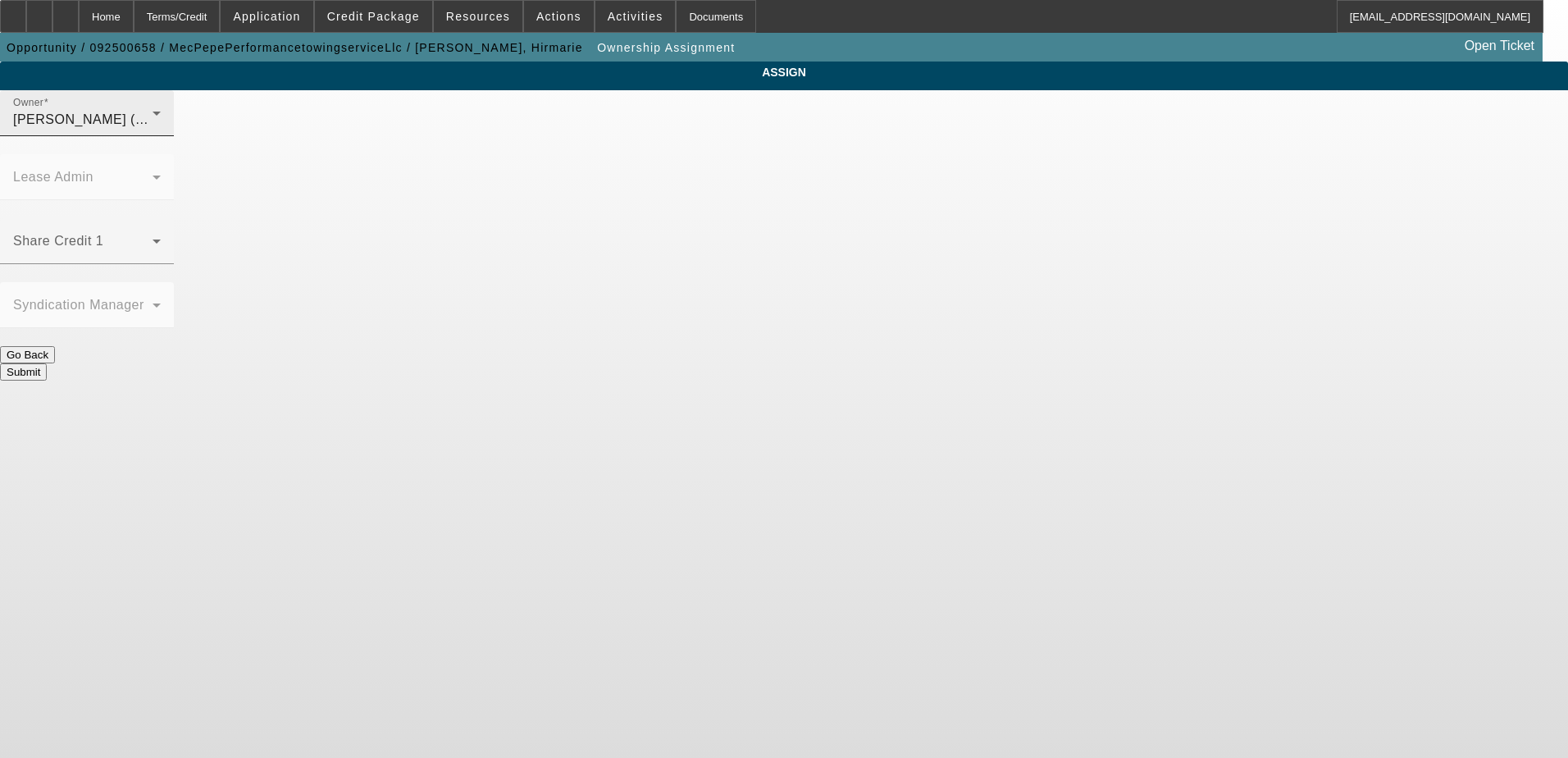
click at [161, 136] on div "Owner [PERSON_NAME] (Lvl 1)" at bounding box center [87, 113] width 147 height 46
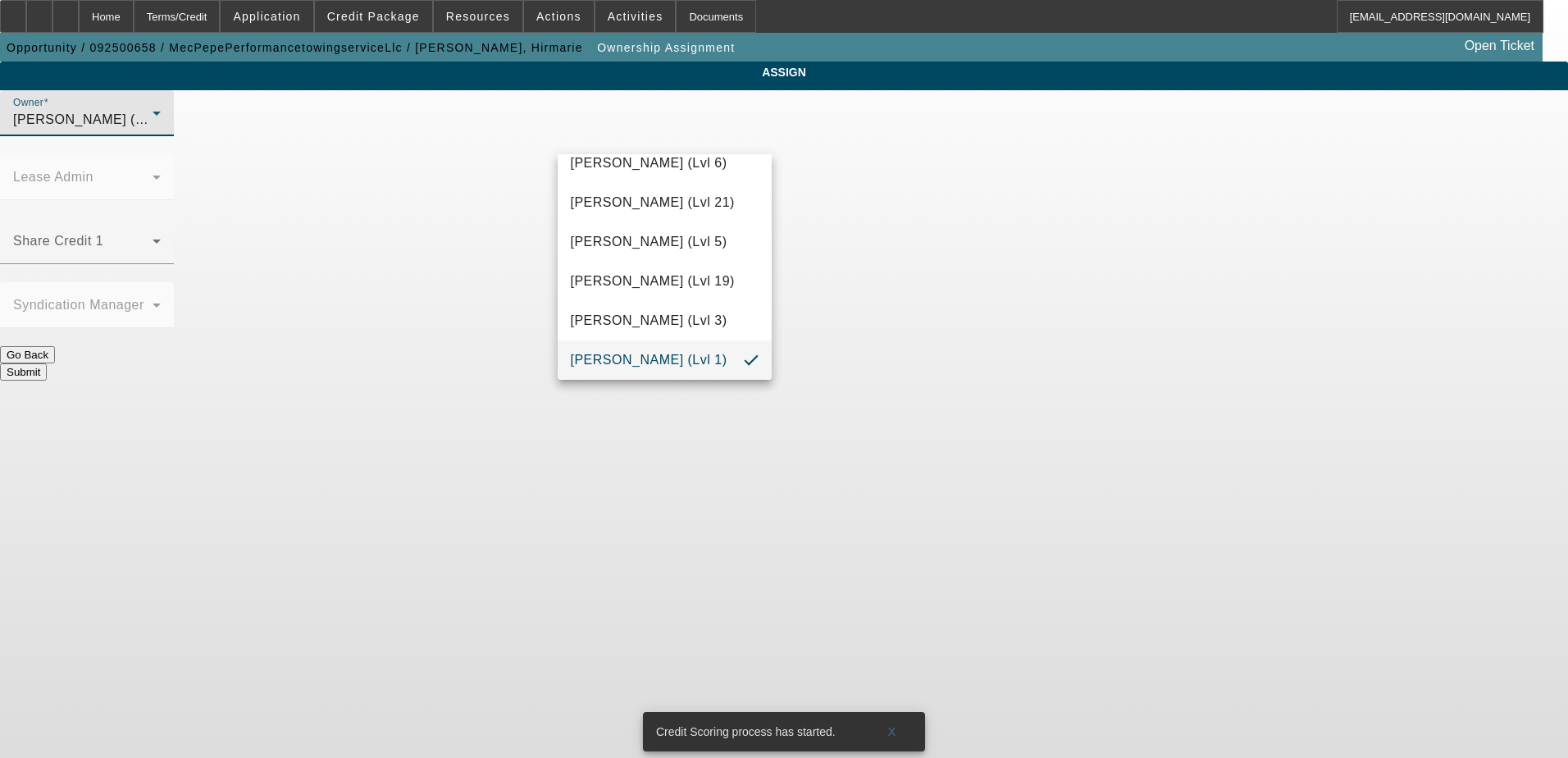
scroll to position [519, 0]
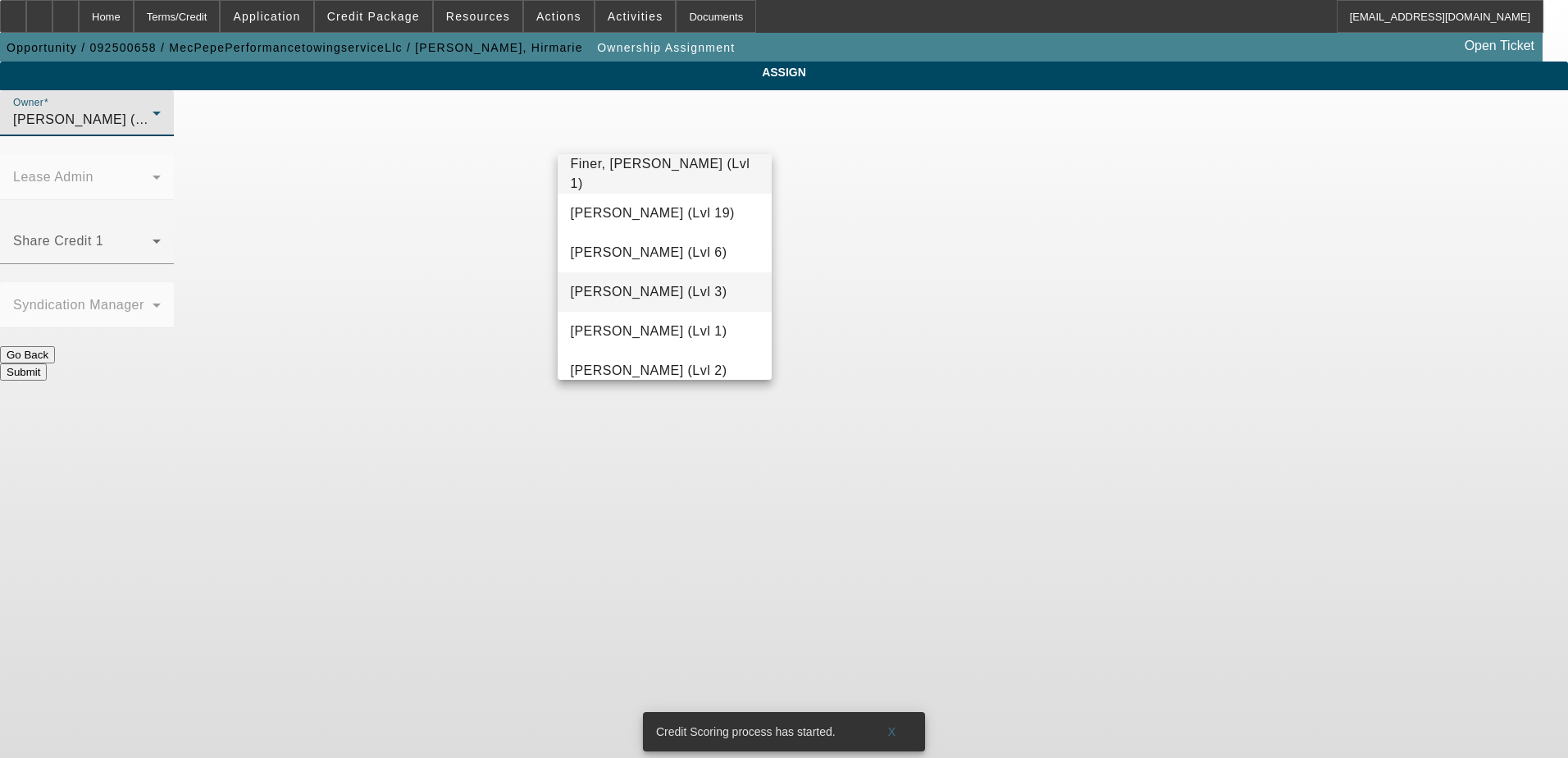
click at [657, 287] on span "[PERSON_NAME] (Lvl 3)" at bounding box center [649, 292] width 157 height 20
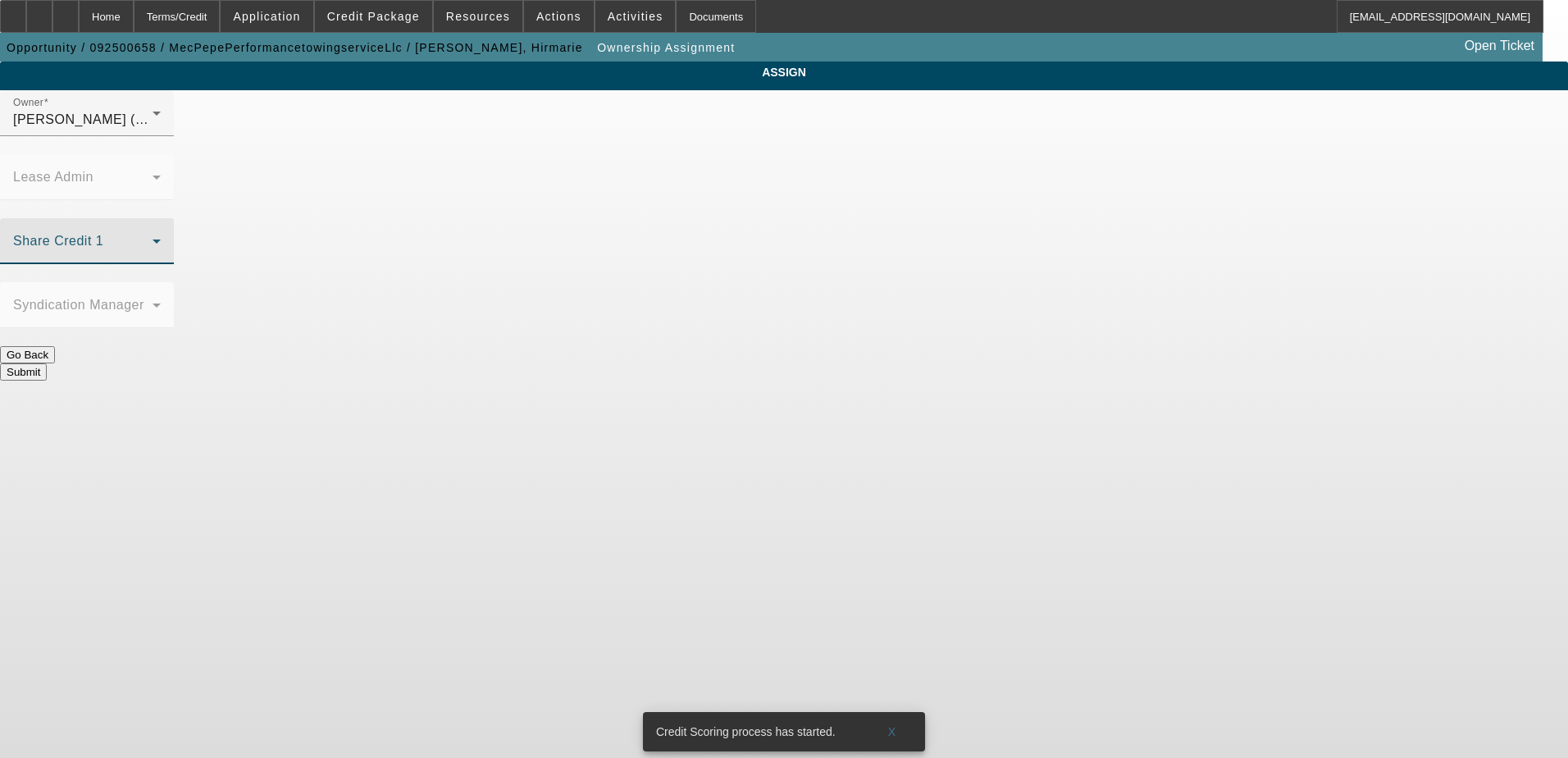
click at [153, 238] on span at bounding box center [82, 247] width 140 height 20
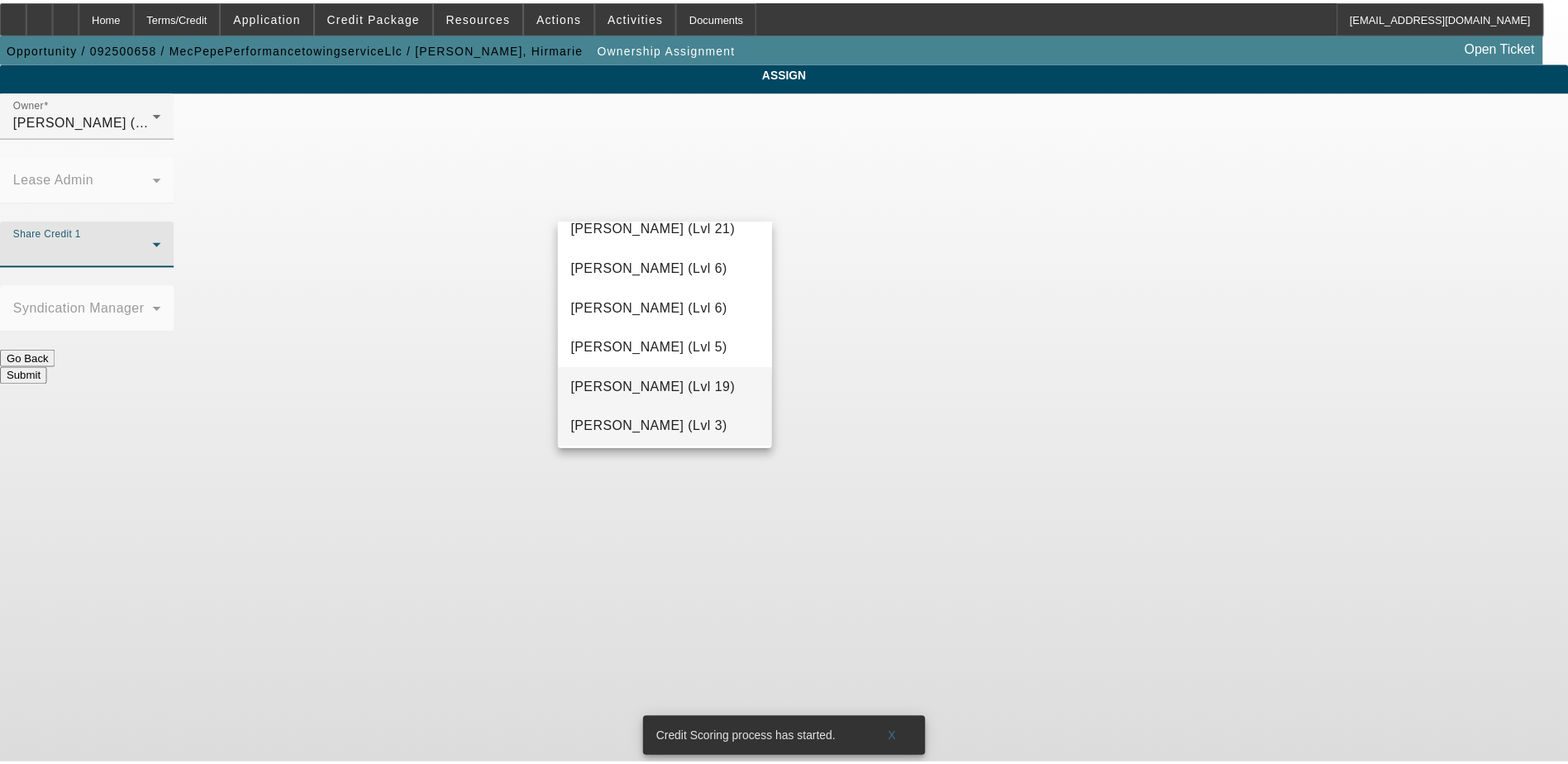
scroll to position [1370, 0]
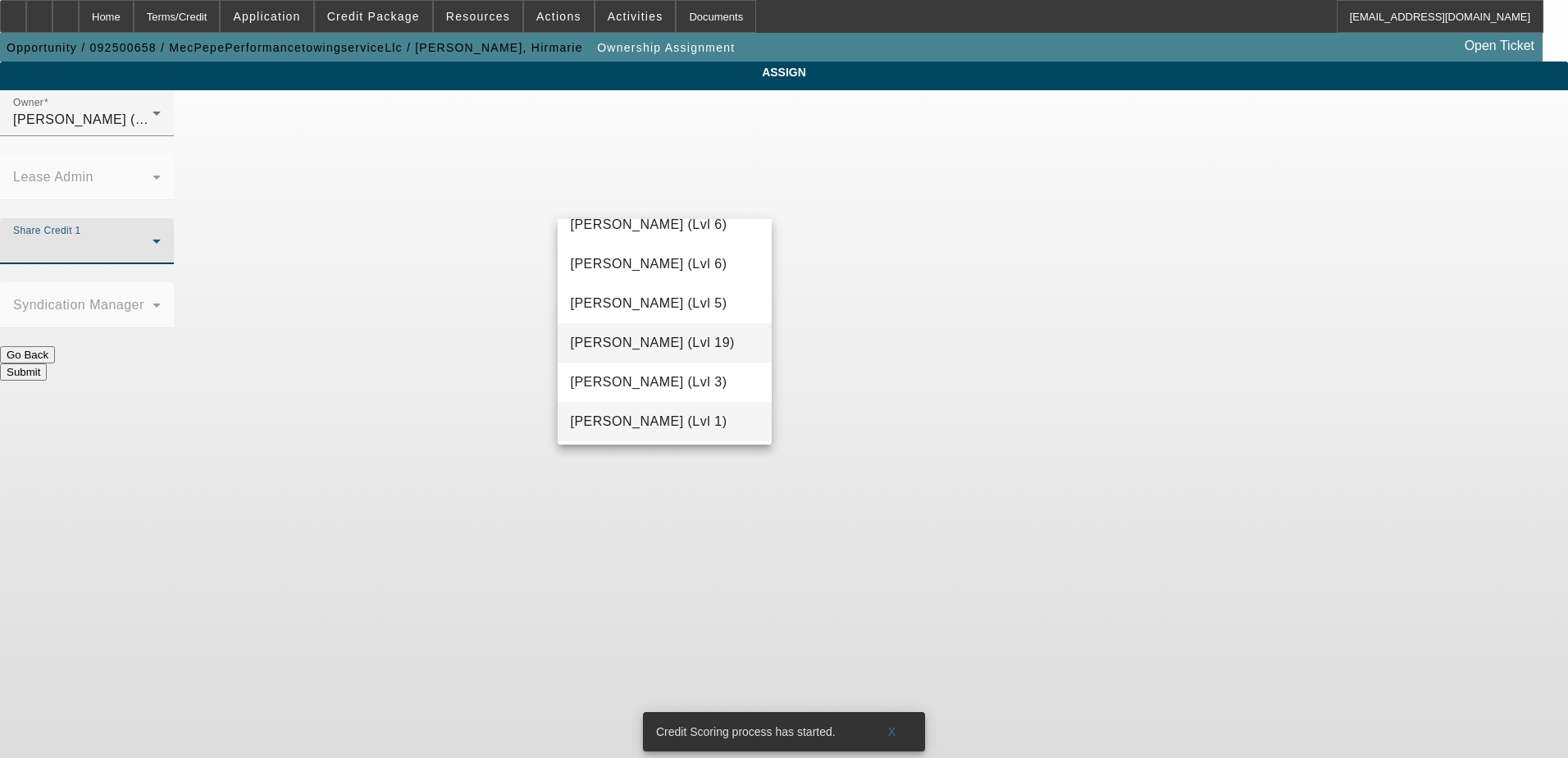
click at [641, 417] on span "[PERSON_NAME] (Lvl 1)" at bounding box center [649, 421] width 157 height 20
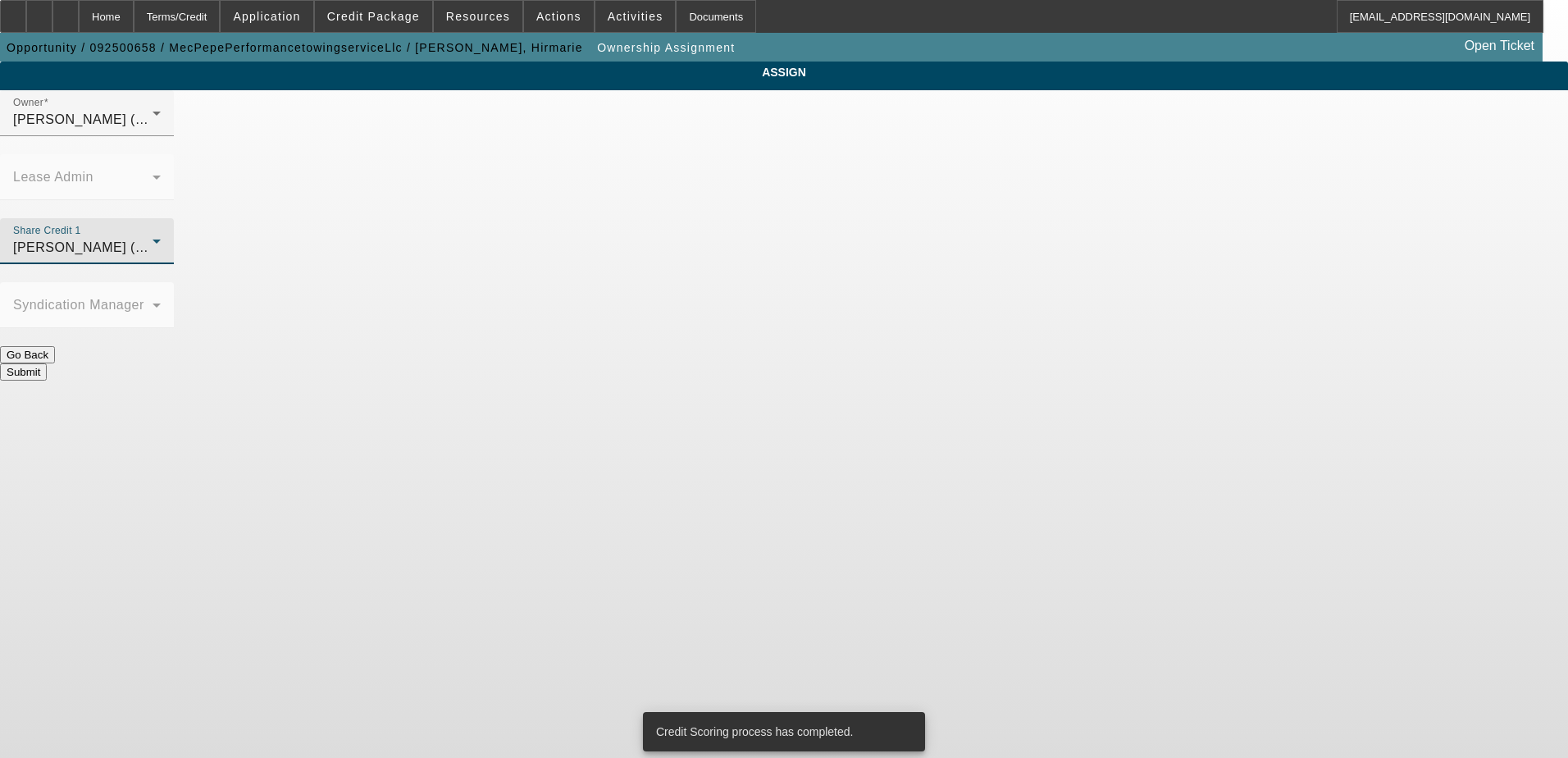
click at [47, 364] on button "Submit" at bounding box center [23, 372] width 47 height 17
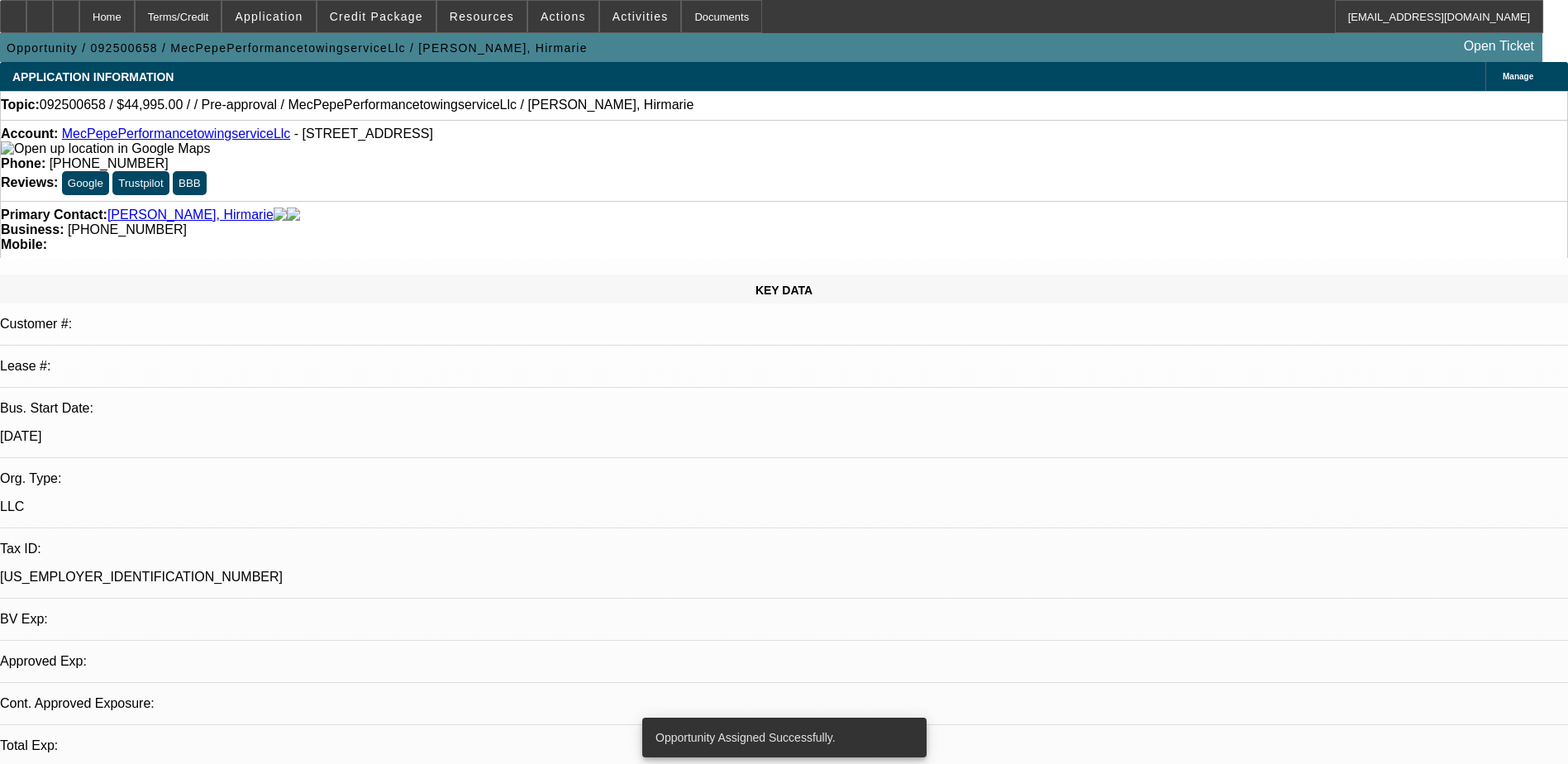
select select "0"
select select "2"
select select "0.1"
select select "4"
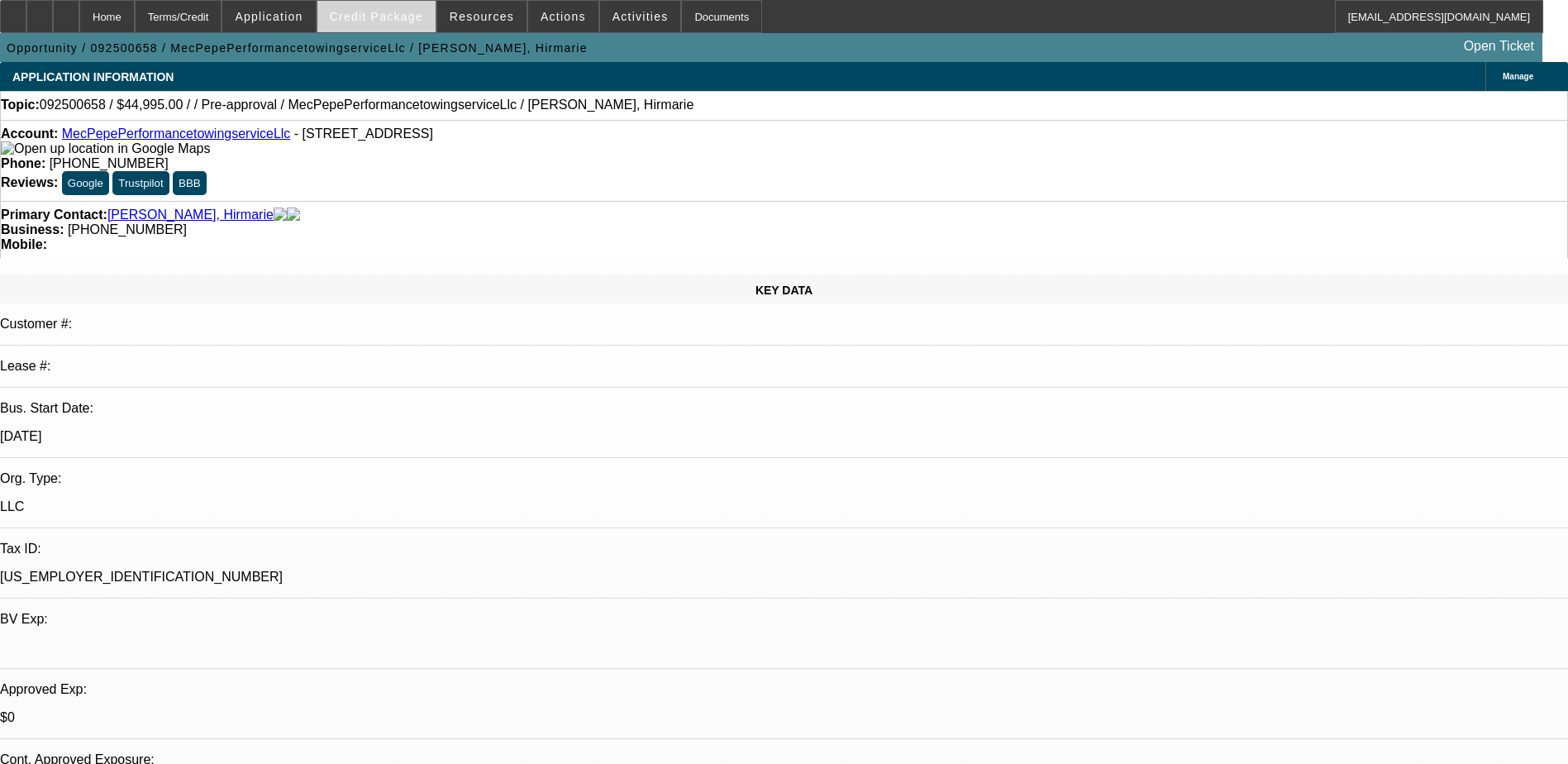
click at [382, 14] on span "Credit Package" at bounding box center [377, 16] width 93 height 13
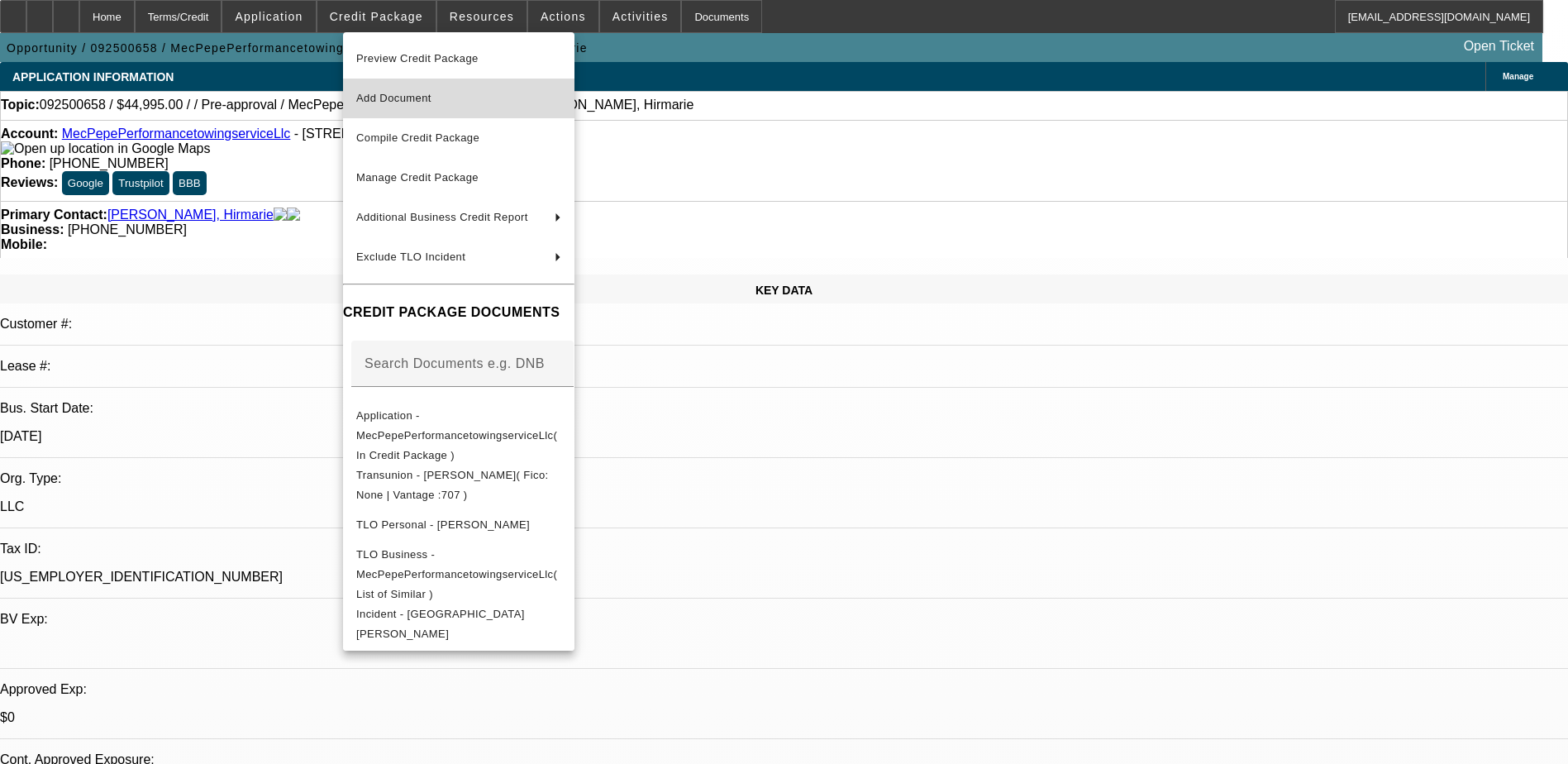
click at [419, 88] on span "Add Document" at bounding box center [458, 98] width 205 height 20
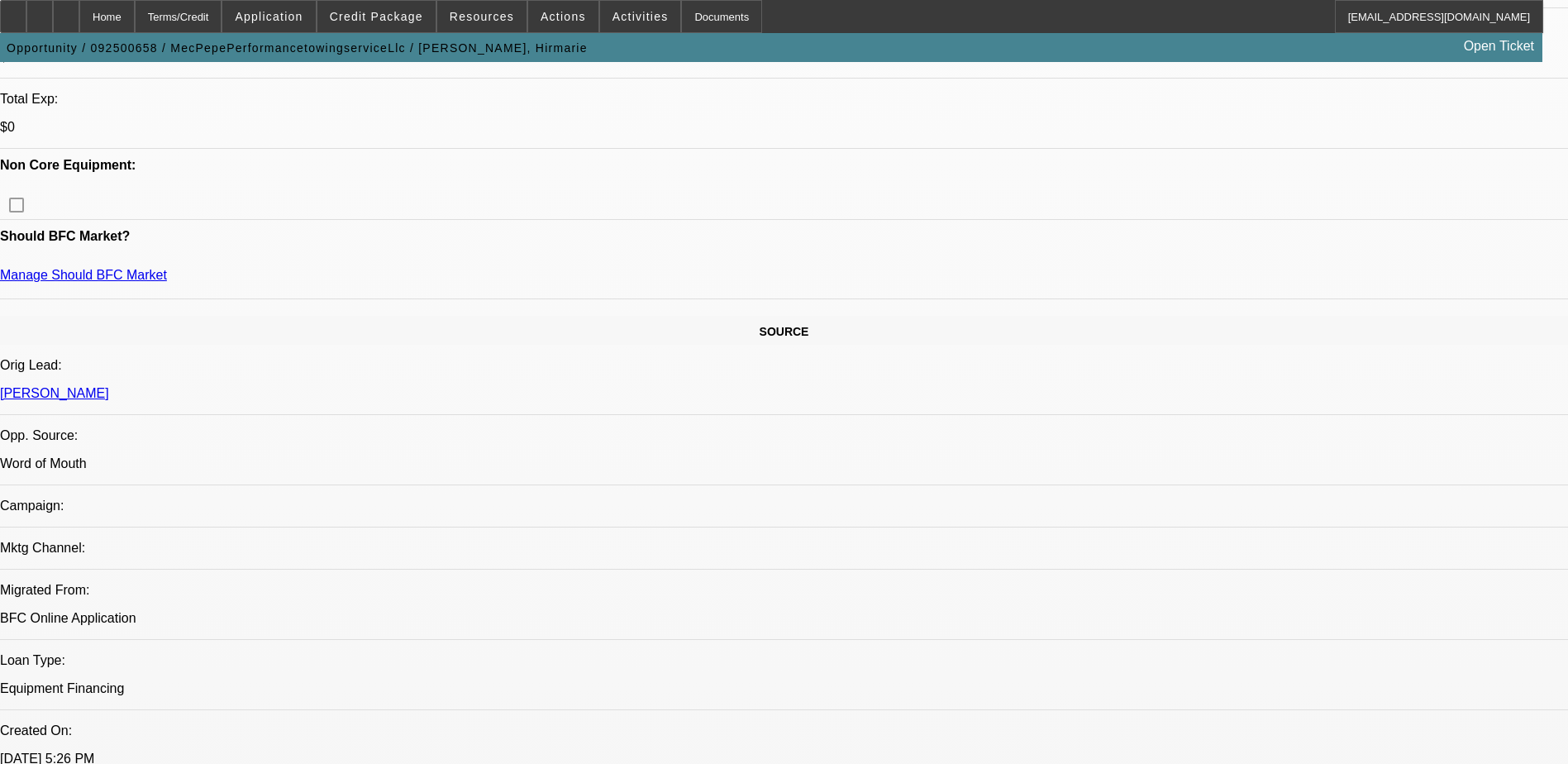
scroll to position [496, 0]
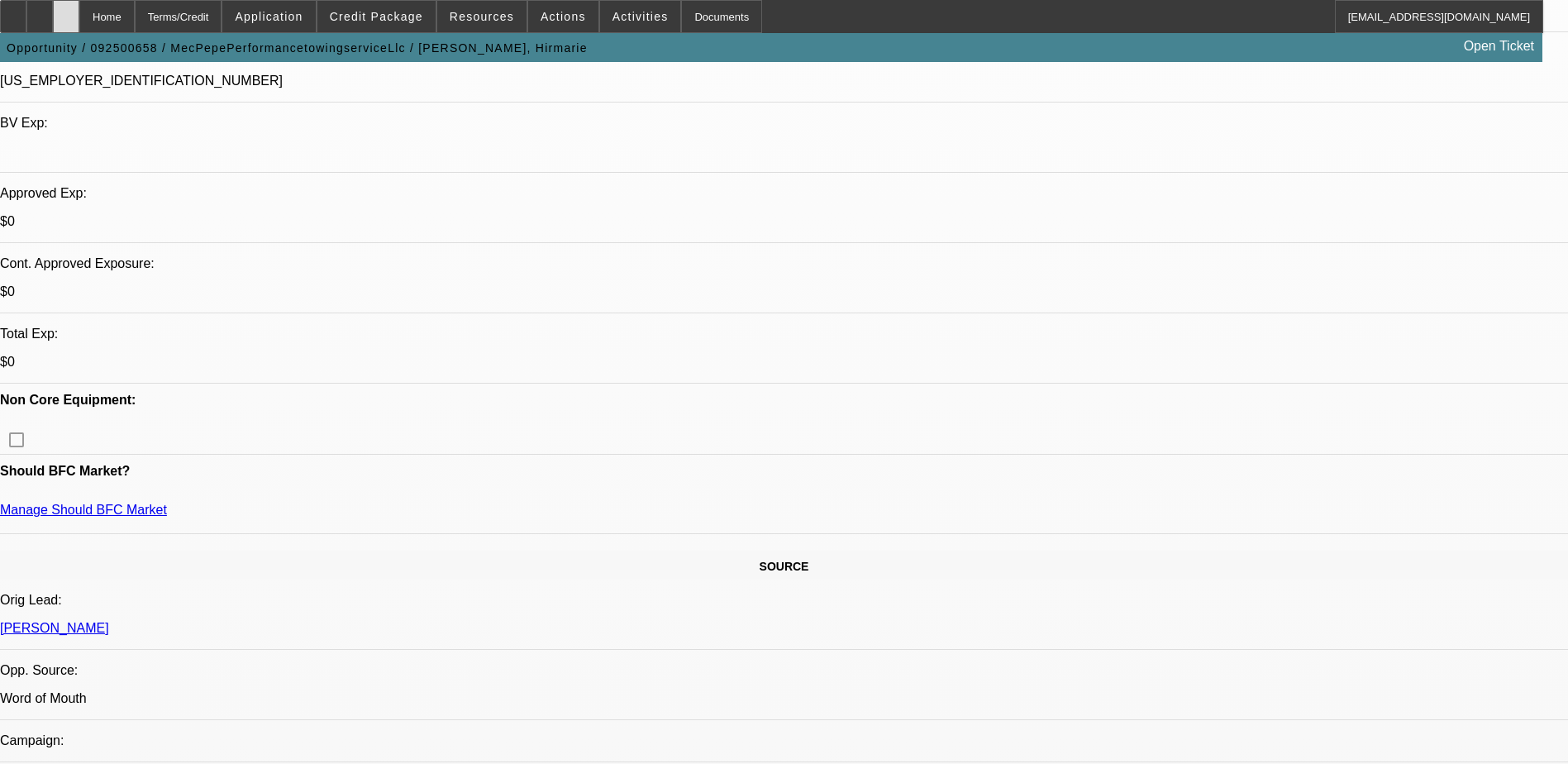
click at [67, 10] on icon at bounding box center [67, 10] width 0 height 0
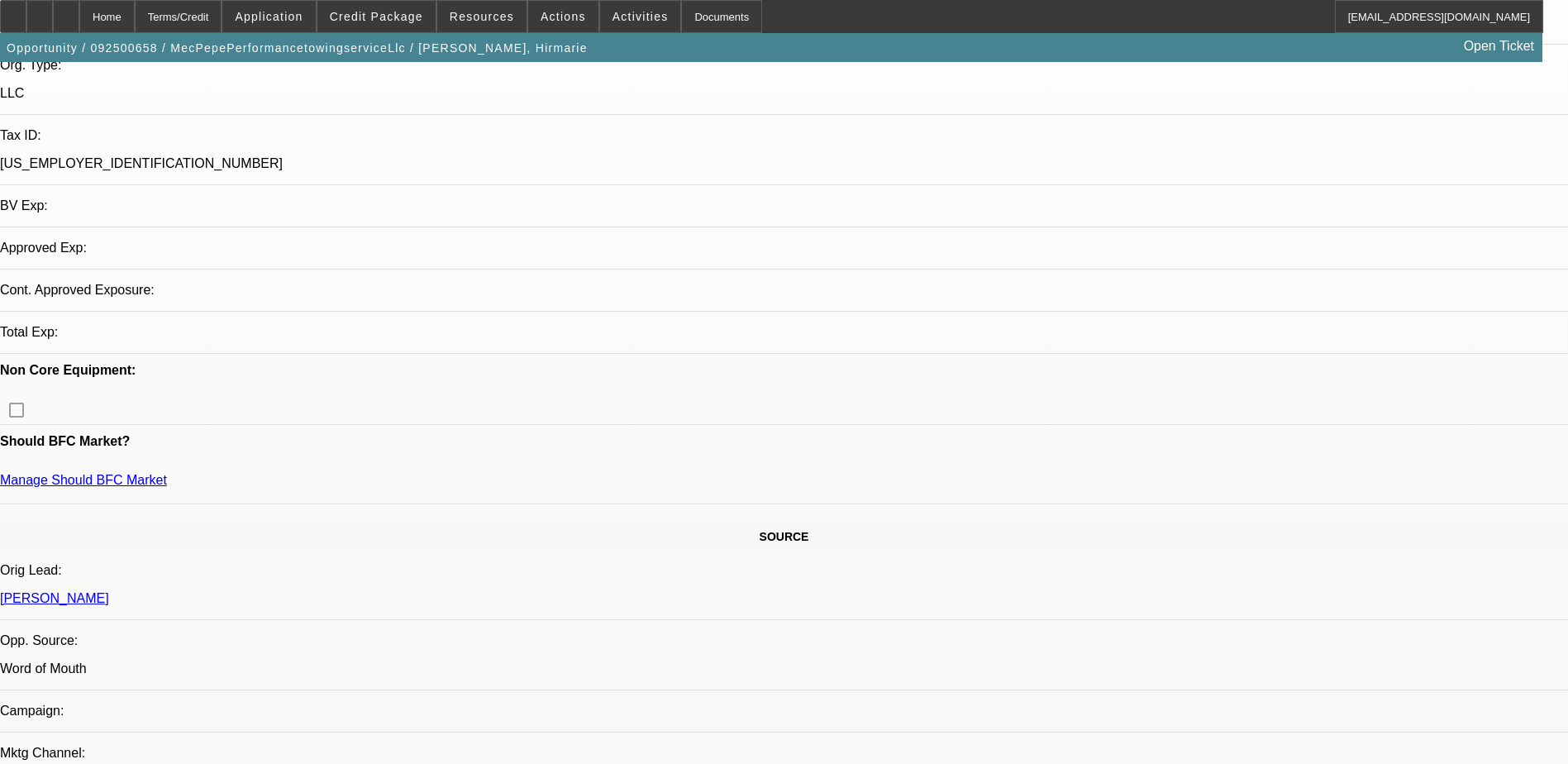
select select "0"
select select "2"
select select "0.1"
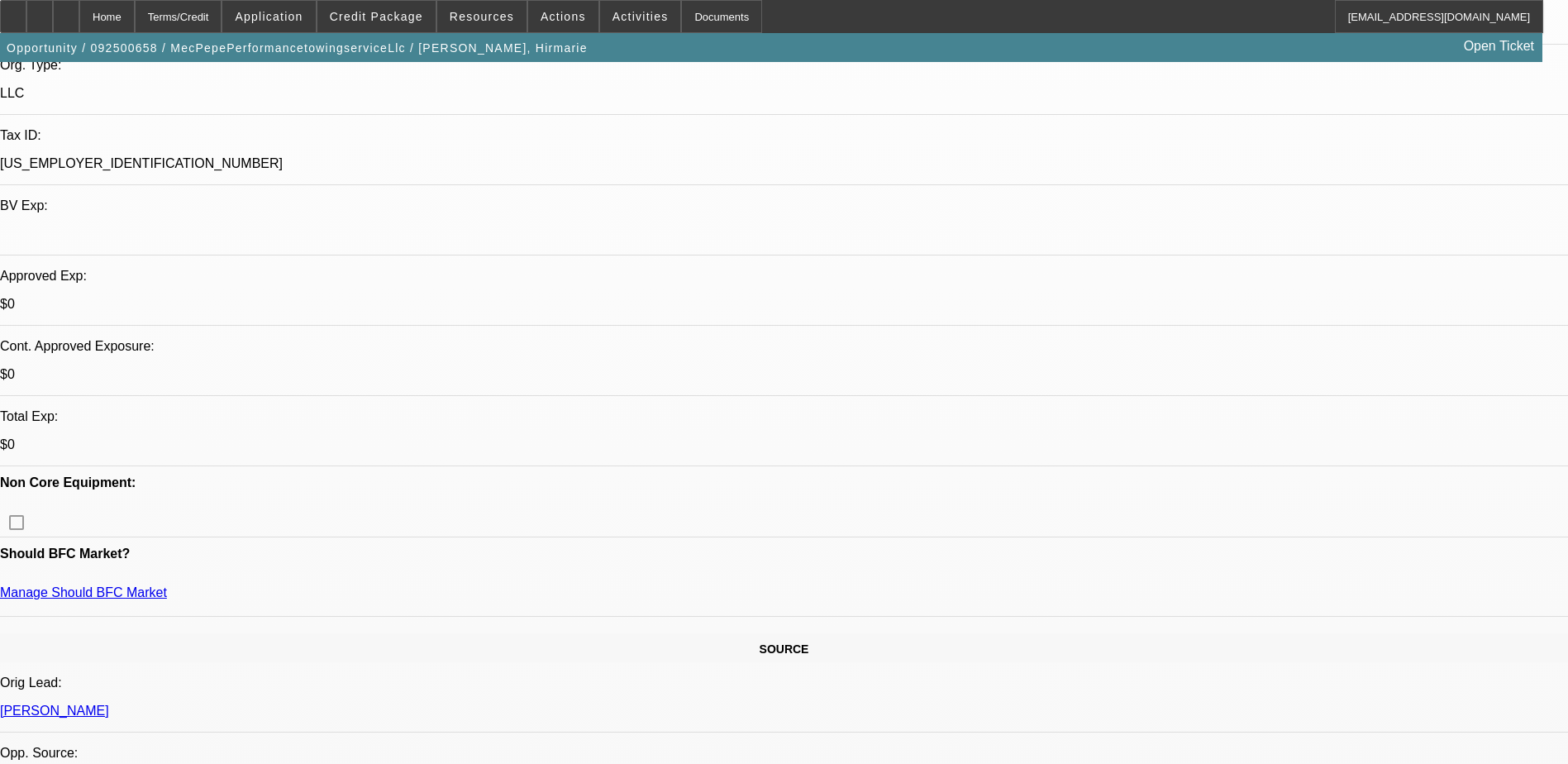
select select "1"
select select "2"
select select "4"
